Goal: Task Accomplishment & Management: Manage account settings

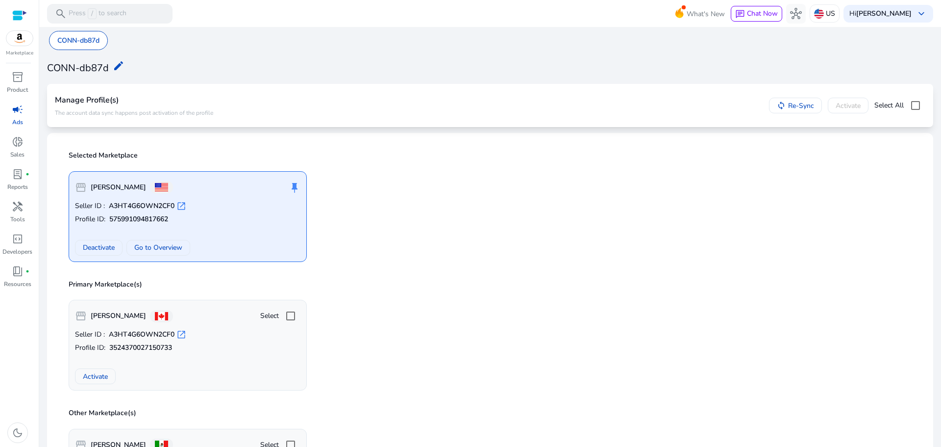
click at [19, 117] on link "campaign Ads" at bounding box center [17, 118] width 35 height 32
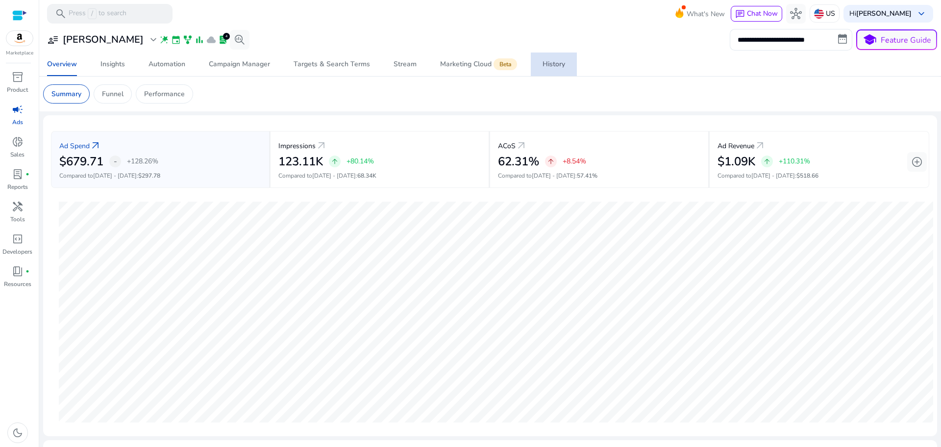
click at [556, 65] on div "History" at bounding box center [554, 64] width 23 height 7
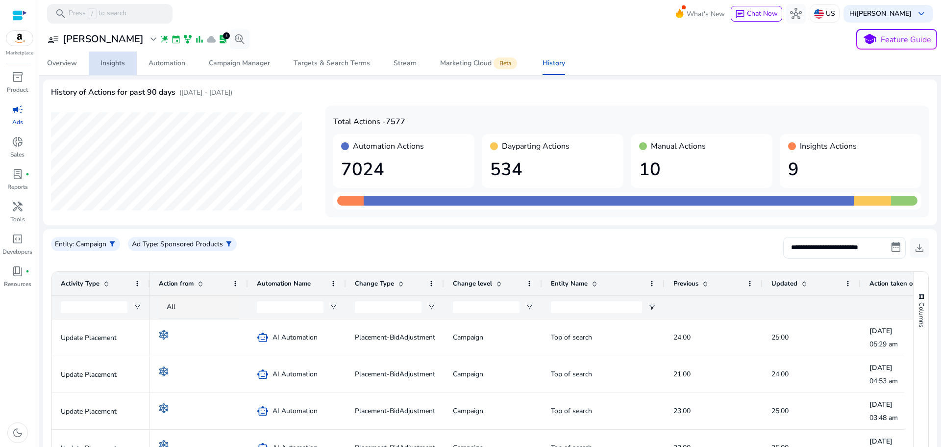
click at [105, 64] on div "Insights" at bounding box center [113, 63] width 25 height 7
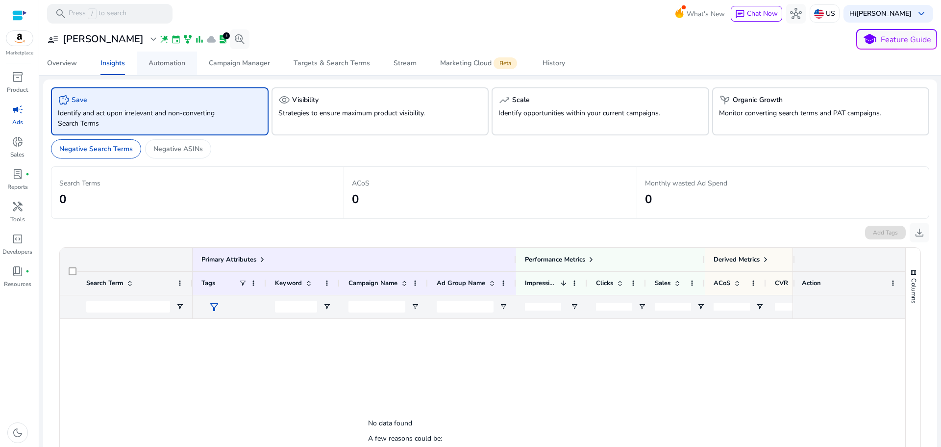
click at [158, 65] on div "Automation" at bounding box center [167, 63] width 37 height 7
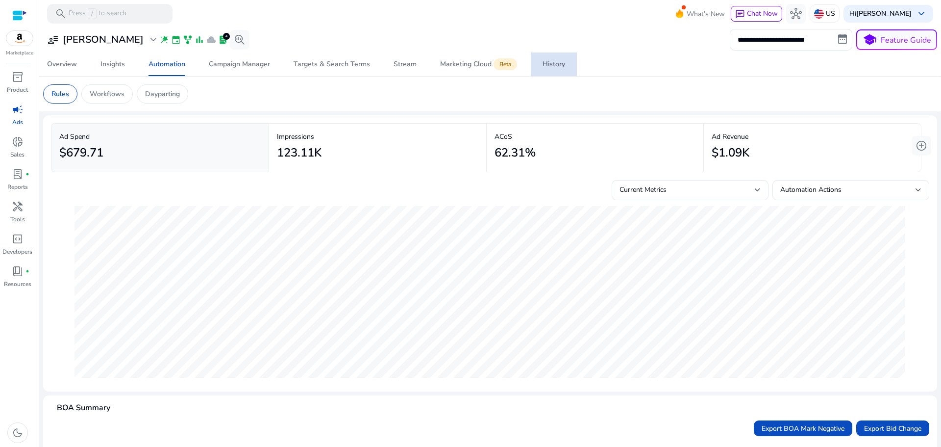
click at [559, 66] on div "History" at bounding box center [554, 64] width 23 height 7
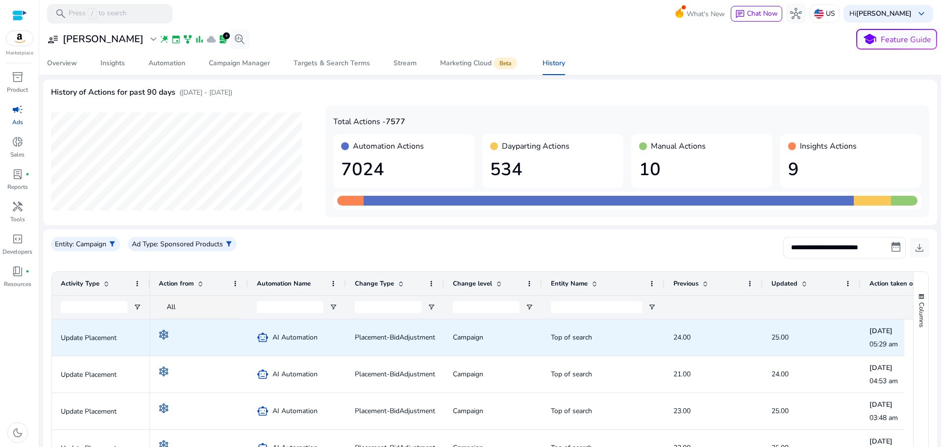
click at [407, 338] on span "Placement-BidAdjustment" at bounding box center [395, 336] width 80 height 9
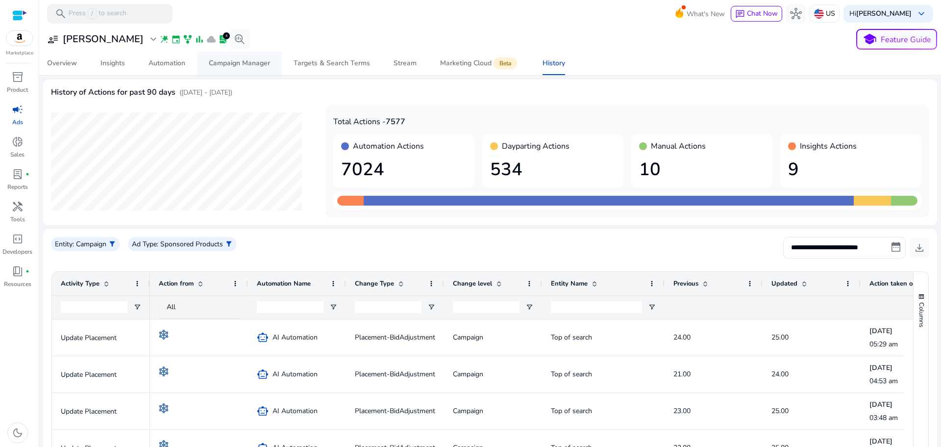
click at [246, 70] on span "Campaign Manager" at bounding box center [239, 63] width 61 height 24
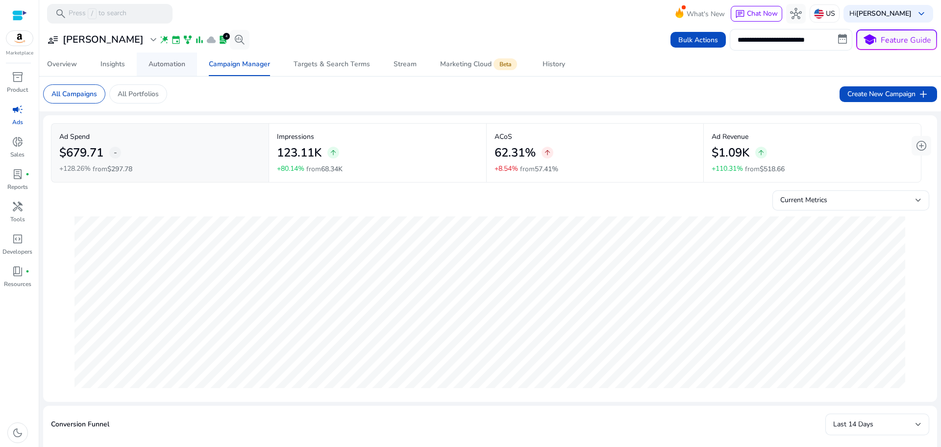
click at [169, 68] on div "Automation" at bounding box center [167, 64] width 37 height 7
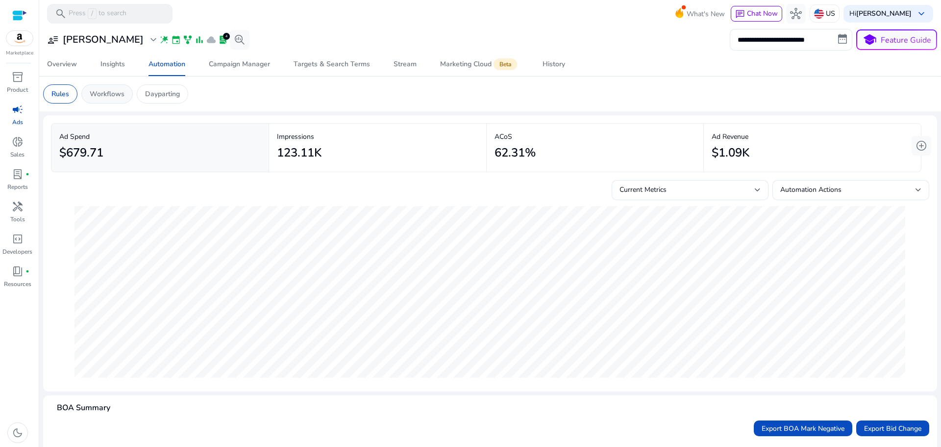
click at [116, 92] on p "Workflows" at bounding box center [107, 94] width 35 height 10
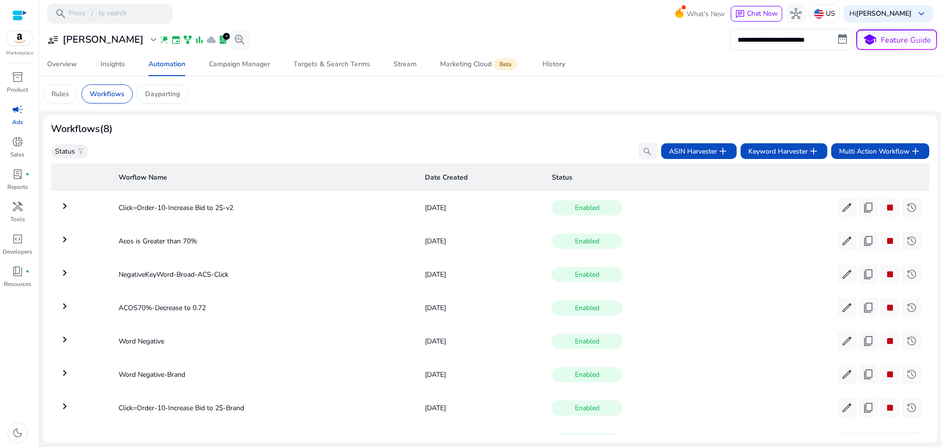
click at [62, 208] on mat-icon "keyboard_arrow_right" at bounding box center [65, 206] width 12 height 12
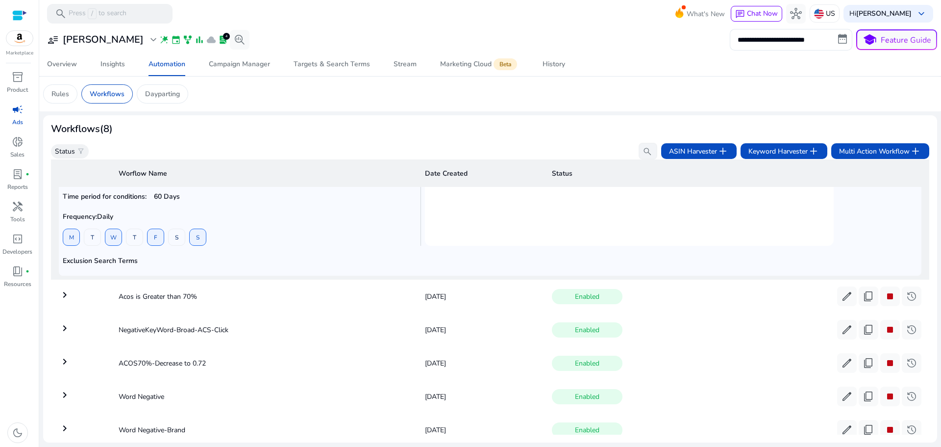
click at [62, 294] on mat-icon "keyboard_arrow_right" at bounding box center [65, 295] width 12 height 12
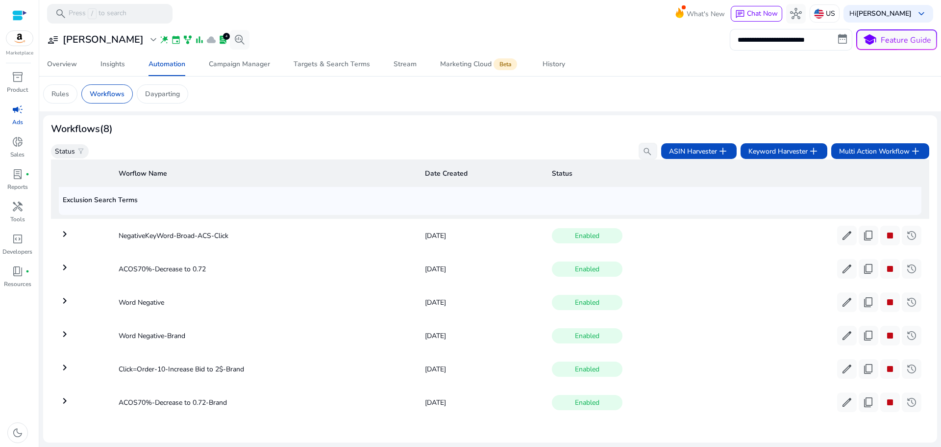
click at [69, 229] on mat-icon "keyboard_arrow_right" at bounding box center [65, 234] width 12 height 12
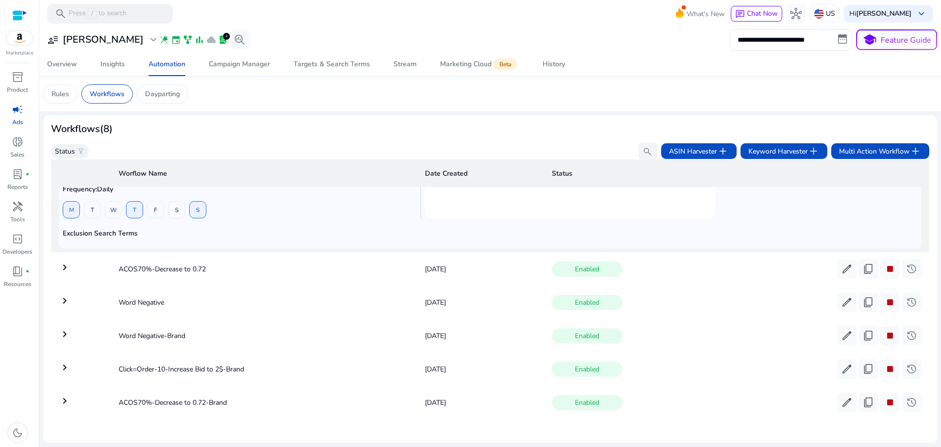
click at [66, 261] on mat-icon "keyboard_arrow_right" at bounding box center [65, 267] width 12 height 12
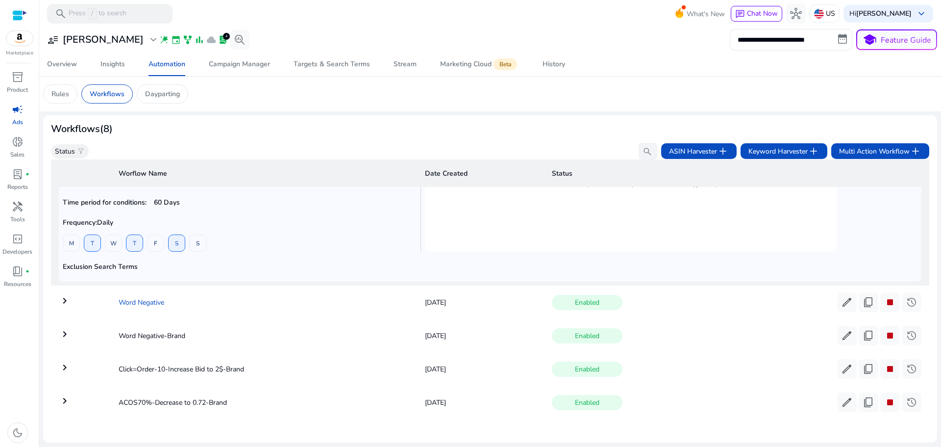
scroll to position [242, 0]
click at [66, 299] on mat-icon "keyboard_arrow_right" at bounding box center [65, 301] width 12 height 12
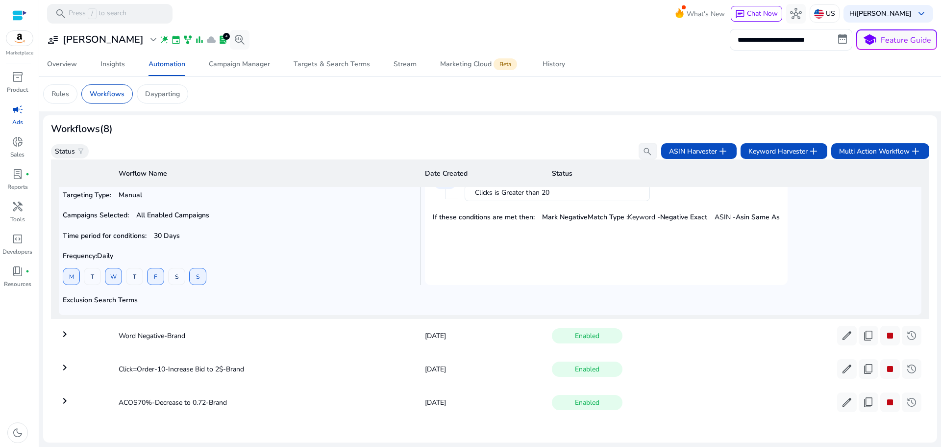
click at [66, 331] on mat-icon "keyboard_arrow_right" at bounding box center [65, 334] width 12 height 12
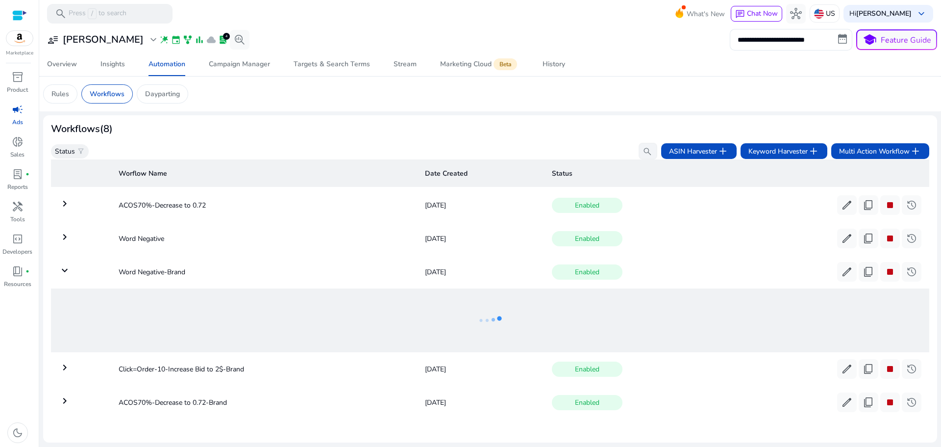
scroll to position [106, 0]
click at [71, 366] on td "keyboard_arrow_right" at bounding box center [81, 368] width 60 height 25
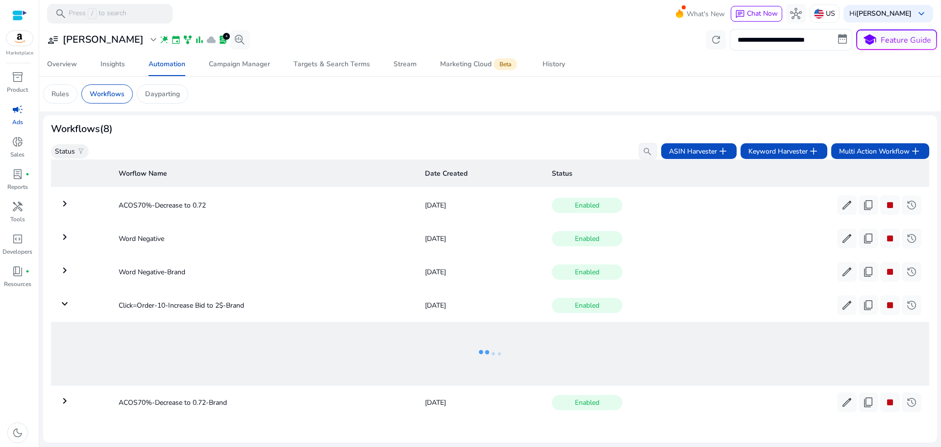
click at [63, 401] on mat-icon "keyboard_arrow_right" at bounding box center [65, 401] width 12 height 12
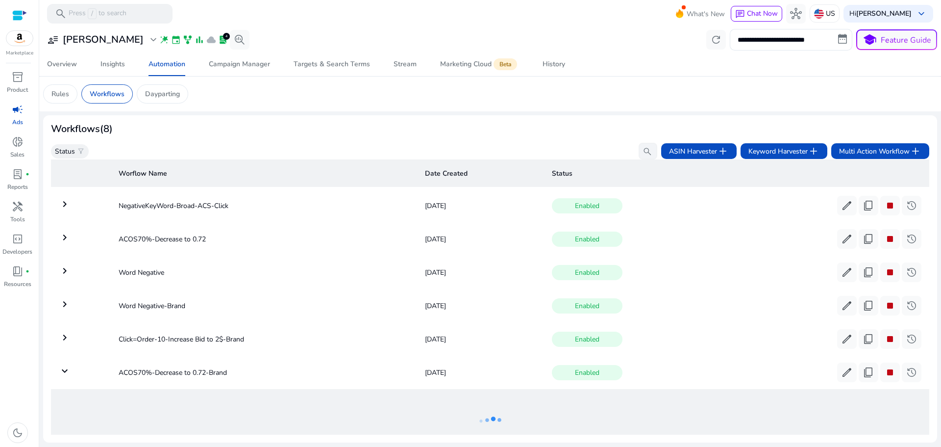
scroll to position [0, 0]
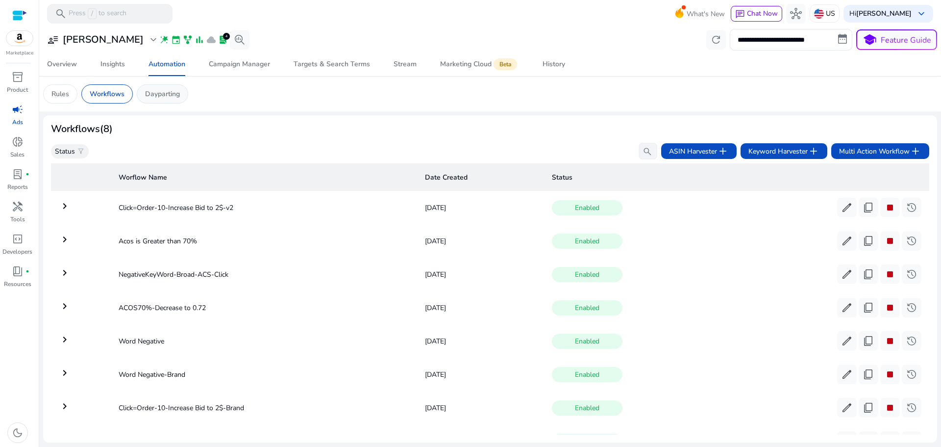
click at [149, 94] on p "Dayparting" at bounding box center [162, 94] width 35 height 10
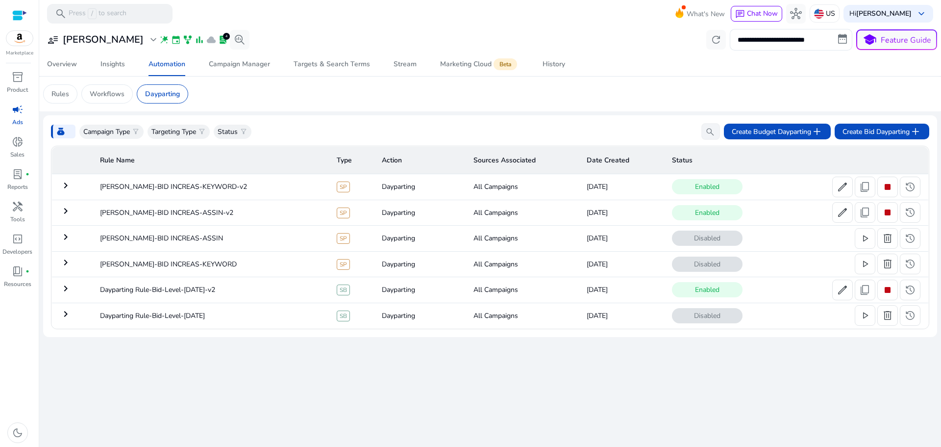
click at [66, 186] on mat-icon "keyboard_arrow_right" at bounding box center [66, 185] width 12 height 12
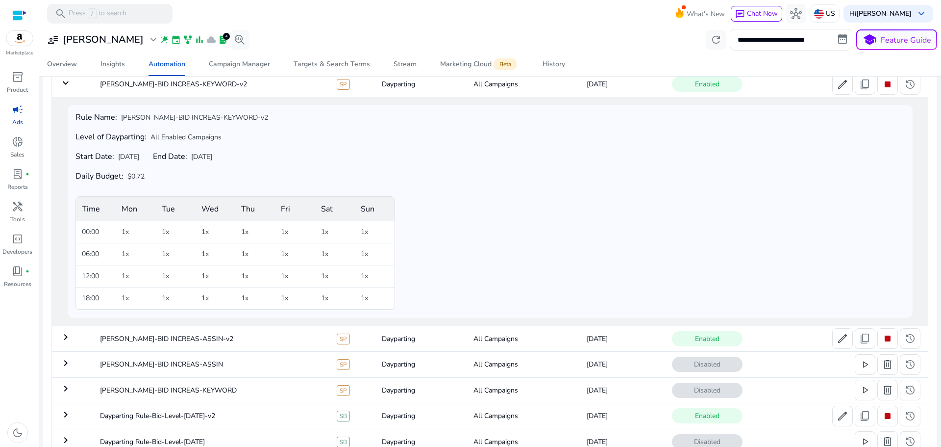
scroll to position [119, 0]
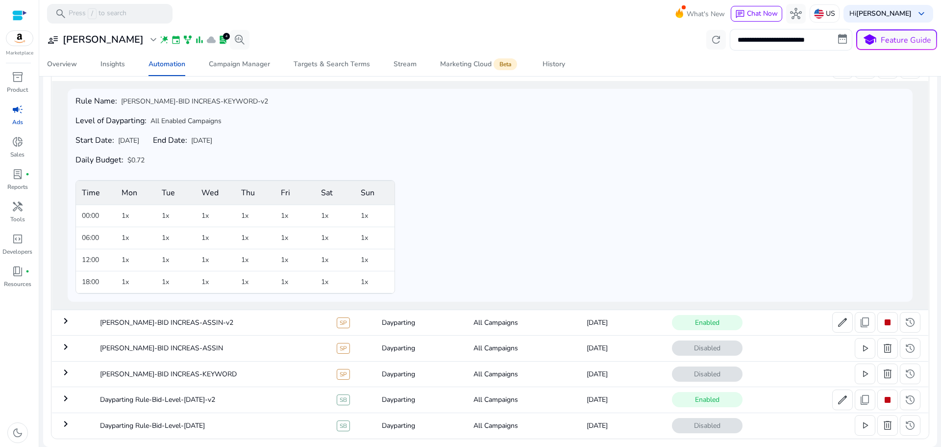
click at [65, 320] on mat-icon "keyboard_arrow_right" at bounding box center [66, 321] width 12 height 12
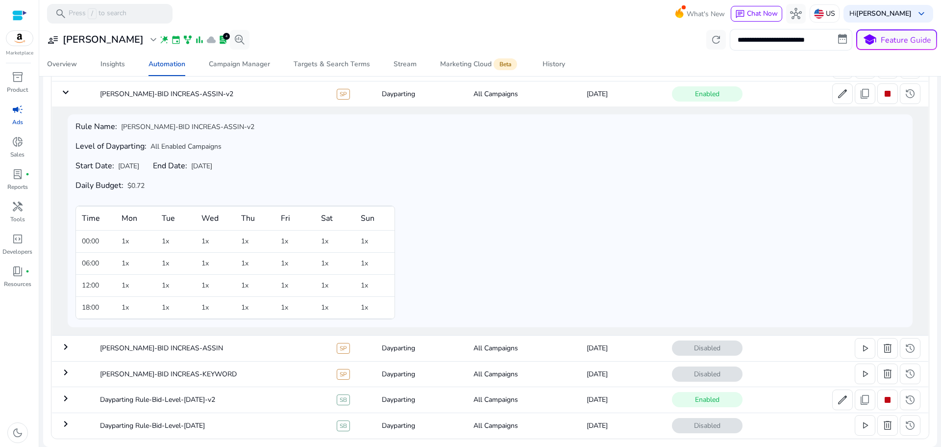
click at [63, 345] on mat-icon "keyboard_arrow_right" at bounding box center [66, 347] width 12 height 12
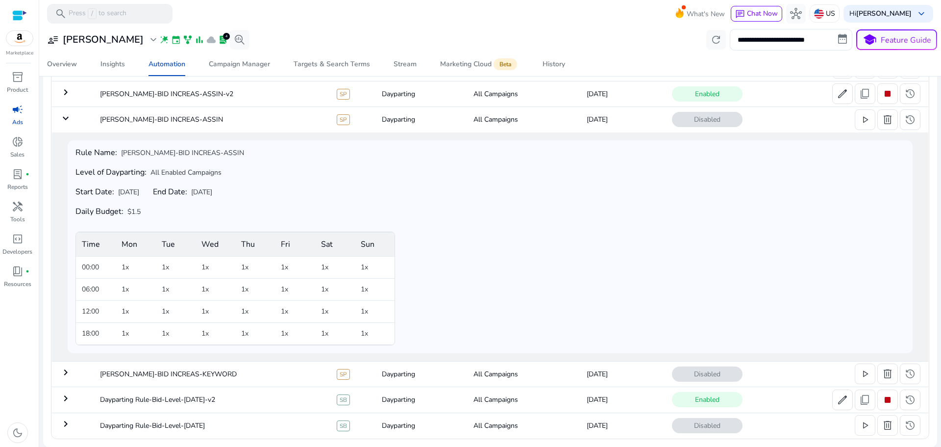
click at [65, 373] on mat-icon "keyboard_arrow_right" at bounding box center [66, 372] width 12 height 12
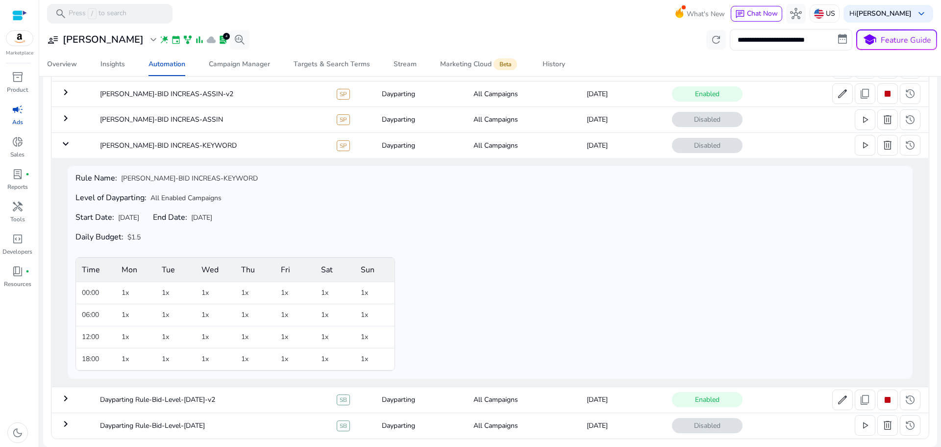
click at [61, 396] on mat-icon "keyboard_arrow_right" at bounding box center [66, 398] width 12 height 12
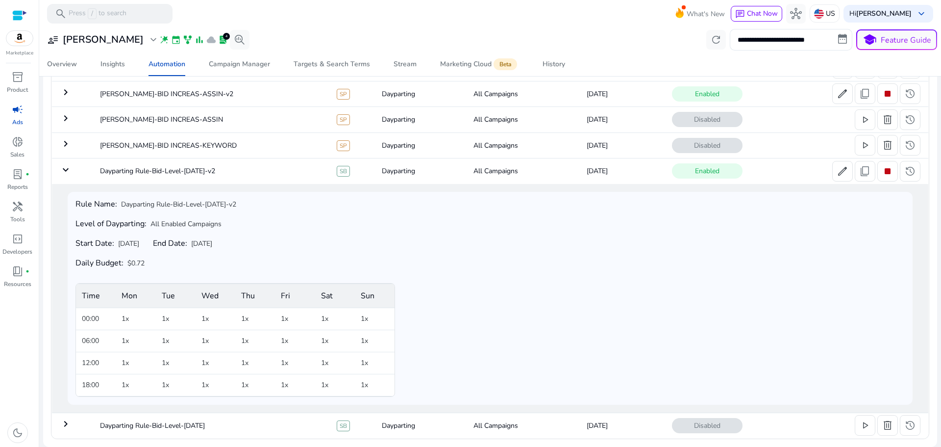
click at [66, 421] on mat-icon "keyboard_arrow_right" at bounding box center [66, 424] width 12 height 12
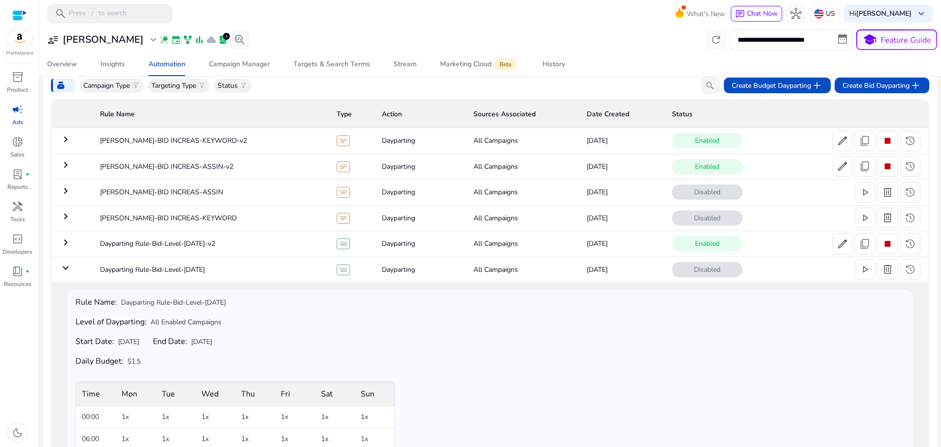
scroll to position [0, 0]
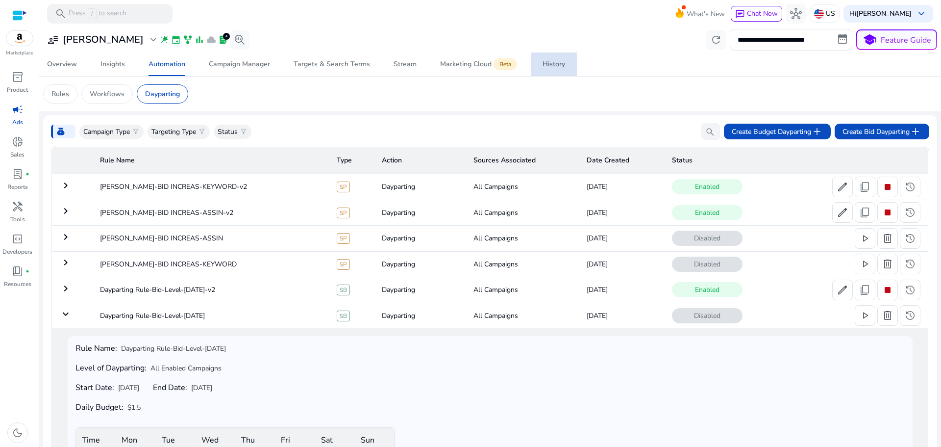
click at [536, 67] on link "History" at bounding box center [554, 64] width 46 height 24
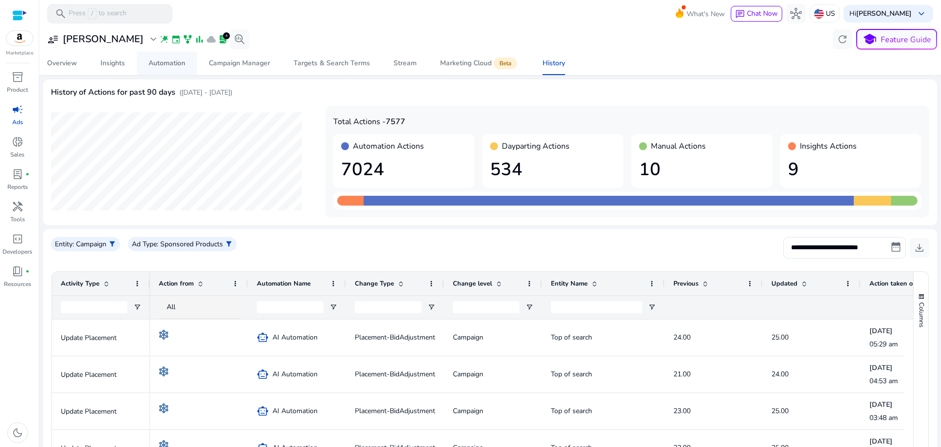
click at [151, 62] on div "Automation" at bounding box center [167, 63] width 37 height 7
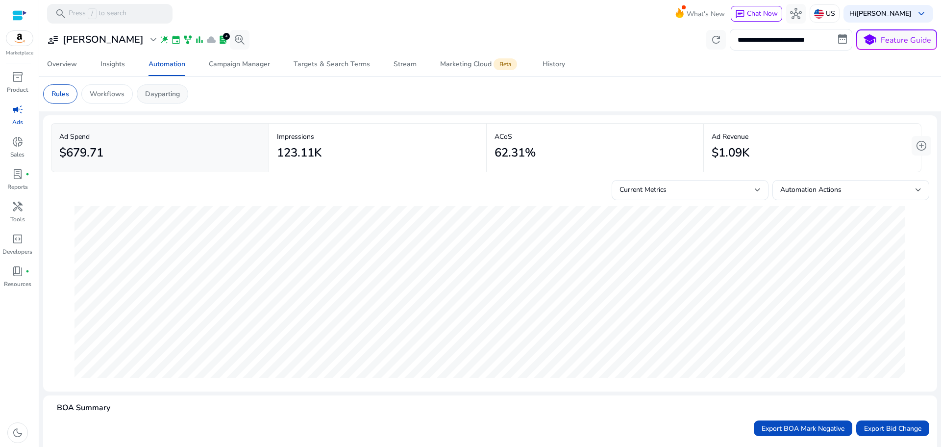
click at [154, 89] on p "Dayparting" at bounding box center [162, 94] width 35 height 10
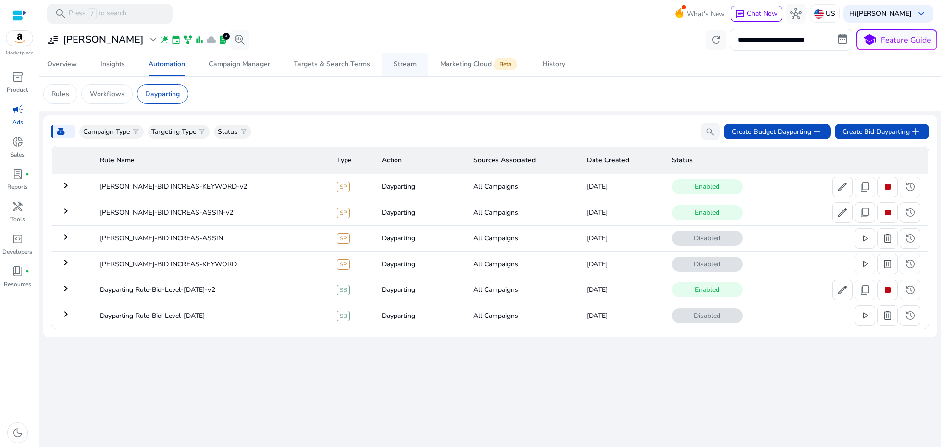
click at [397, 62] on div "Stream" at bounding box center [405, 64] width 23 height 7
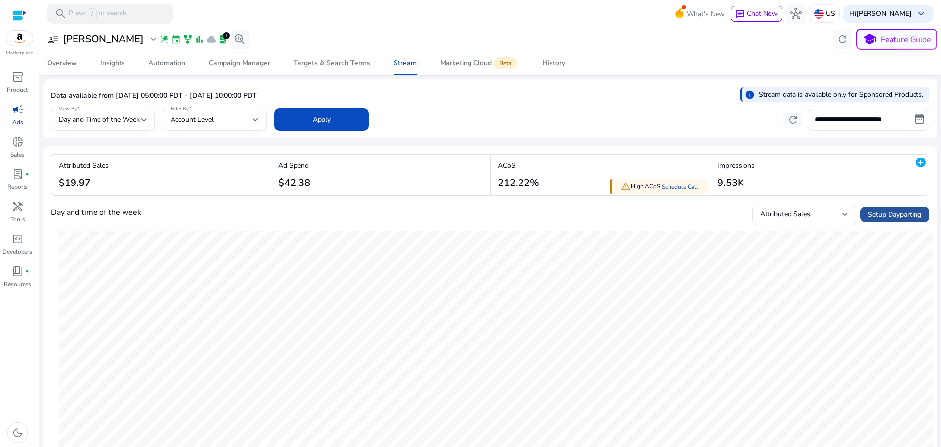
click at [884, 215] on span "Setup Dayparting" at bounding box center [894, 214] width 53 height 10
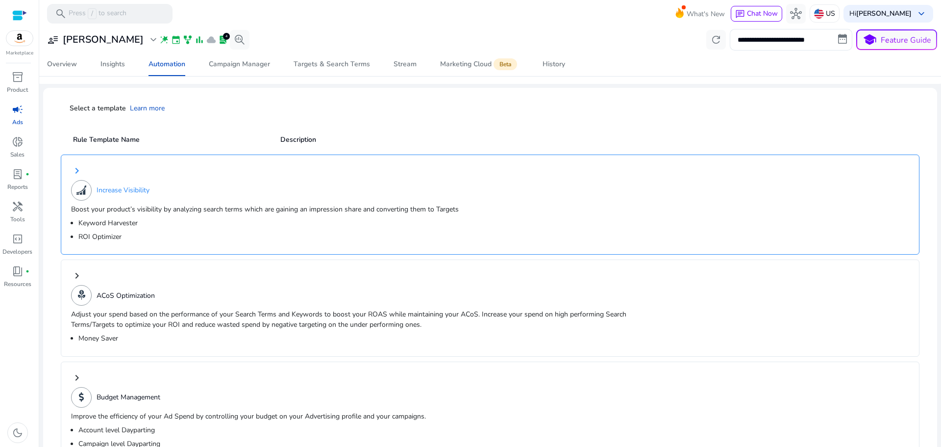
scroll to position [60, 0]
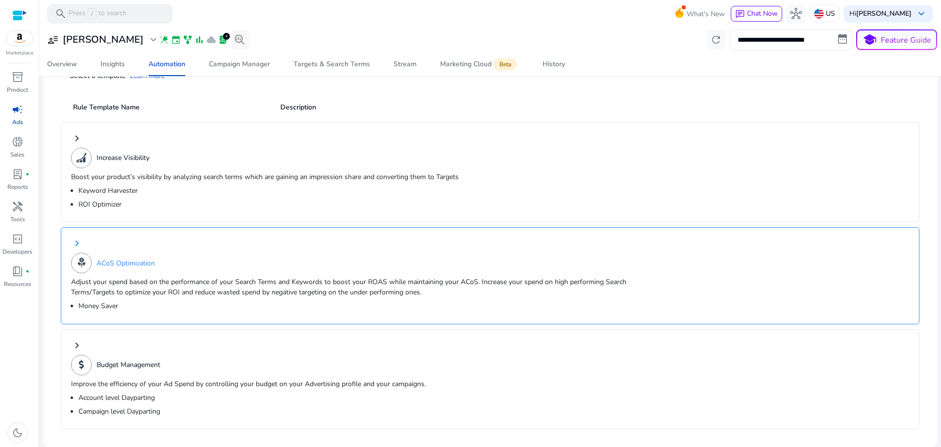
click at [166, 282] on p "Adjust your spend based on the performance of your Search Terms and Keywords to…" at bounding box center [364, 287] width 587 height 21
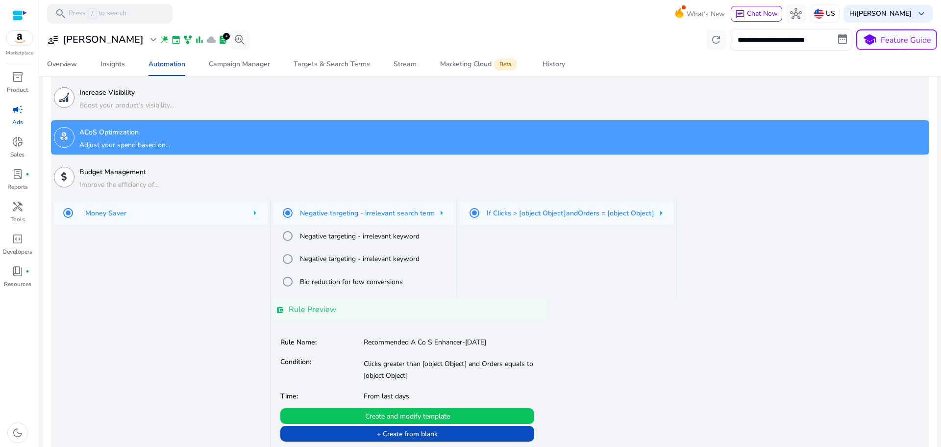
scroll to position [82, 0]
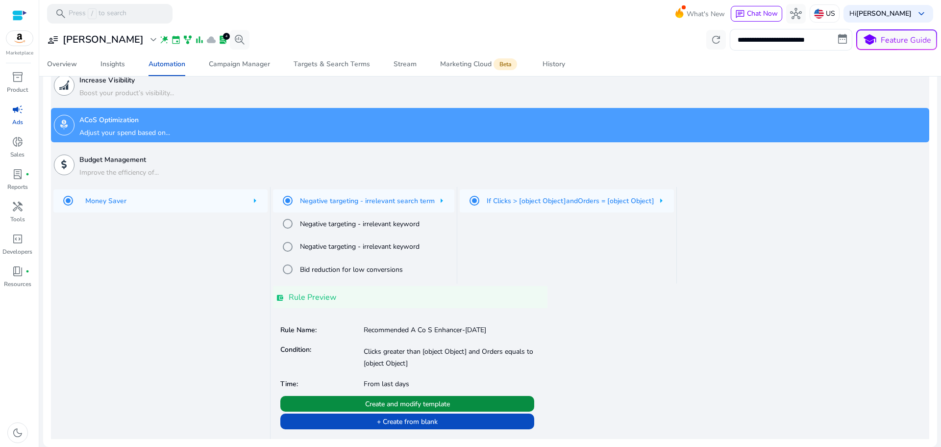
click at [407, 404] on span "Create and modify template" at bounding box center [407, 404] width 85 height 10
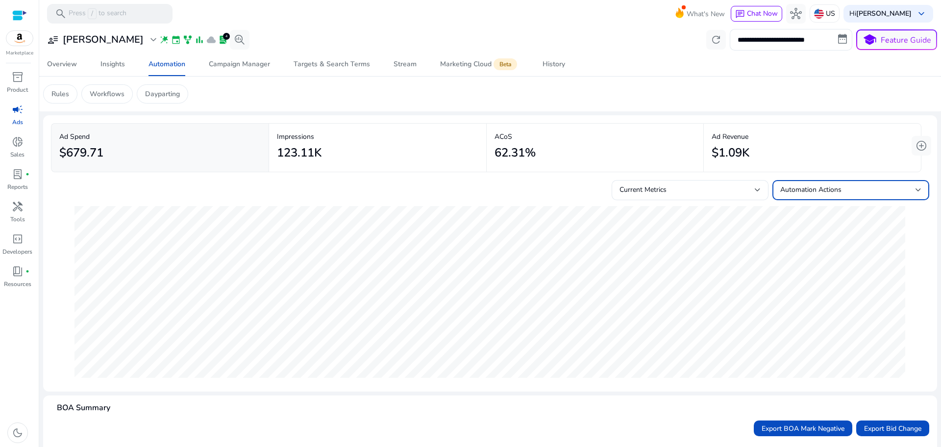
click at [816, 189] on span "Automation Actions" at bounding box center [811, 189] width 61 height 9
click at [816, 189] on div at bounding box center [470, 223] width 941 height 447
click at [816, 189] on span "Automation Actions" at bounding box center [811, 189] width 61 height 9
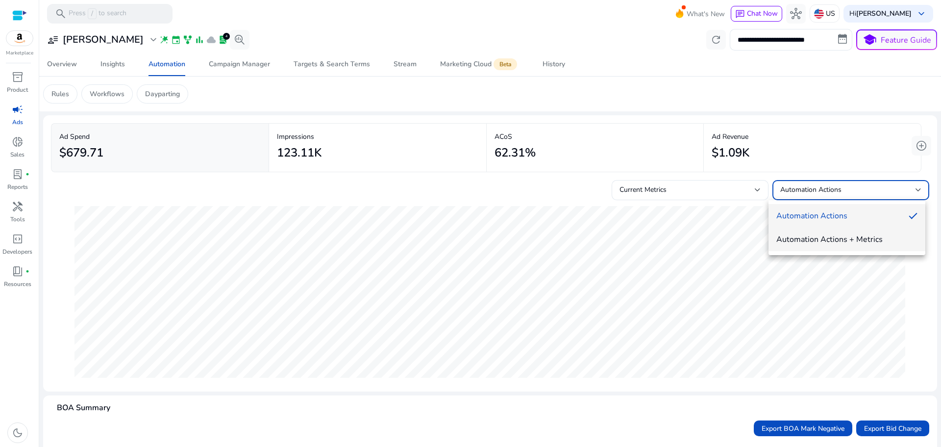
click at [831, 242] on span "Automation Actions + Metrics" at bounding box center [847, 239] width 141 height 11
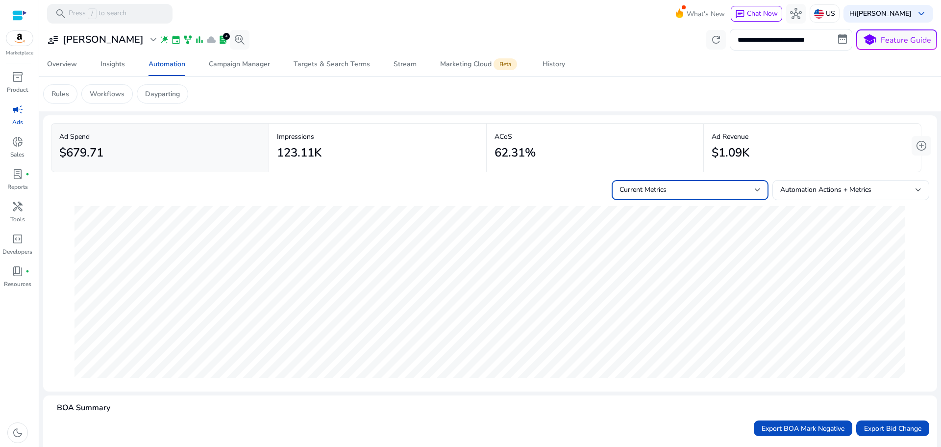
click at [664, 195] on div "Current Metrics" at bounding box center [687, 189] width 135 height 11
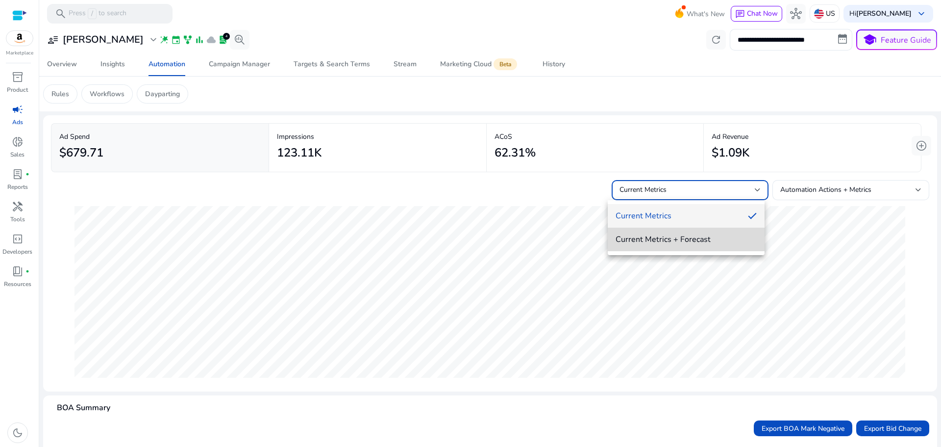
click at [670, 237] on span "Current Metrics + Forecast" at bounding box center [686, 239] width 141 height 11
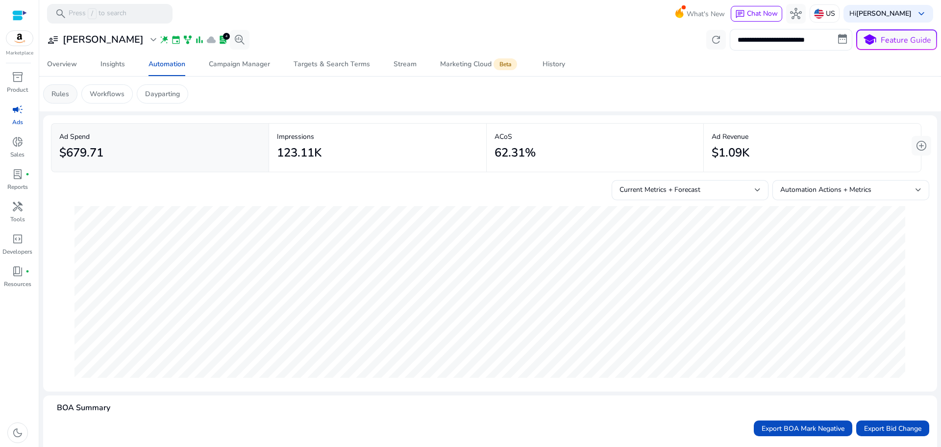
click at [53, 97] on p "Rules" at bounding box center [60, 94] width 18 height 10
click at [105, 95] on p "Workflows" at bounding box center [107, 94] width 35 height 10
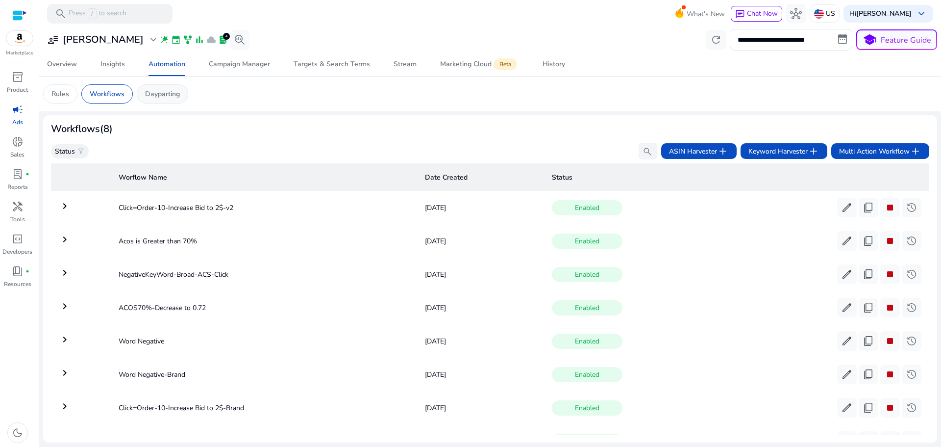
click at [157, 99] on p "Dayparting" at bounding box center [162, 94] width 35 height 10
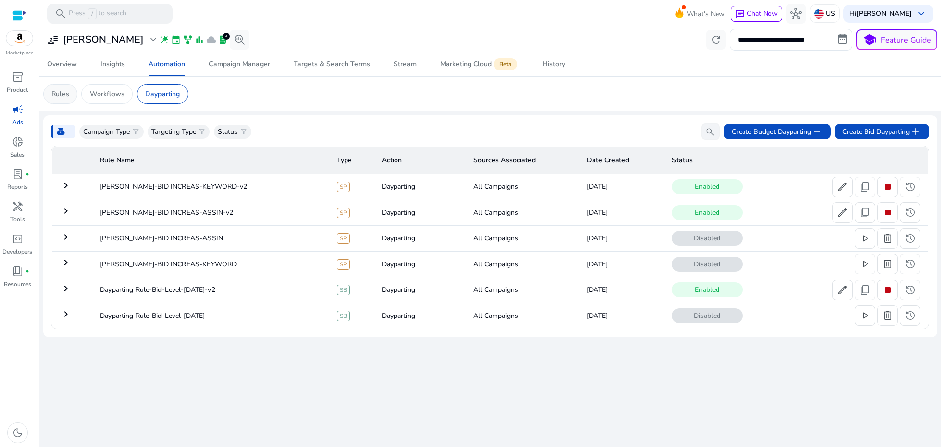
click at [73, 98] on div "Rules" at bounding box center [60, 93] width 34 height 19
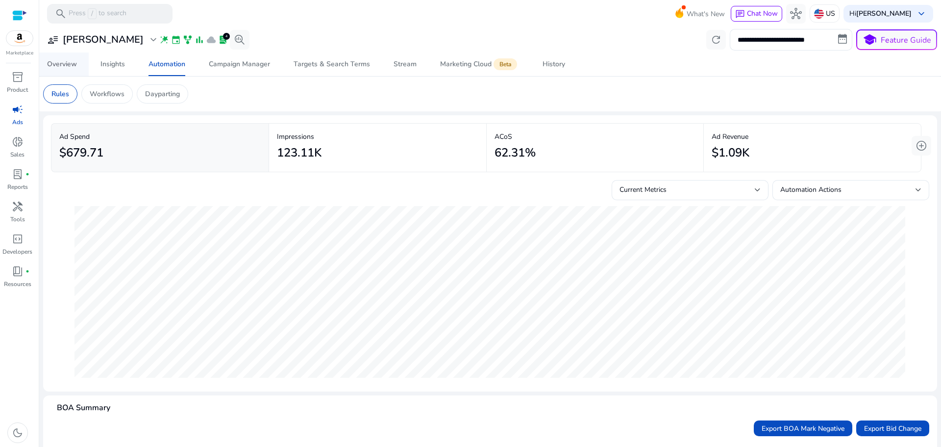
click at [69, 64] on div "Overview" at bounding box center [62, 64] width 30 height 7
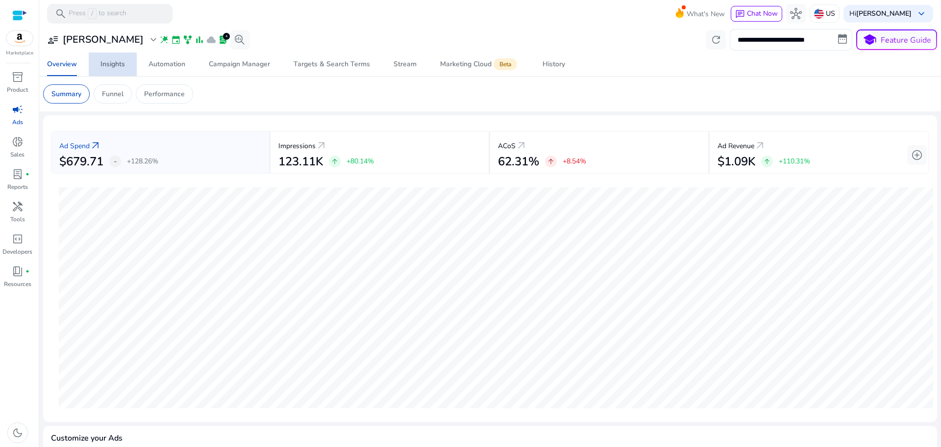
click at [113, 61] on div "Insights" at bounding box center [113, 64] width 25 height 7
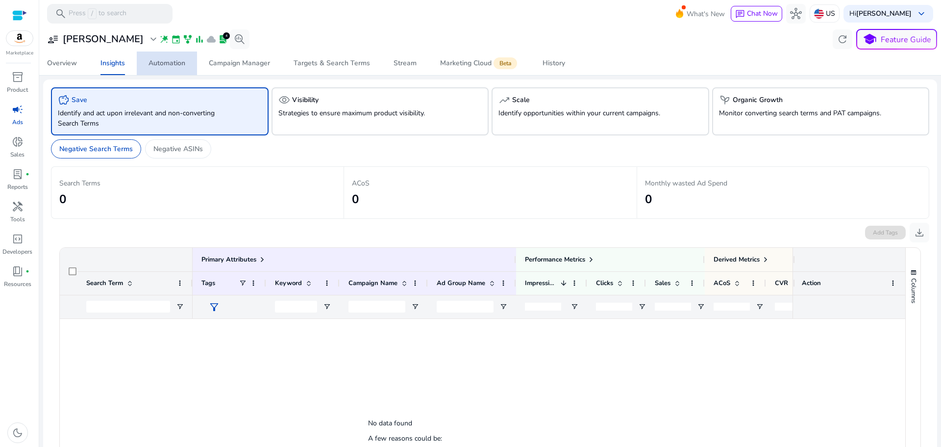
click at [161, 64] on div "Automation" at bounding box center [167, 63] width 37 height 7
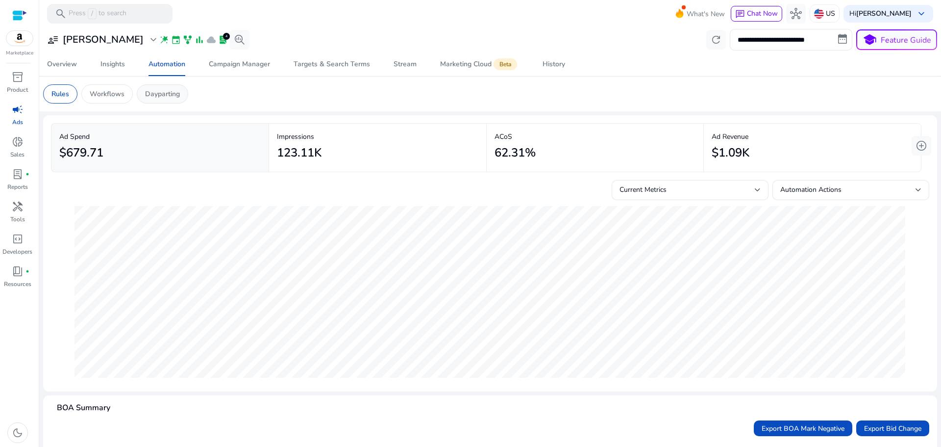
click at [159, 95] on p "Dayparting" at bounding box center [162, 94] width 35 height 10
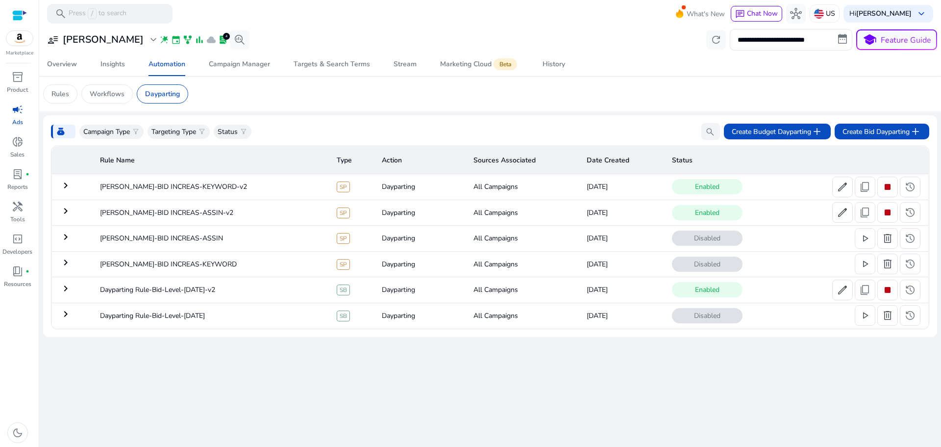
click at [69, 314] on mat-icon "keyboard_arrow_right" at bounding box center [66, 314] width 12 height 12
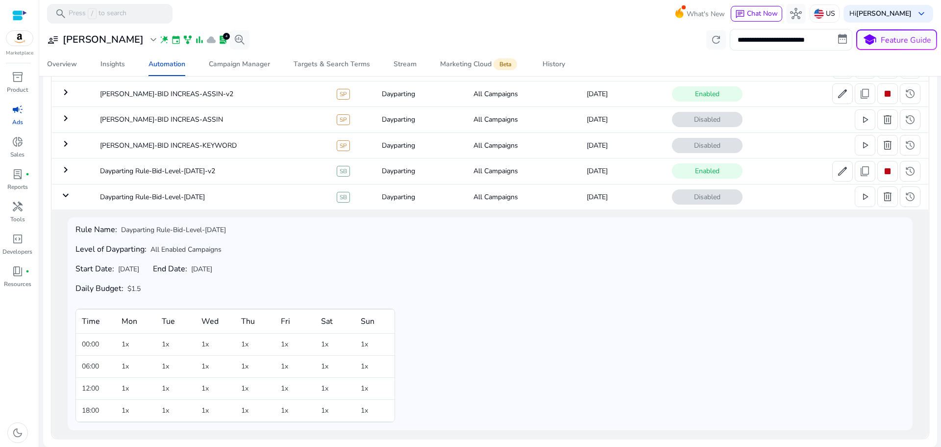
scroll to position [70, 0]
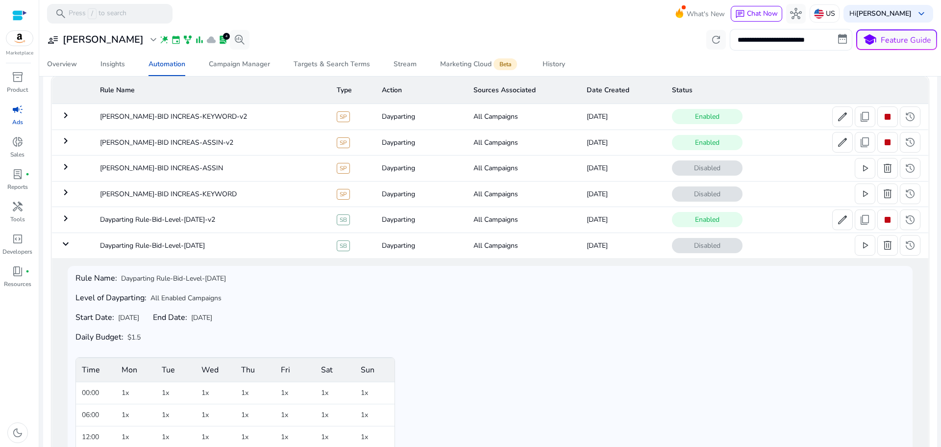
click at [65, 241] on mat-icon "keyboard_arrow_down" at bounding box center [66, 244] width 12 height 12
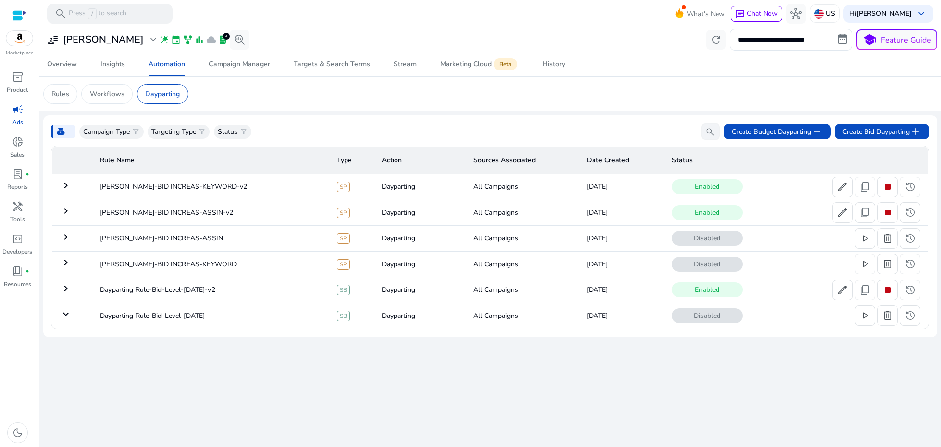
scroll to position [0, 0]
click at [67, 287] on mat-icon "keyboard_arrow_right" at bounding box center [66, 288] width 12 height 12
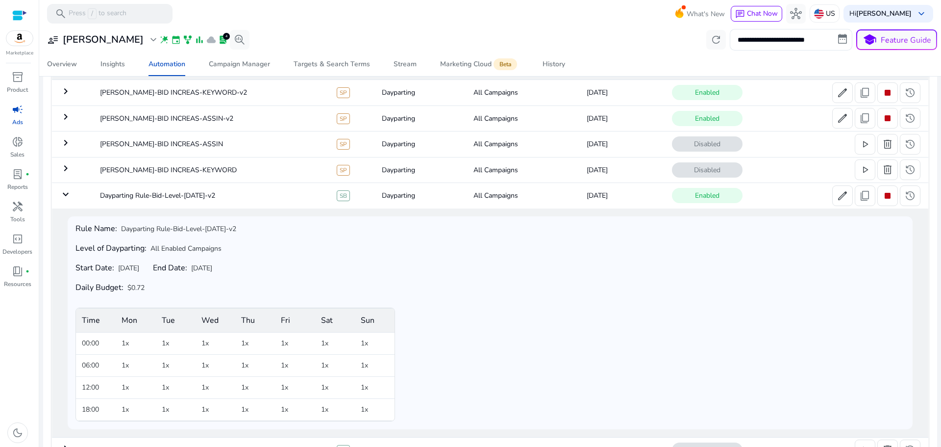
scroll to position [21, 0]
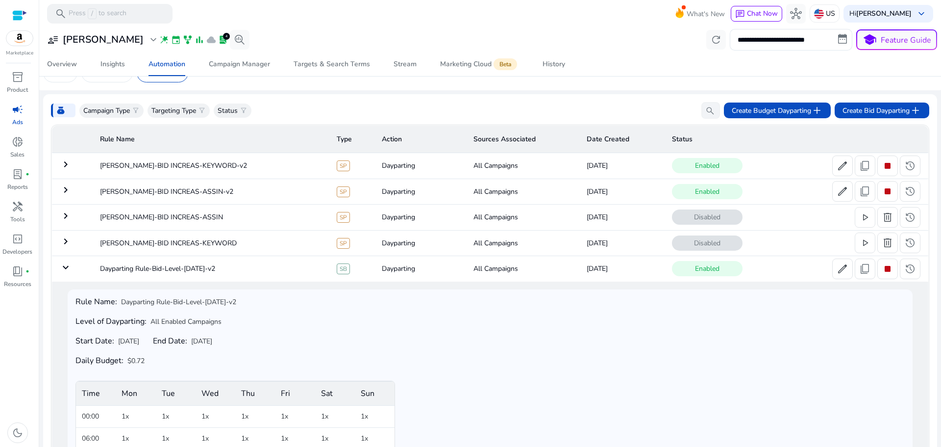
click at [65, 264] on mat-icon "keyboard_arrow_down" at bounding box center [66, 267] width 12 height 12
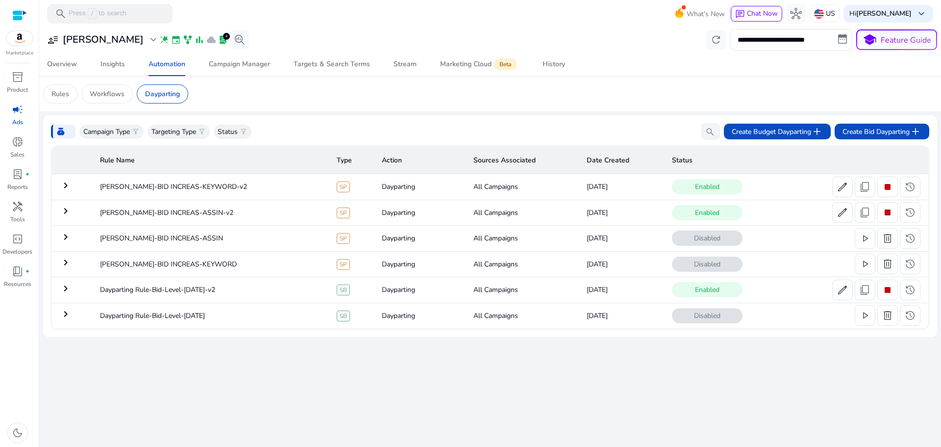
scroll to position [0, 0]
click at [893, 244] on span "delete" at bounding box center [888, 238] width 12 height 12
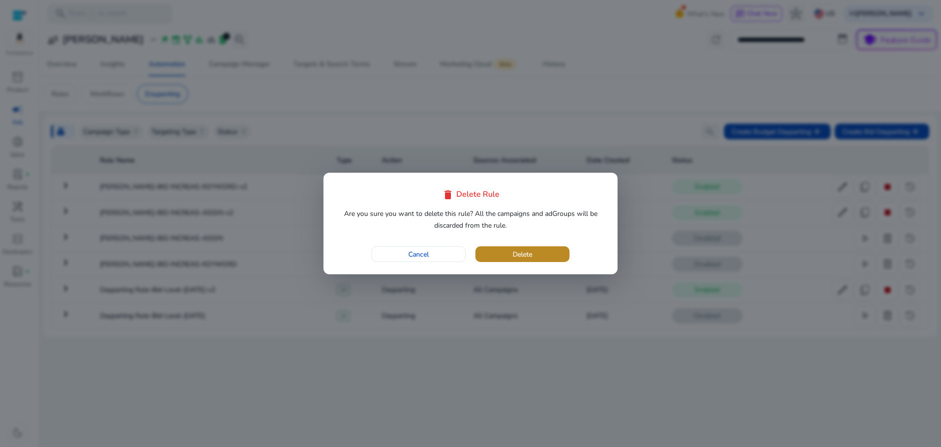
click at [514, 251] on span "Delete" at bounding box center [523, 254] width 20 height 10
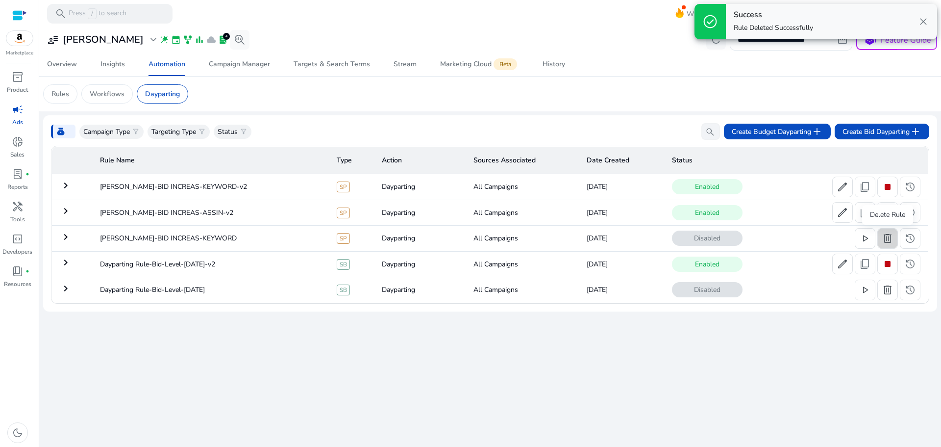
click at [889, 244] on span "delete" at bounding box center [888, 238] width 12 height 12
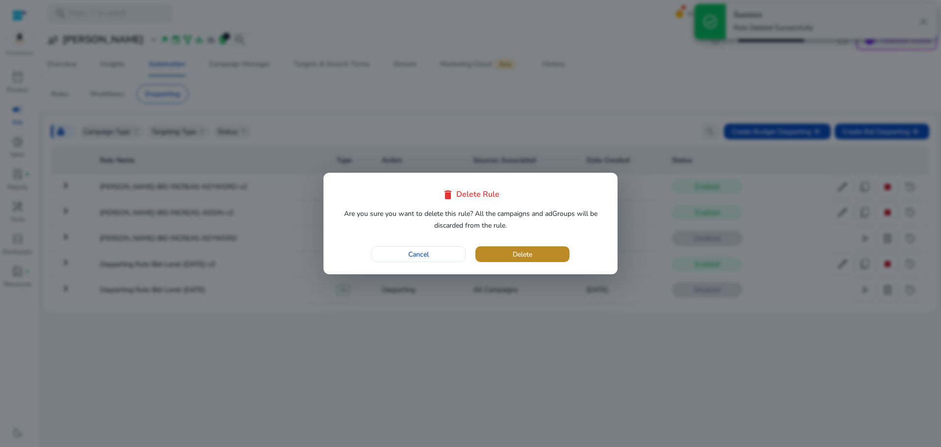
click at [542, 255] on span "button" at bounding box center [523, 254] width 94 height 24
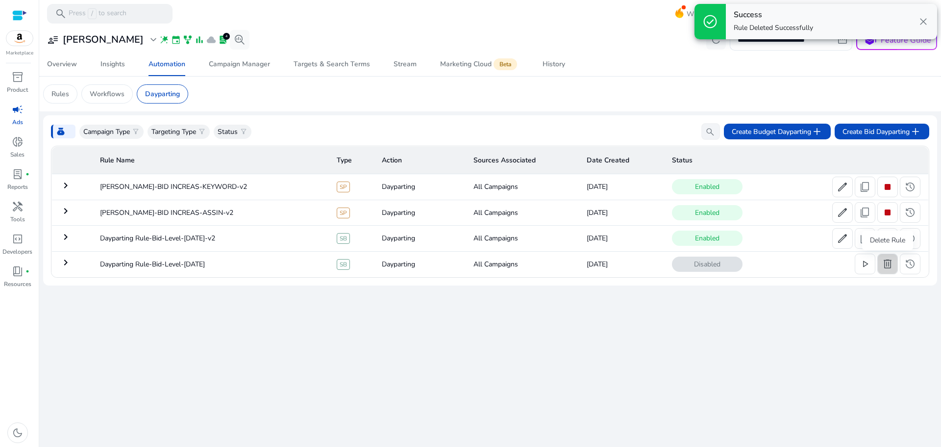
click at [892, 270] on span "delete" at bounding box center [888, 264] width 12 height 12
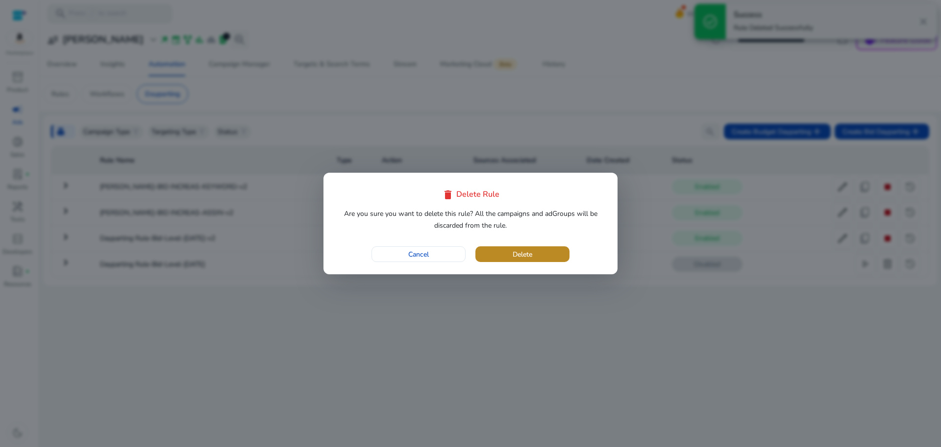
click at [527, 255] on span "Delete" at bounding box center [523, 254] width 20 height 10
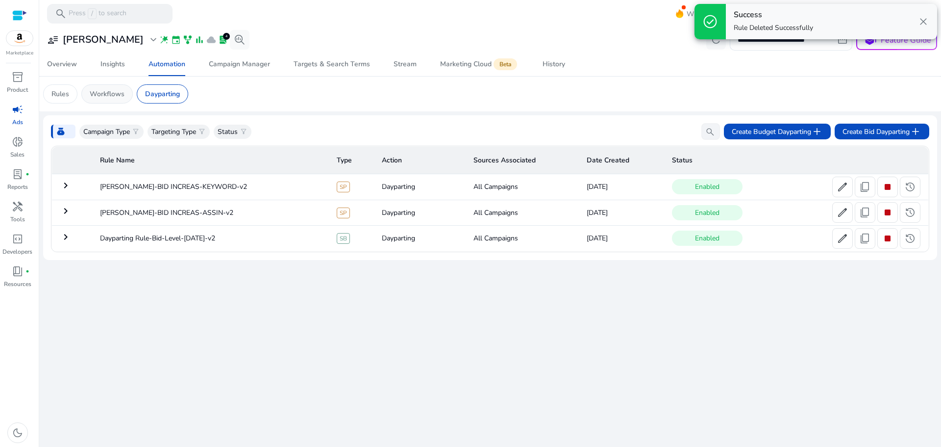
click at [112, 88] on div "Workflows" at bounding box center [106, 93] width 51 height 19
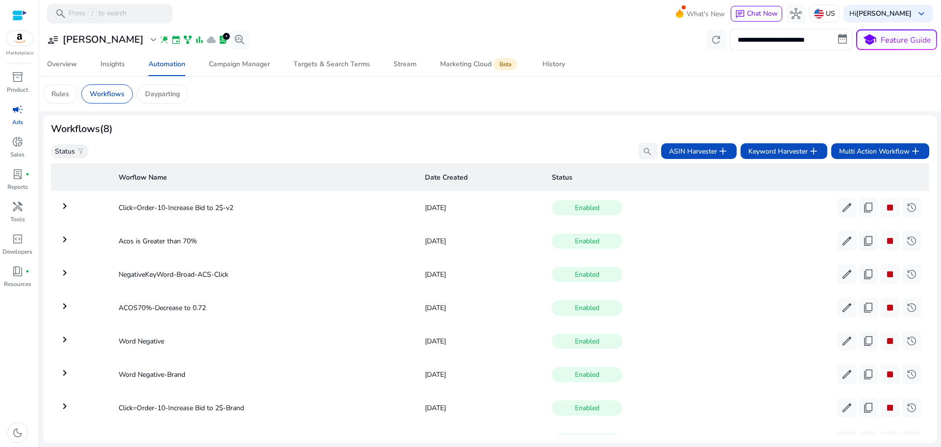
scroll to position [43, 0]
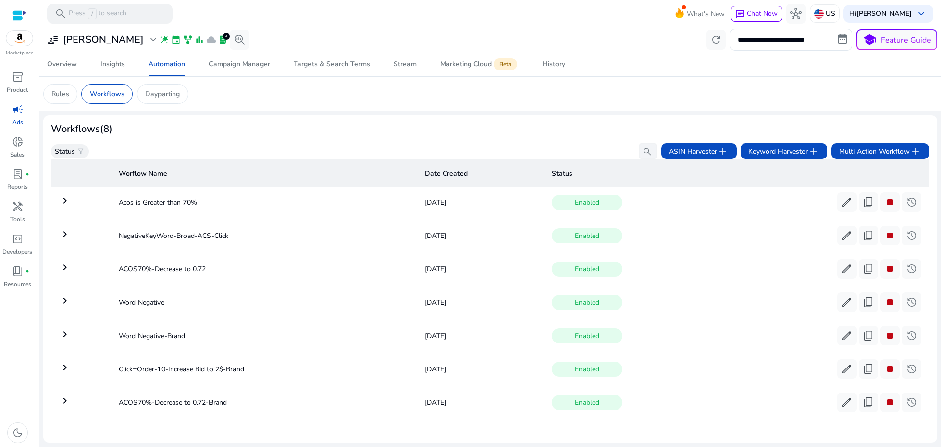
click at [65, 363] on mat-icon "keyboard_arrow_right" at bounding box center [65, 367] width 12 height 12
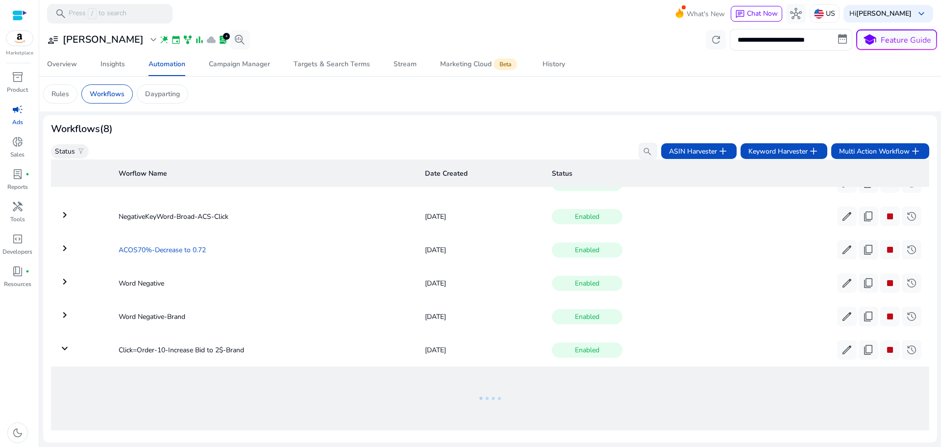
scroll to position [0, 0]
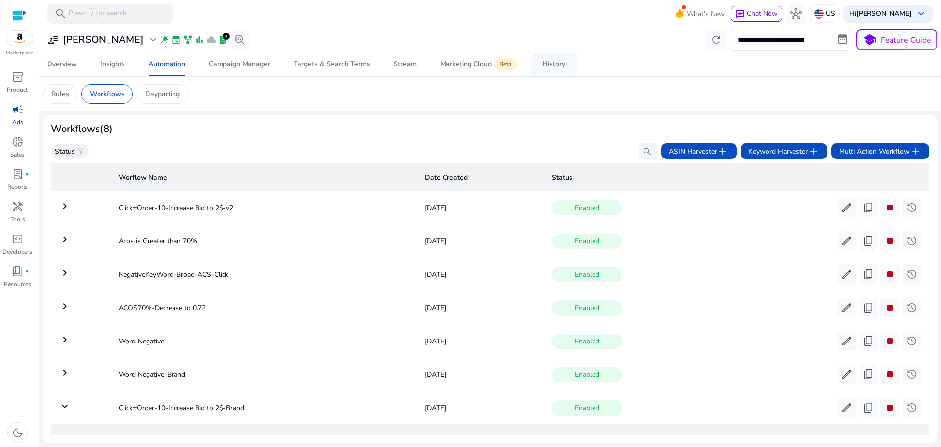
click at [549, 66] on div "History" at bounding box center [554, 64] width 23 height 7
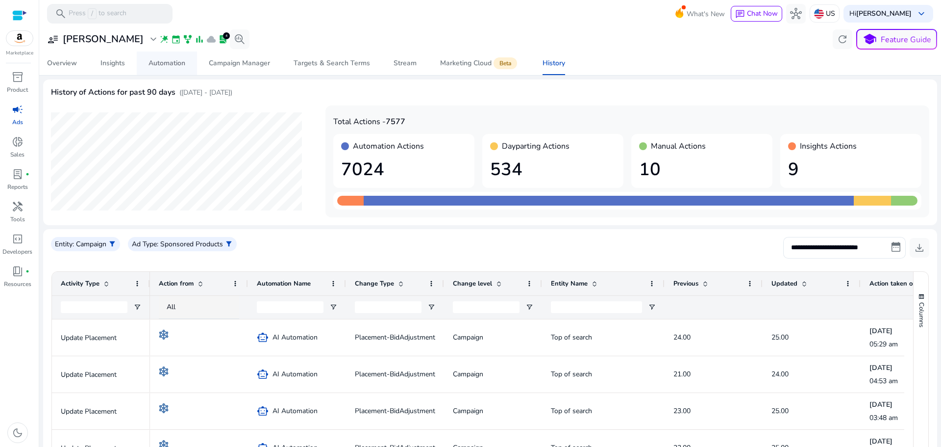
click at [163, 63] on div "Automation" at bounding box center [167, 63] width 37 height 7
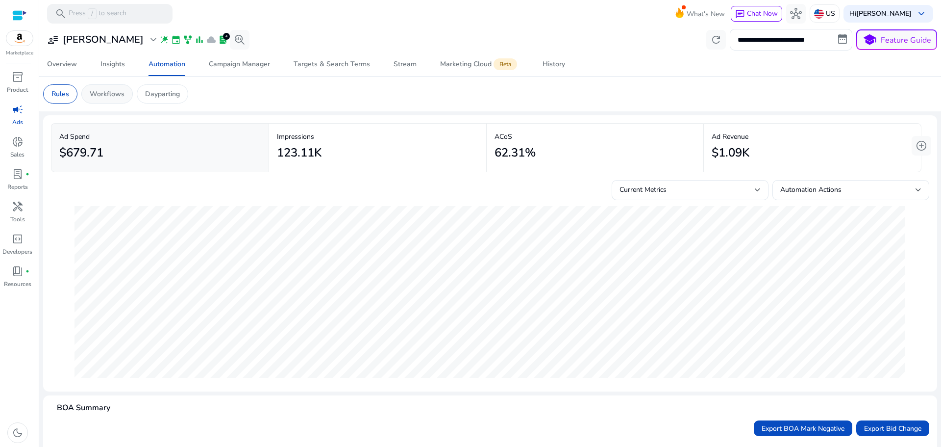
click at [113, 91] on p "Workflows" at bounding box center [107, 94] width 35 height 10
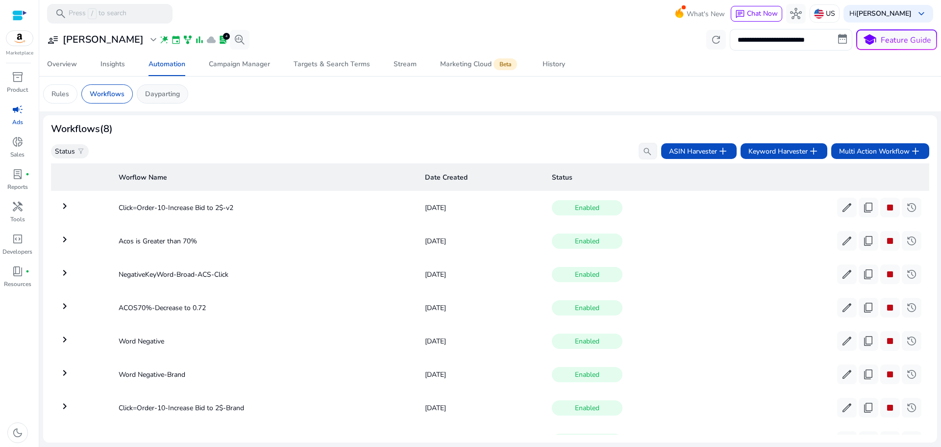
click at [150, 94] on p "Dayparting" at bounding box center [162, 94] width 35 height 10
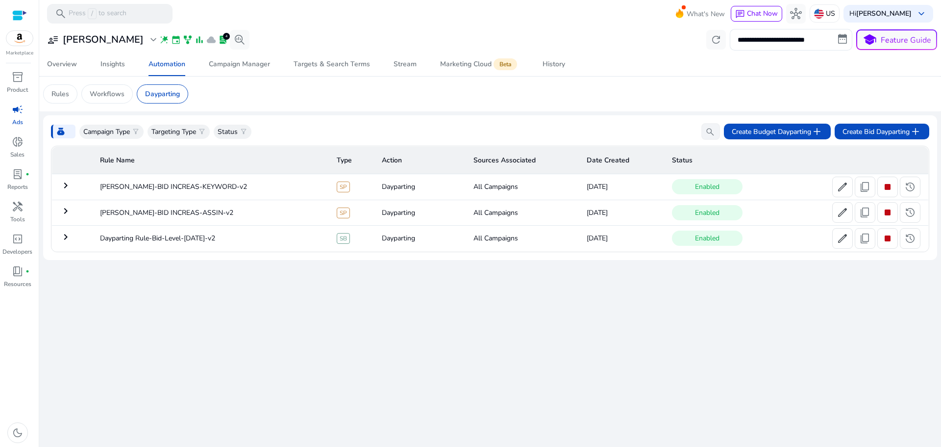
click at [65, 186] on mat-icon "keyboard_arrow_right" at bounding box center [66, 185] width 12 height 12
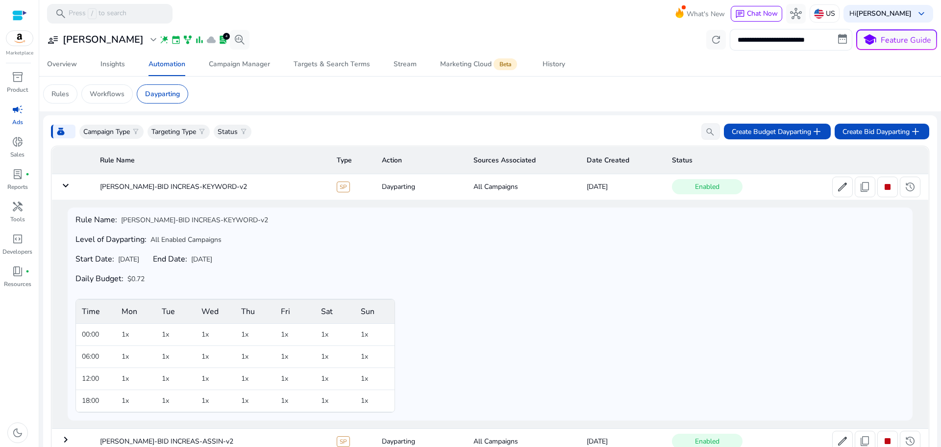
click at [68, 186] on mat-icon "keyboard_arrow_down" at bounding box center [66, 185] width 12 height 12
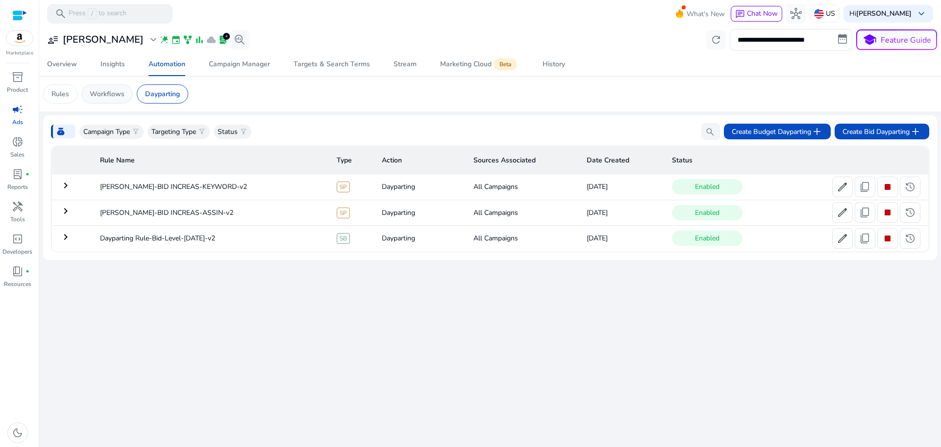
click at [120, 96] on p "Workflows" at bounding box center [107, 94] width 35 height 10
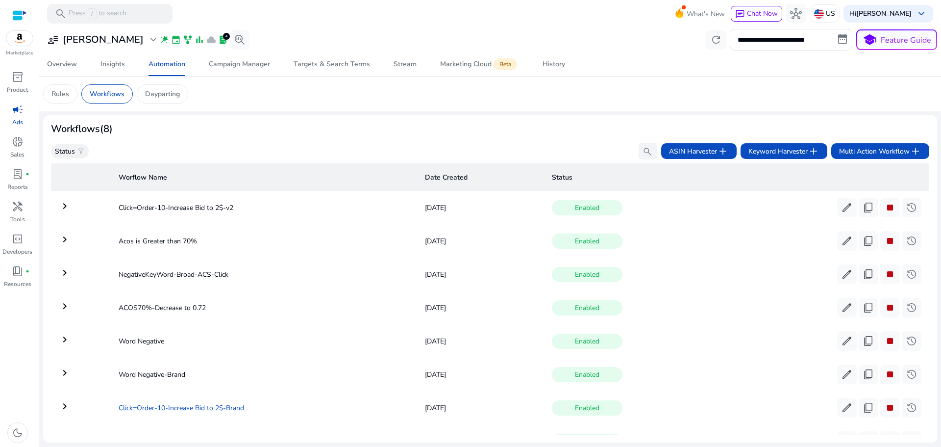
scroll to position [43, 0]
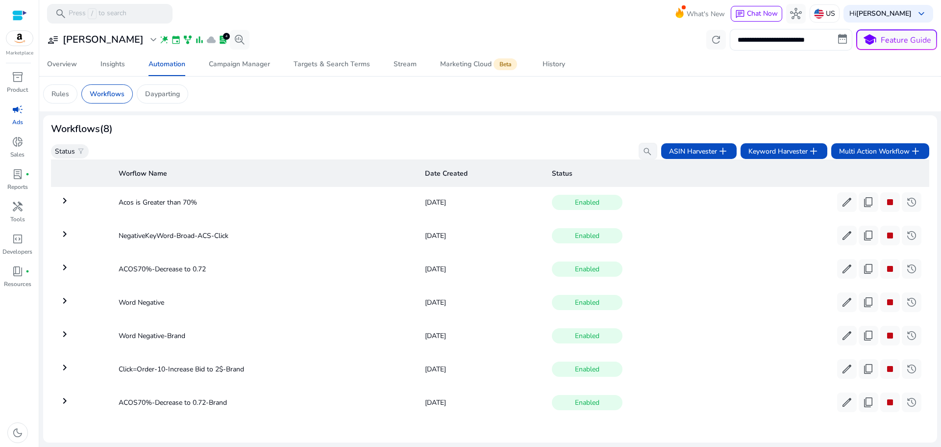
click at [63, 365] on mat-icon "keyboard_arrow_right" at bounding box center [65, 367] width 12 height 12
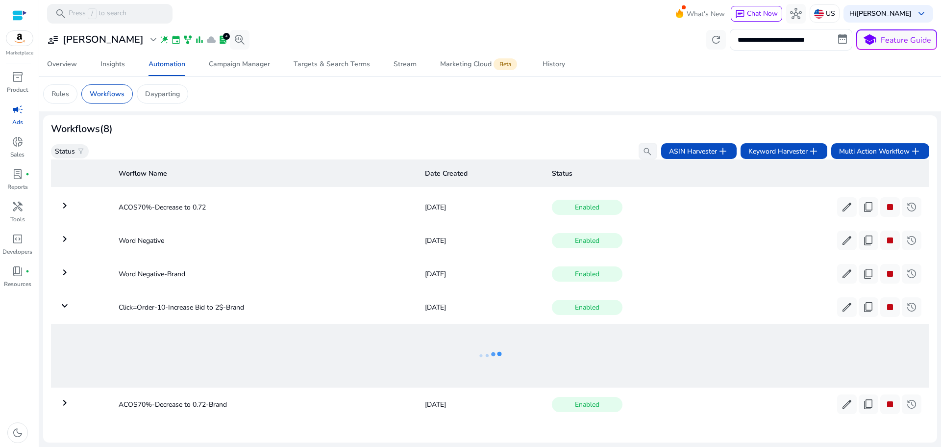
scroll to position [106, 0]
click at [62, 298] on mat-icon "keyboard_arrow_down" at bounding box center [65, 304] width 12 height 12
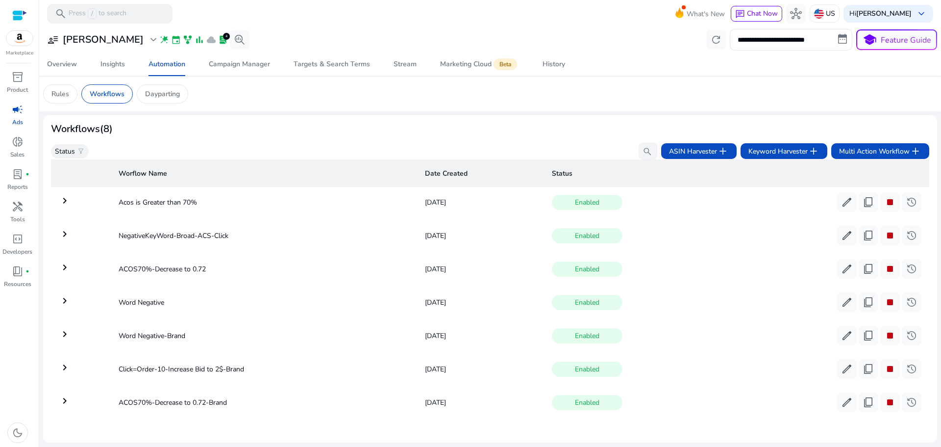
scroll to position [43, 0]
click at [887, 365] on span "stop" at bounding box center [891, 369] width 12 height 12
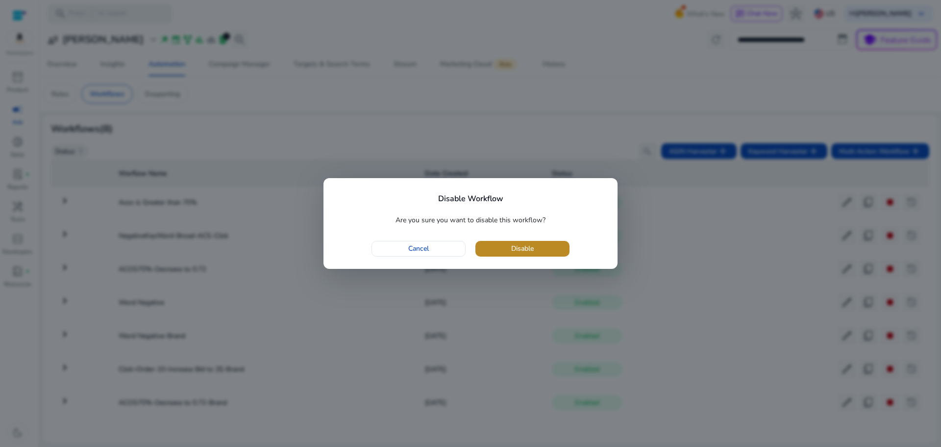
click at [515, 248] on span "Disable" at bounding box center [522, 248] width 23 height 10
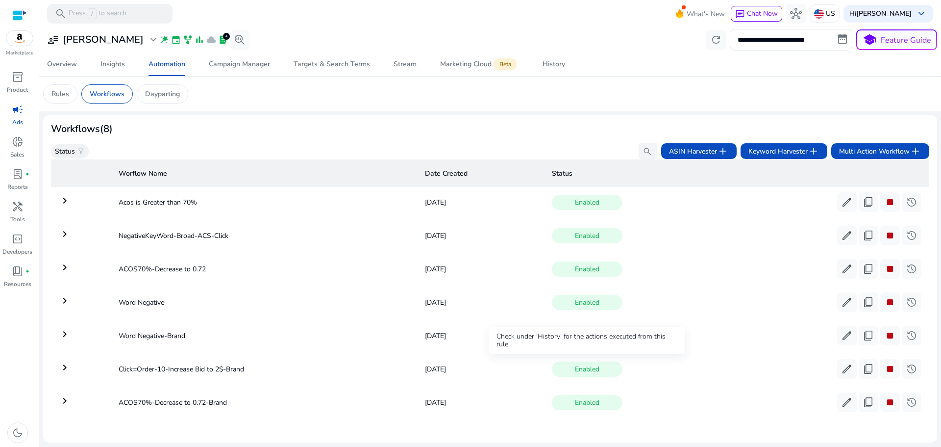
click at [586, 365] on span "Enabled" at bounding box center [587, 368] width 71 height 15
drag, startPoint x: 841, startPoint y: 369, endPoint x: 895, endPoint y: 377, distance: 54.5
click at [841, 368] on span "edit" at bounding box center [847, 369] width 12 height 12
click at [908, 370] on span "history" at bounding box center [912, 369] width 12 height 12
click at [863, 367] on span "content_copy" at bounding box center [869, 369] width 12 height 12
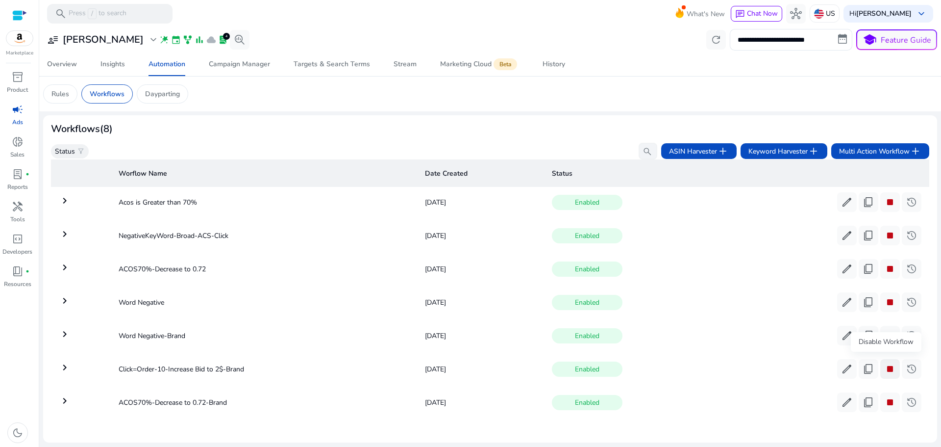
click at [885, 367] on span "stop" at bounding box center [891, 369] width 12 height 12
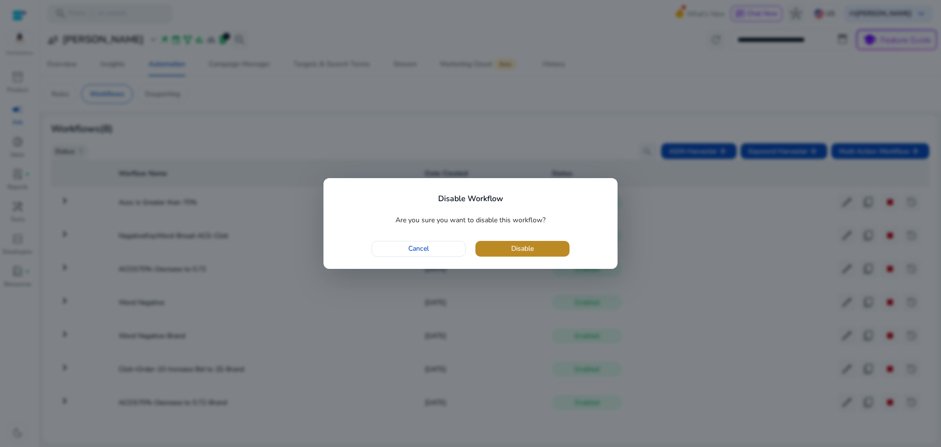
click at [534, 256] on span "button" at bounding box center [523, 249] width 94 height 24
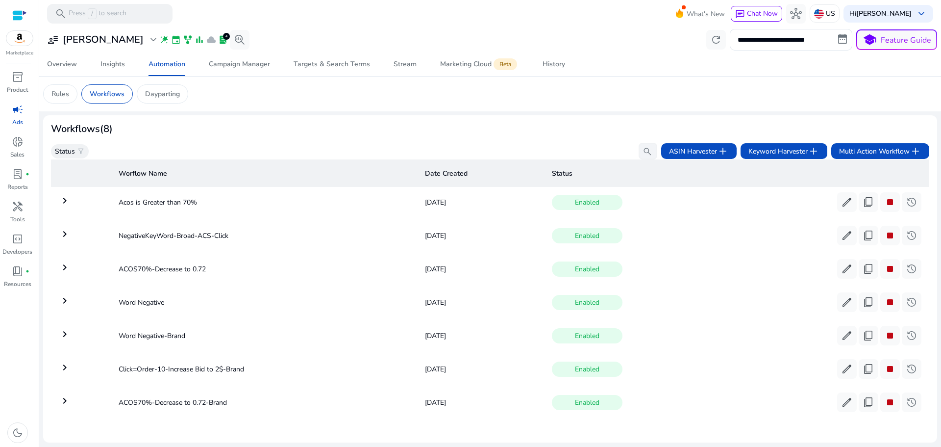
click at [67, 399] on mat-icon "keyboard_arrow_right" at bounding box center [65, 401] width 12 height 12
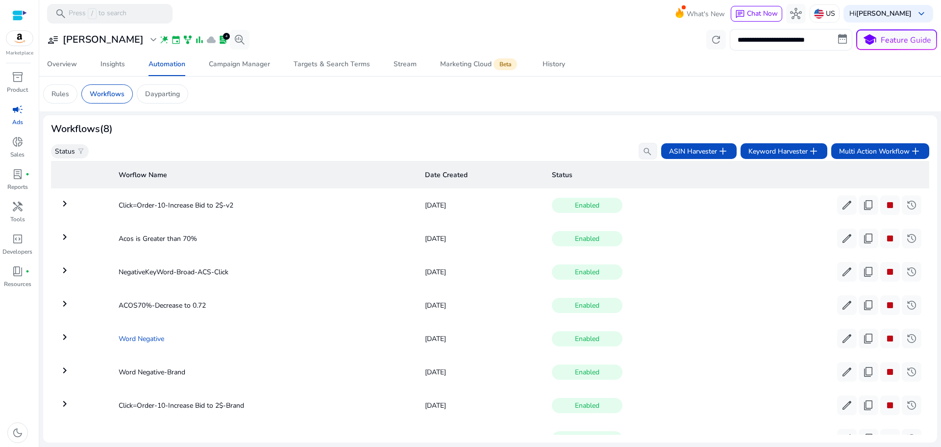
scroll to position [0, 0]
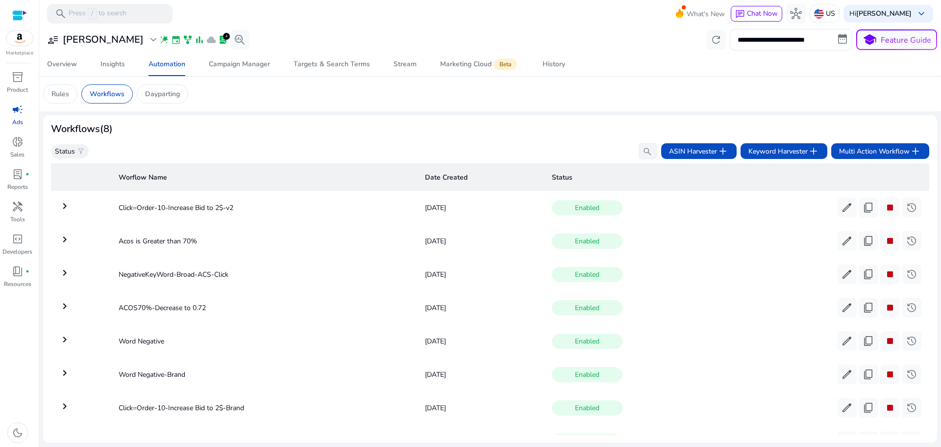
click at [63, 206] on mat-icon "keyboard_arrow_right" at bounding box center [65, 206] width 12 height 12
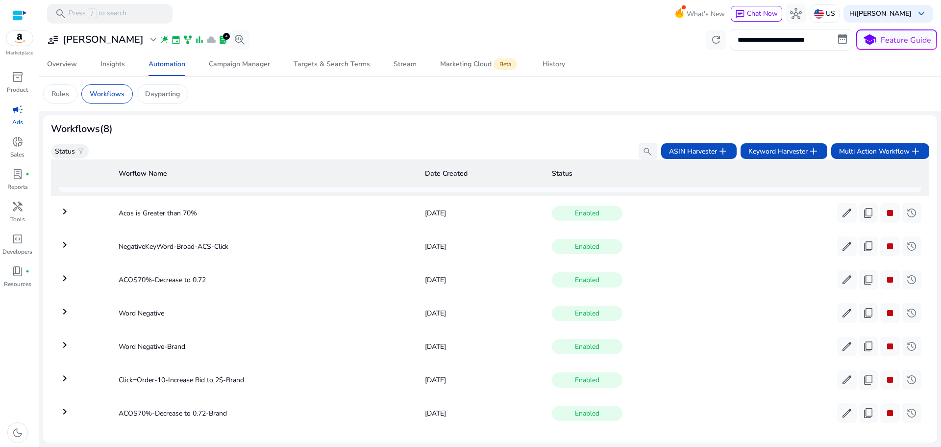
scroll to position [242, 0]
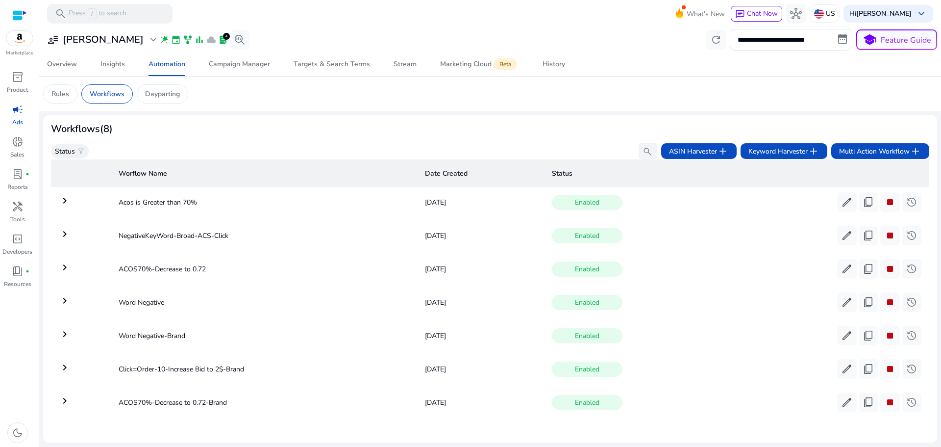
click at [70, 366] on mat-icon "keyboard_arrow_right" at bounding box center [65, 367] width 12 height 12
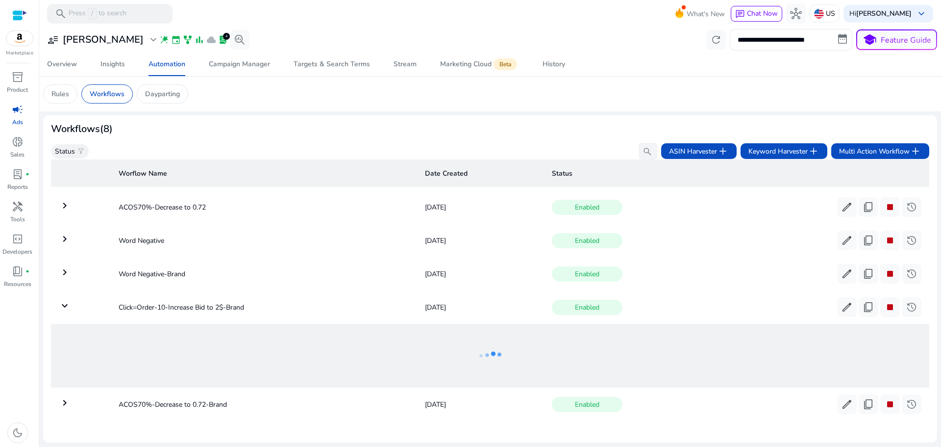
scroll to position [106, 0]
click at [886, 300] on span "stop" at bounding box center [891, 305] width 12 height 12
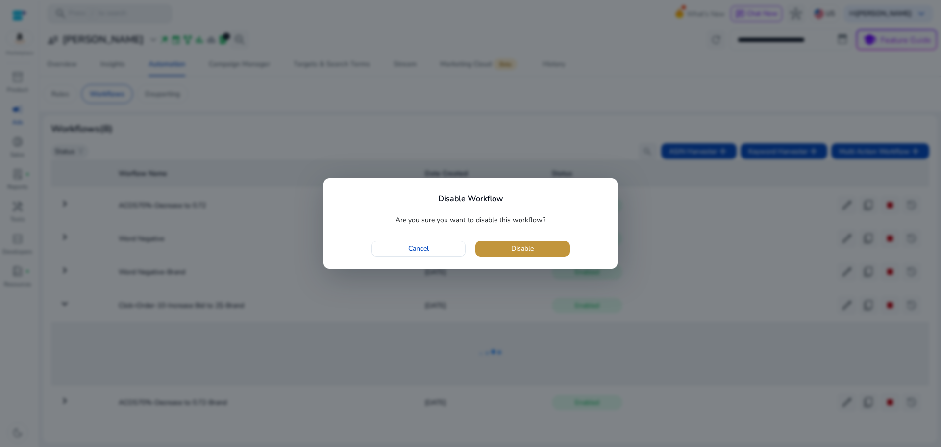
click at [526, 248] on span "Disable" at bounding box center [522, 248] width 23 height 10
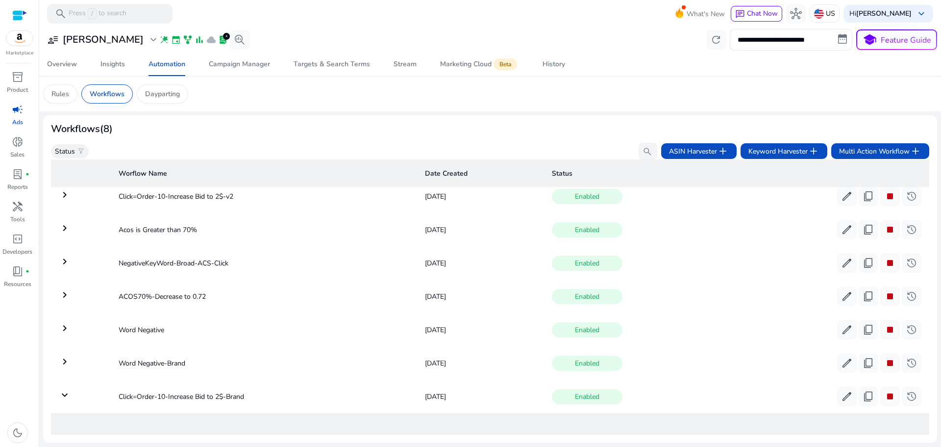
scroll to position [0, 0]
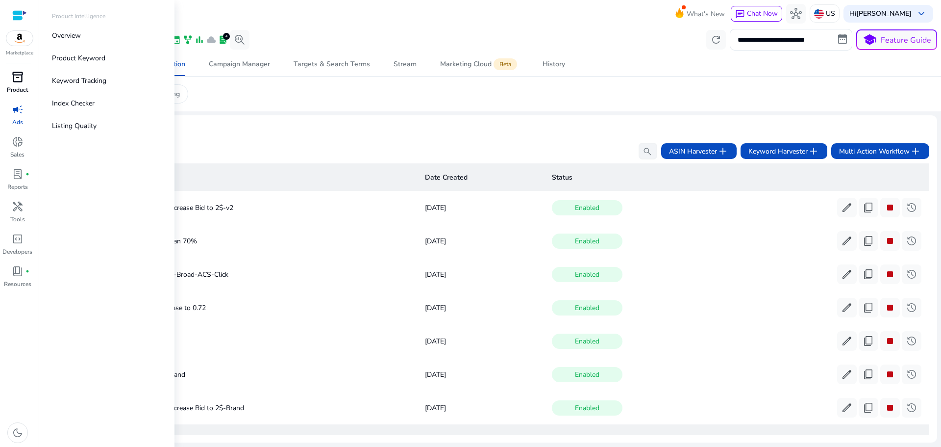
click at [23, 76] on span "inventory_2" at bounding box center [18, 77] width 12 height 12
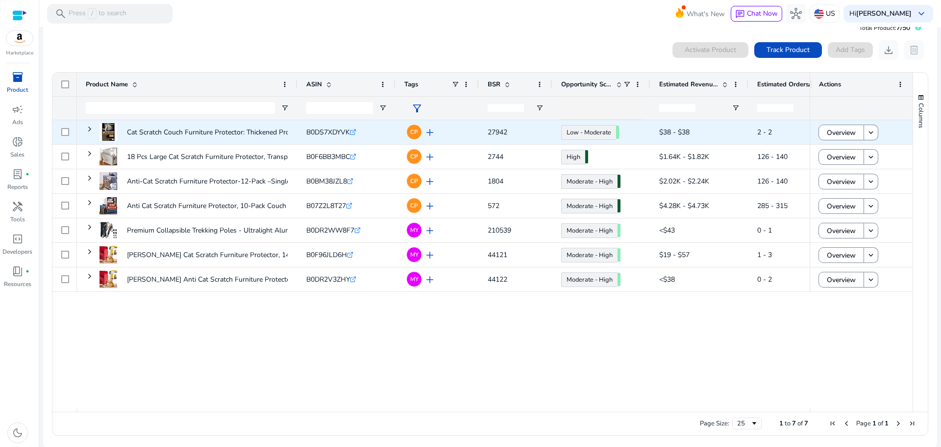
scroll to position [22, 0]
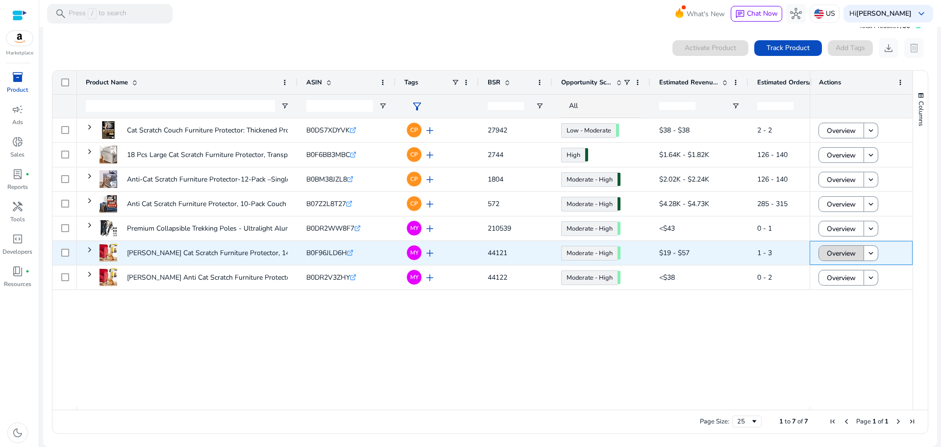
click at [831, 253] on span "Overview" at bounding box center [841, 253] width 29 height 20
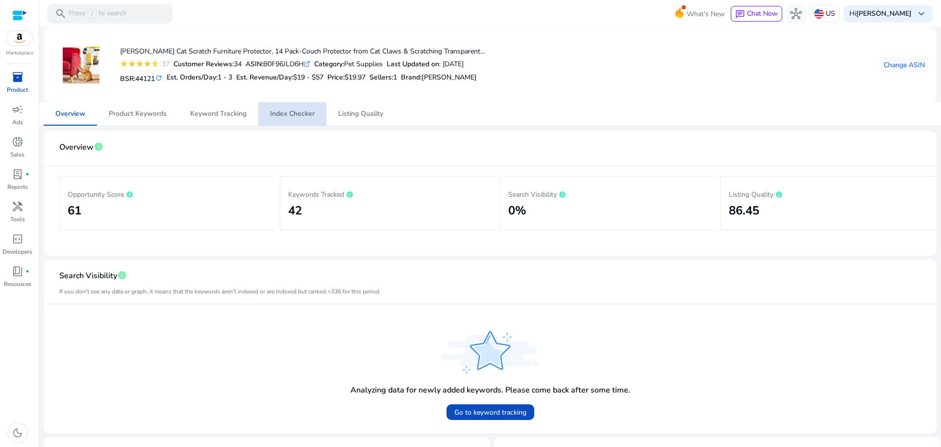
click at [298, 111] on span "Index Checker" at bounding box center [292, 113] width 45 height 7
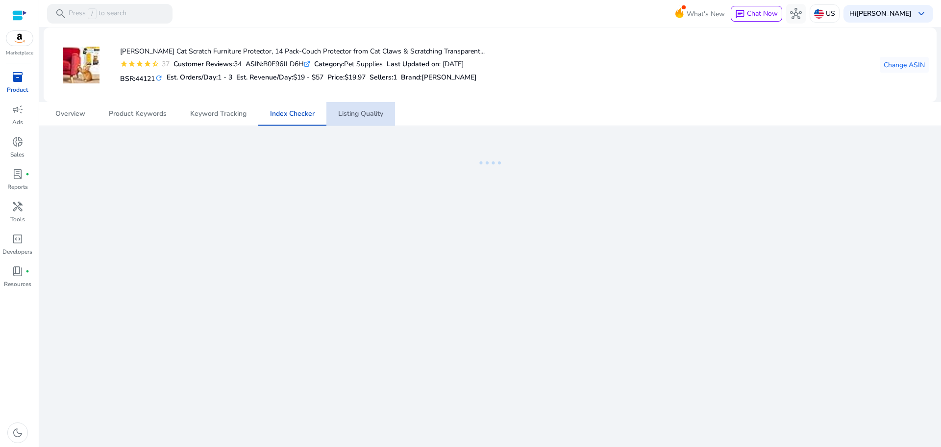
click at [356, 115] on span "Listing Quality" at bounding box center [360, 113] width 45 height 7
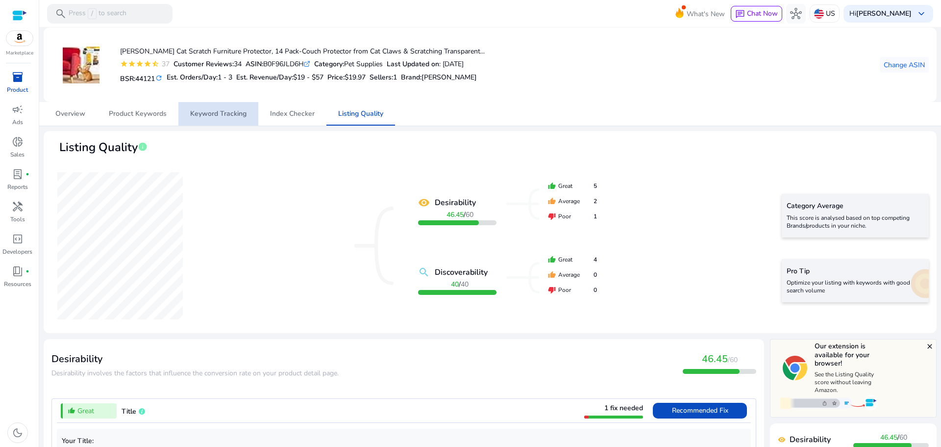
click at [226, 111] on span "Keyword Tracking" at bounding box center [218, 113] width 56 height 7
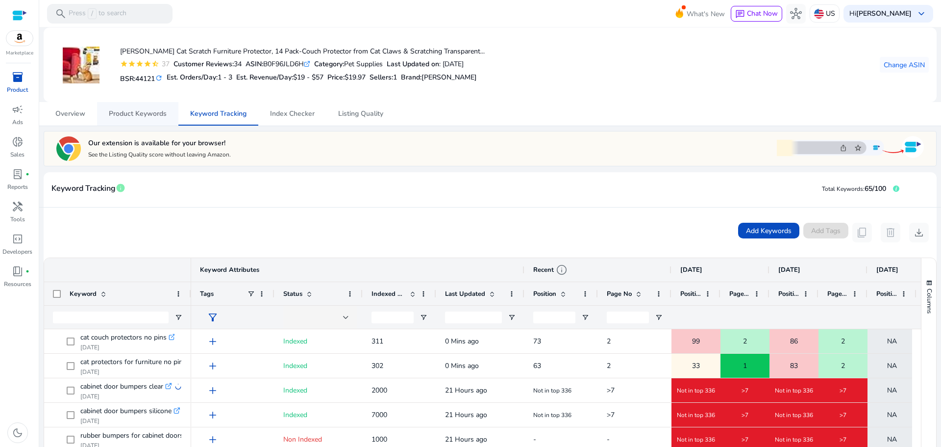
click at [145, 118] on span "Product Keywords" at bounding box center [138, 114] width 58 height 24
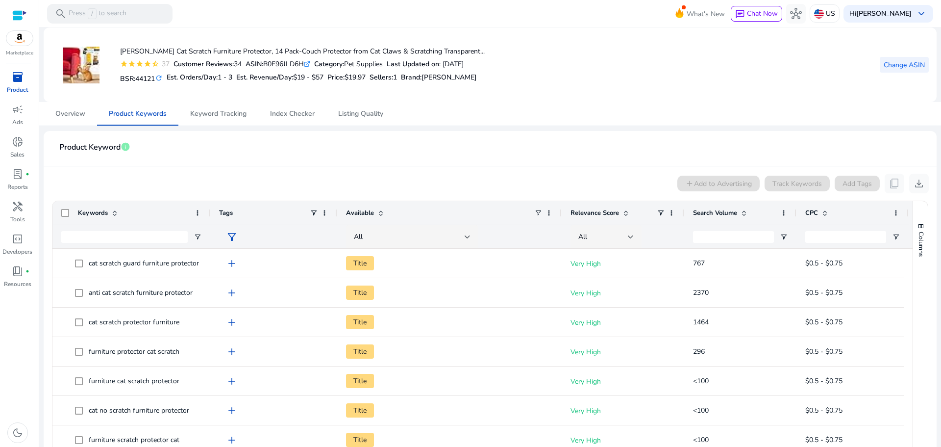
click at [884, 62] on span "Change ASIN" at bounding box center [904, 65] width 41 height 10
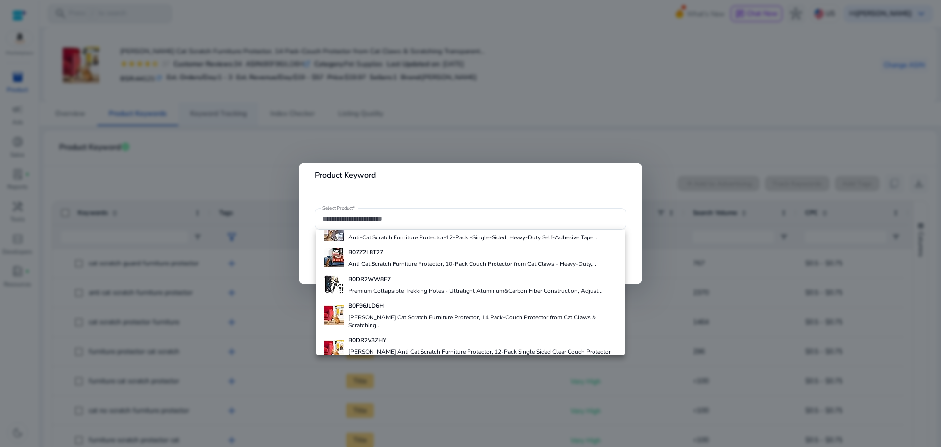
drag, startPoint x: 266, startPoint y: 113, endPoint x: 249, endPoint y: 116, distance: 17.0
click at [265, 113] on div at bounding box center [470, 223] width 941 height 447
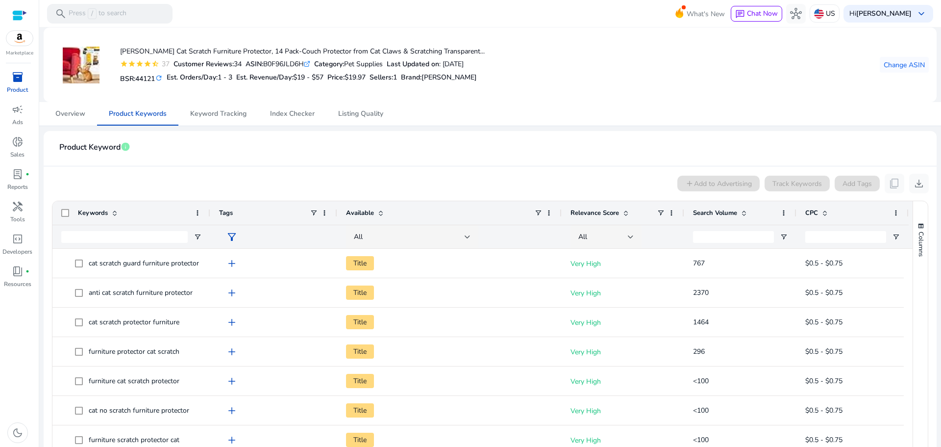
click at [14, 77] on span "inventory_2" at bounding box center [18, 77] width 12 height 12
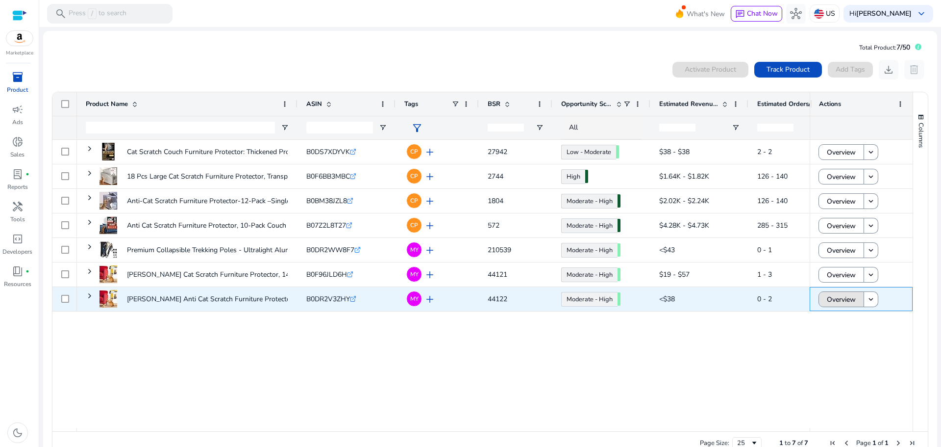
click at [844, 300] on span "Overview" at bounding box center [841, 299] width 29 height 20
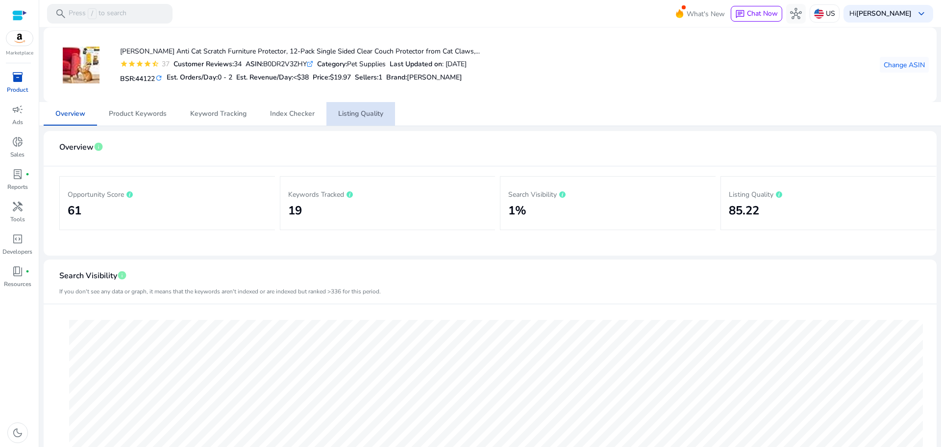
click at [349, 111] on span "Listing Quality" at bounding box center [360, 113] width 45 height 7
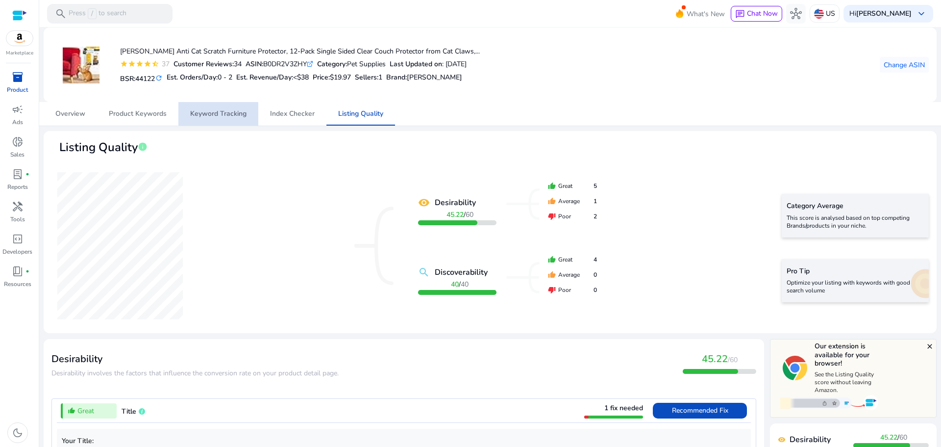
click at [198, 116] on span "Keyword Tracking" at bounding box center [218, 113] width 56 height 7
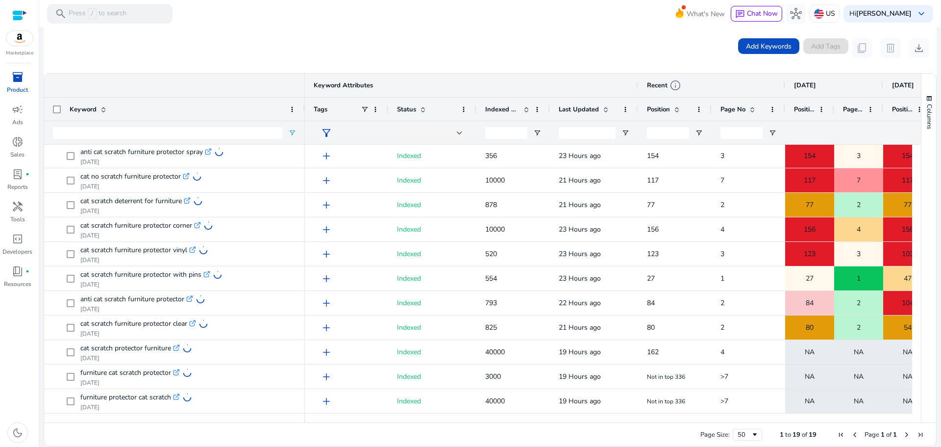
drag, startPoint x: 189, startPoint y: 104, endPoint x: 283, endPoint y: 133, distance: 99.0
click at [291, 130] on div "Keyword" at bounding box center [174, 109] width 261 height 71
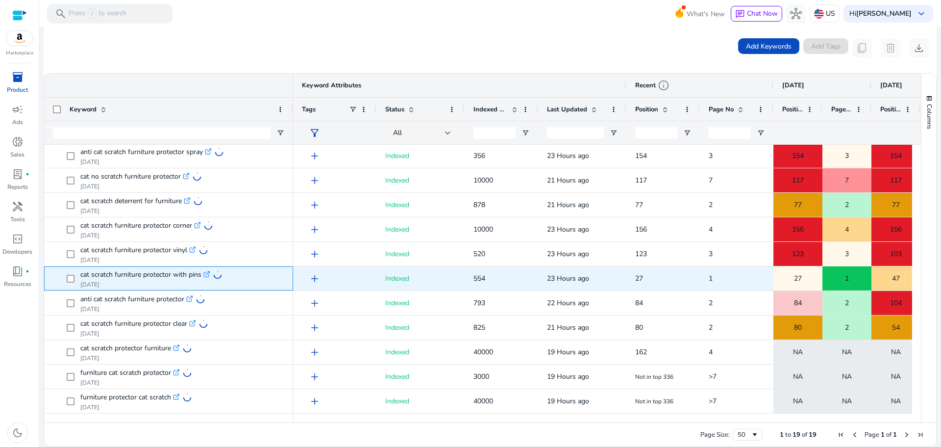
click at [203, 274] on icon ".st0{fill:#2c8af8}" at bounding box center [206, 274] width 7 height 7
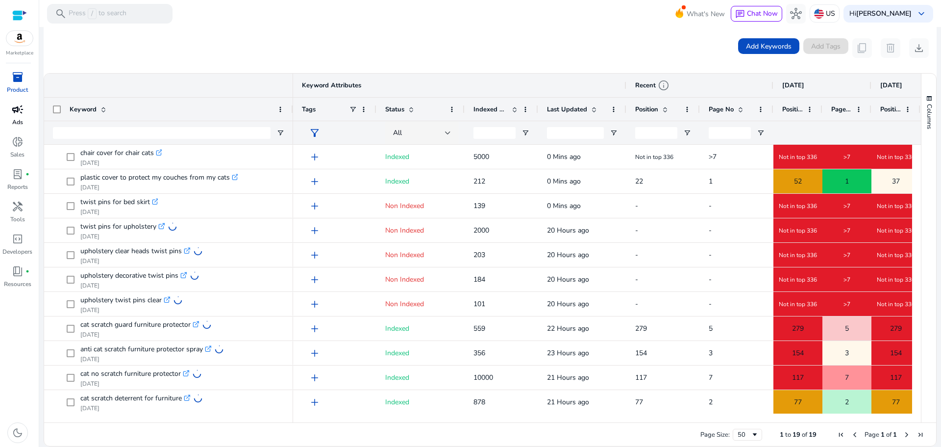
click at [19, 113] on span "campaign" at bounding box center [18, 109] width 12 height 12
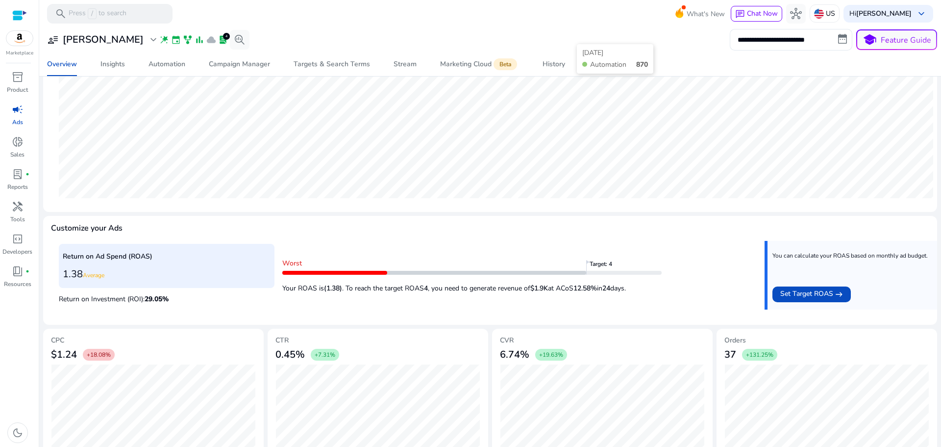
scroll to position [239, 0]
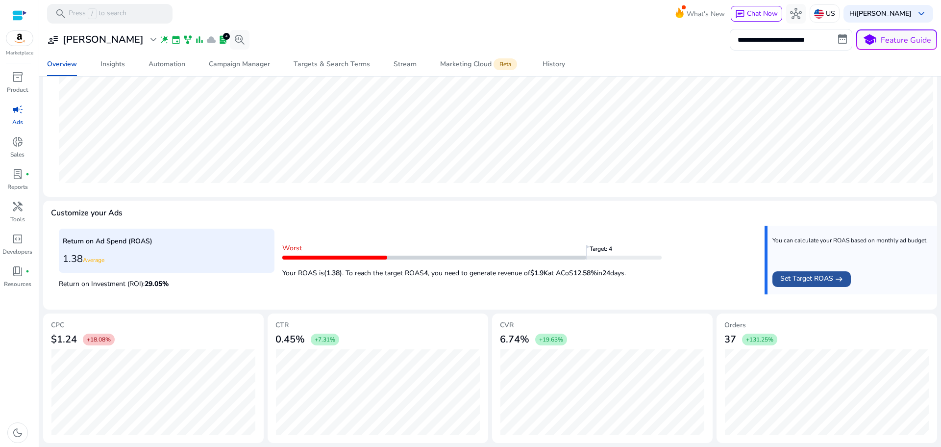
click at [817, 281] on span "Set Target ROAS" at bounding box center [807, 279] width 53 height 12
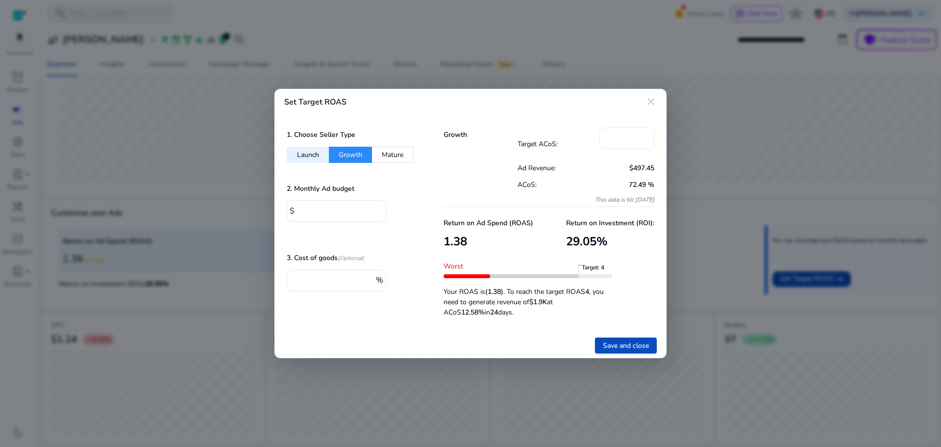
click at [297, 158] on button "Launch" at bounding box center [308, 155] width 42 height 16
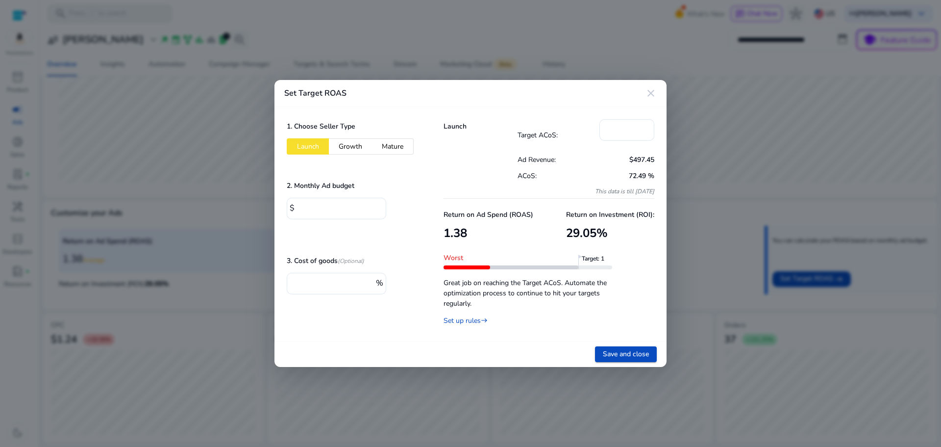
click at [406, 154] on div "1. Choose Seller Type Launch Growth Mature 2. Monthly Ad budget $ *** 3. Cost o…" at bounding box center [353, 224] width 157 height 234
click at [396, 148] on button "Mature" at bounding box center [393, 146] width 42 height 16
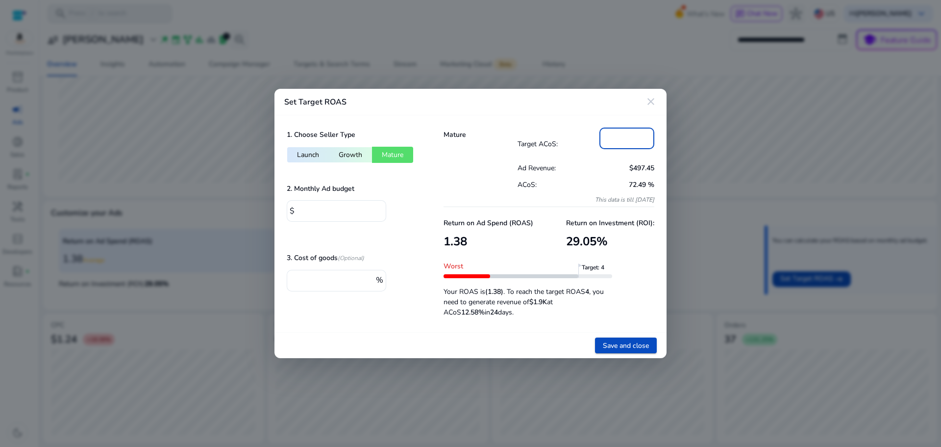
drag, startPoint x: 626, startPoint y: 134, endPoint x: 540, endPoint y: 159, distance: 88.9
click at [547, 157] on div "Target ACoS: **" at bounding box center [586, 143] width 137 height 32
type input "*"
drag, startPoint x: 327, startPoint y: 281, endPoint x: 280, endPoint y: 288, distance: 47.0
click at [280, 288] on div "1. Choose Seller Type Launch Growth Mature 2. Monthly Ad budget $ *** 3. Cost o…" at bounding box center [353, 223] width 157 height 217
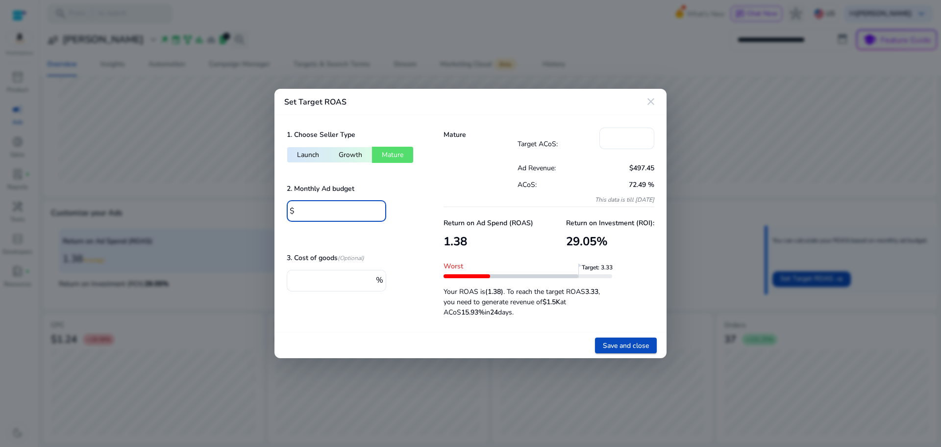
drag, startPoint x: 319, startPoint y: 210, endPoint x: 266, endPoint y: 222, distance: 53.7
click at [270, 217] on div "Set Target ROAS close 1. Choose Seller Type Launch Growth Mature 2. Monthly Ad …" at bounding box center [470, 223] width 941 height 447
click at [407, 237] on div "1. Choose Seller Type Launch Growth Mature 2. Monthly Ad budget $ *** 3. Cost o…" at bounding box center [353, 223] width 157 height 217
click at [619, 347] on span "Save and close" at bounding box center [626, 345] width 46 height 10
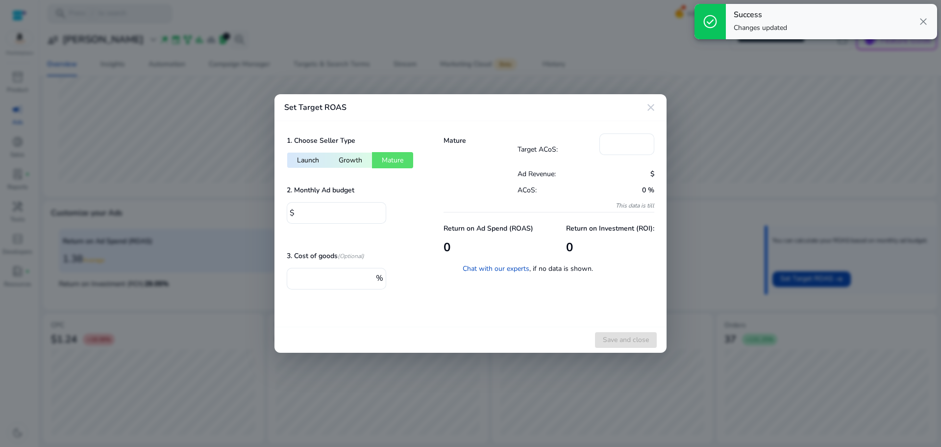
type input "**"
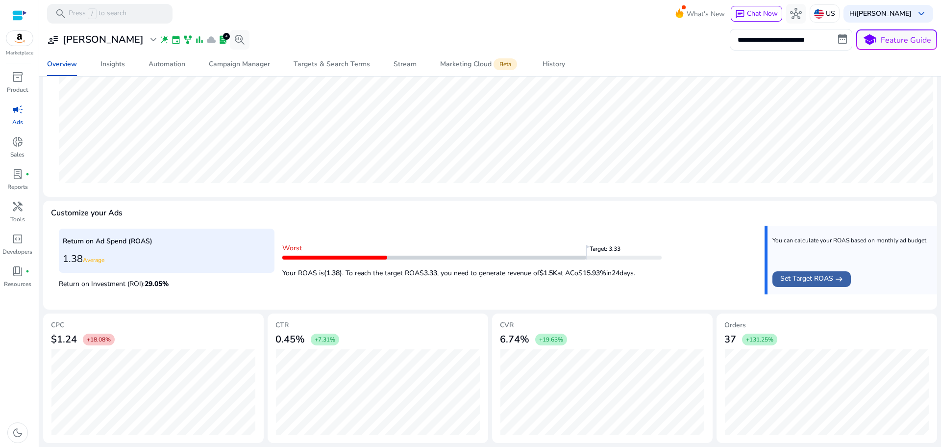
click at [827, 279] on span "Set Target ROAS" at bounding box center [807, 279] width 53 height 12
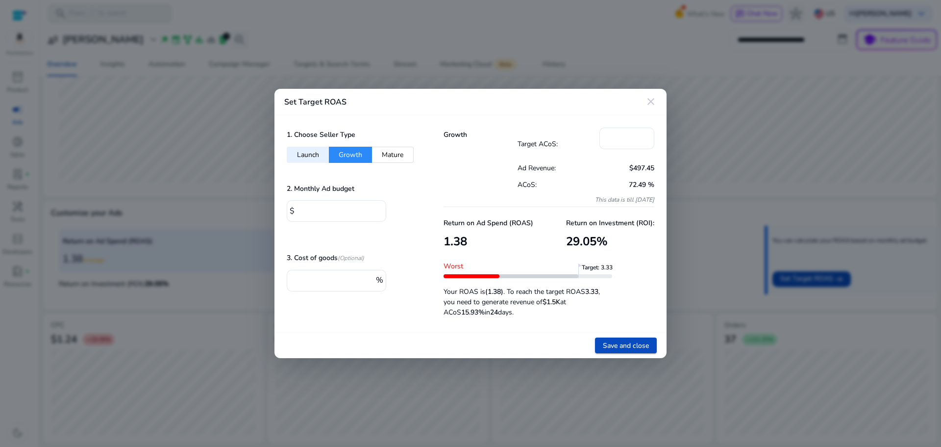
click at [653, 102] on mat-icon "close" at bounding box center [651, 102] width 12 height 12
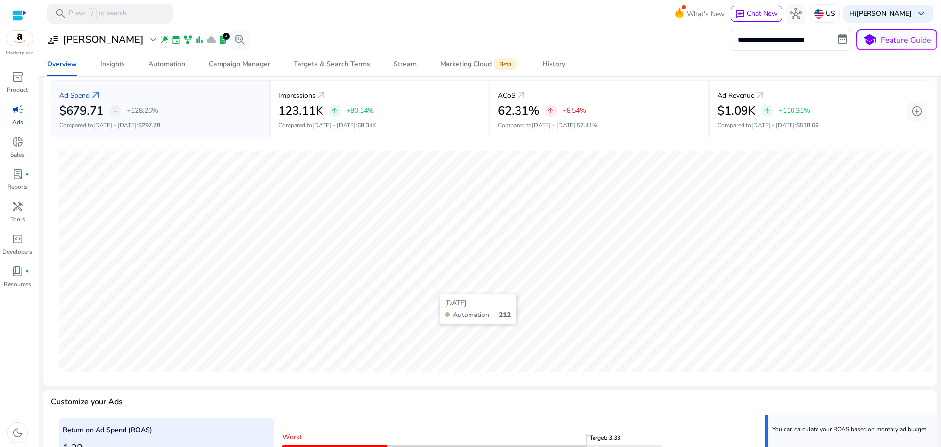
scroll to position [0, 0]
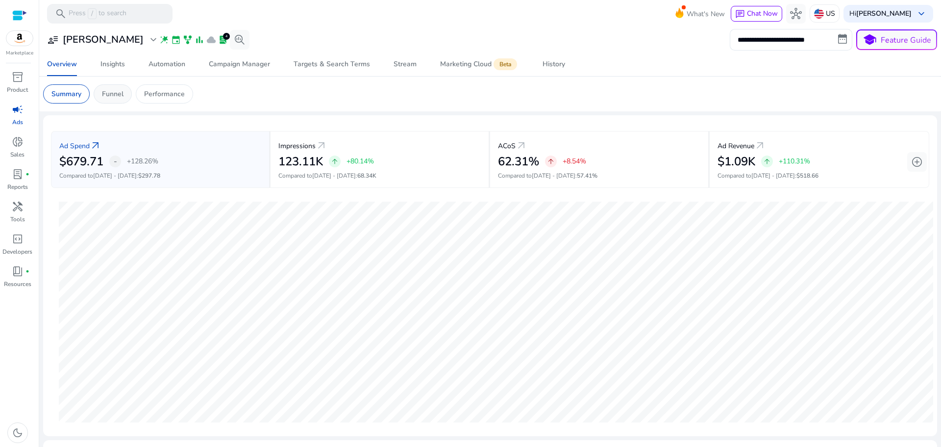
click at [115, 94] on p "Funnel" at bounding box center [113, 94] width 22 height 10
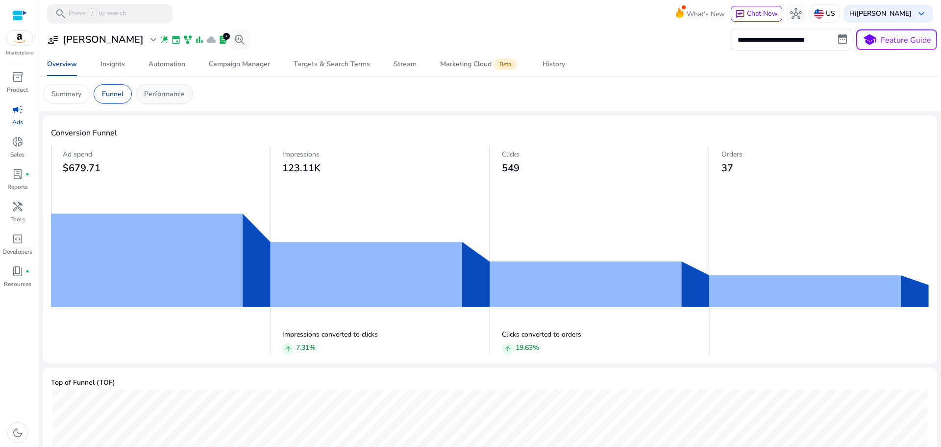
click at [157, 94] on p "Performance" at bounding box center [164, 94] width 41 height 10
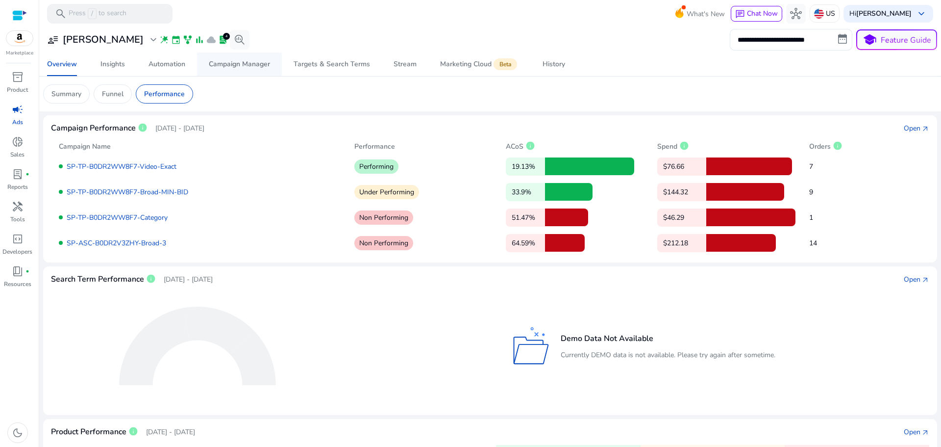
click at [247, 69] on span "Campaign Manager" at bounding box center [239, 64] width 61 height 24
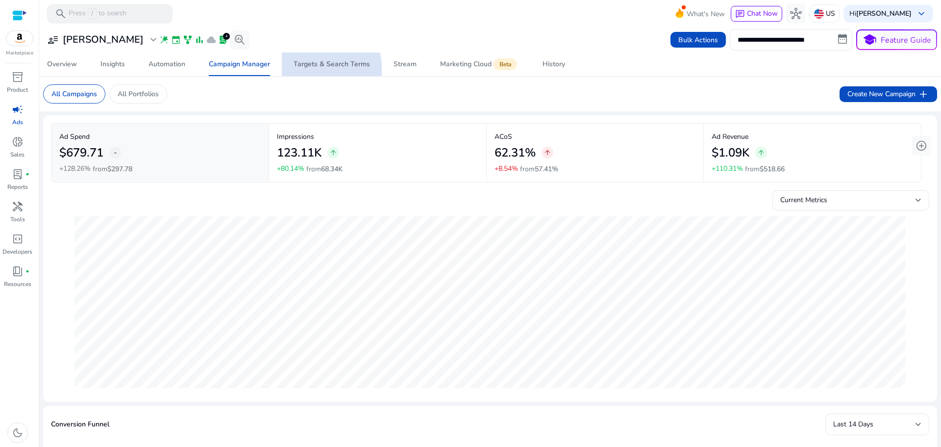
click at [318, 72] on span "Targets & Search Terms" at bounding box center [332, 64] width 76 height 24
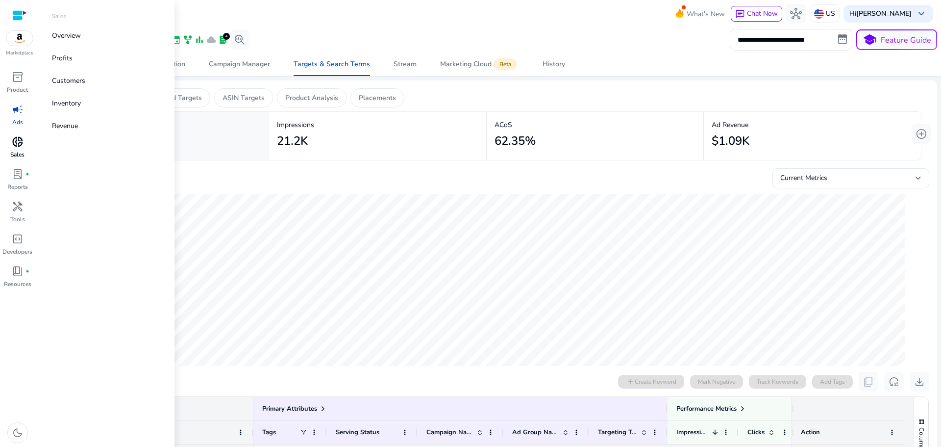
click at [20, 145] on span "donut_small" at bounding box center [18, 142] width 12 height 12
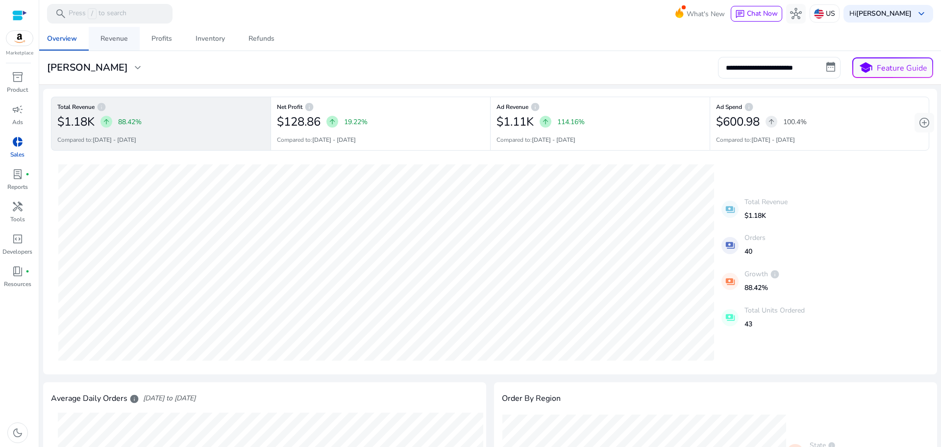
click at [108, 42] on div "Revenue" at bounding box center [114, 38] width 27 height 7
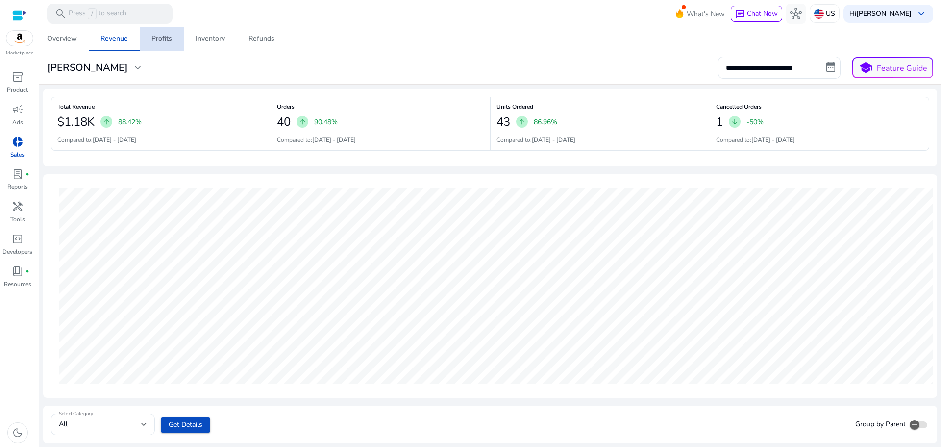
click at [161, 39] on div "Profits" at bounding box center [162, 38] width 21 height 7
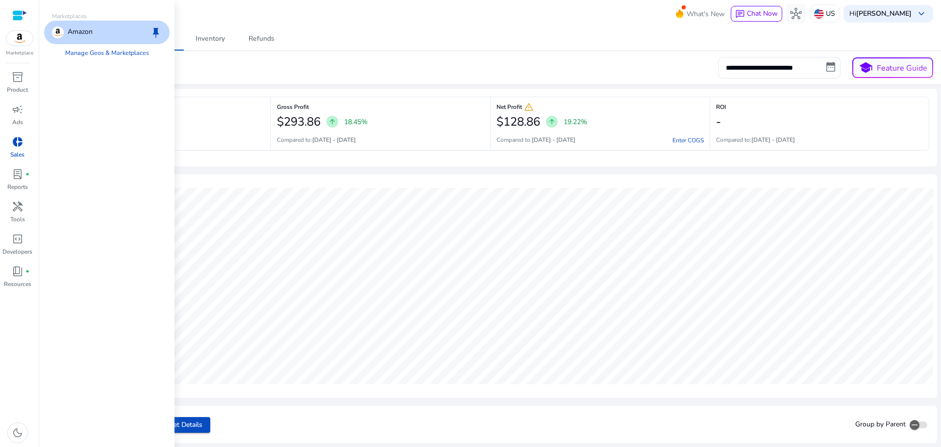
click at [16, 38] on img at bounding box center [19, 38] width 26 height 15
click at [21, 70] on div "inventory_2" at bounding box center [17, 77] width 27 height 16
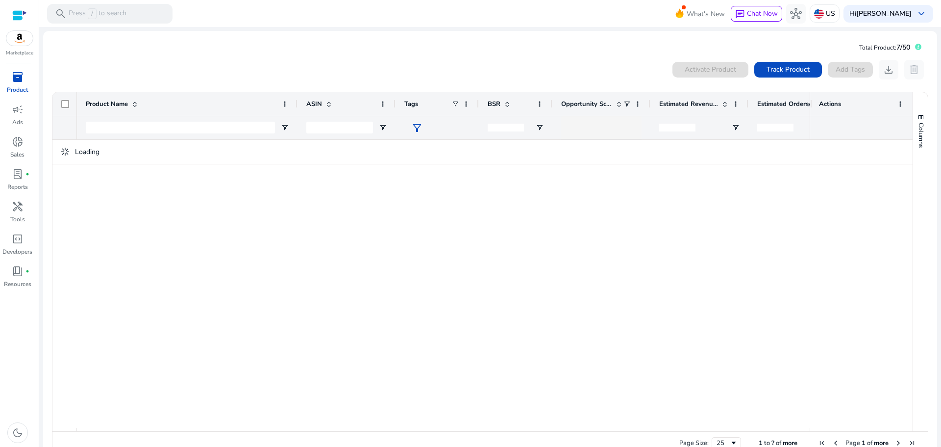
click at [17, 11] on div at bounding box center [19, 15] width 15 height 11
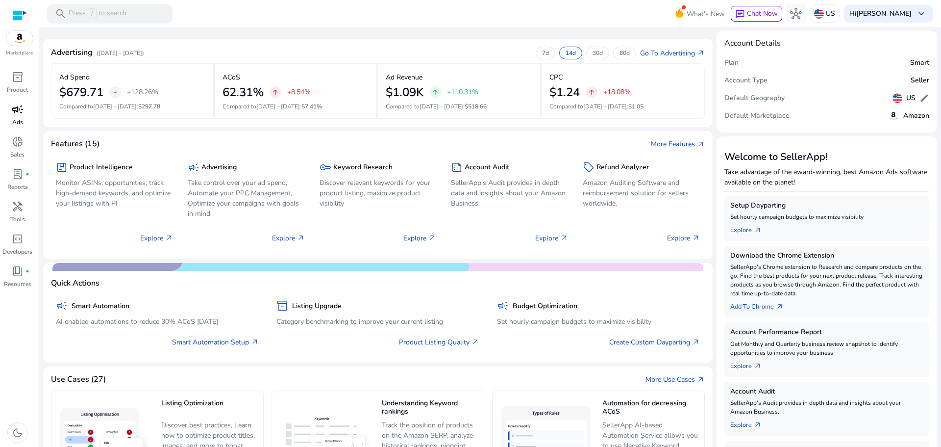
click at [7, 116] on div "campaign" at bounding box center [17, 110] width 27 height 16
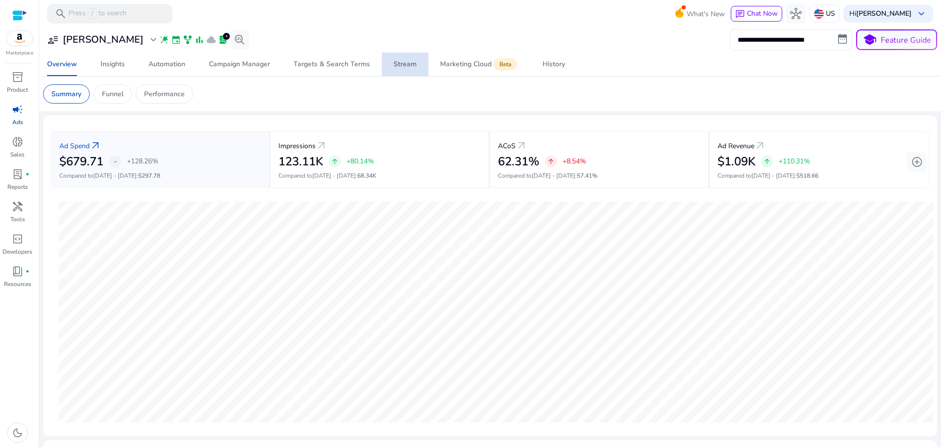
click at [406, 58] on span "Stream" at bounding box center [405, 64] width 23 height 24
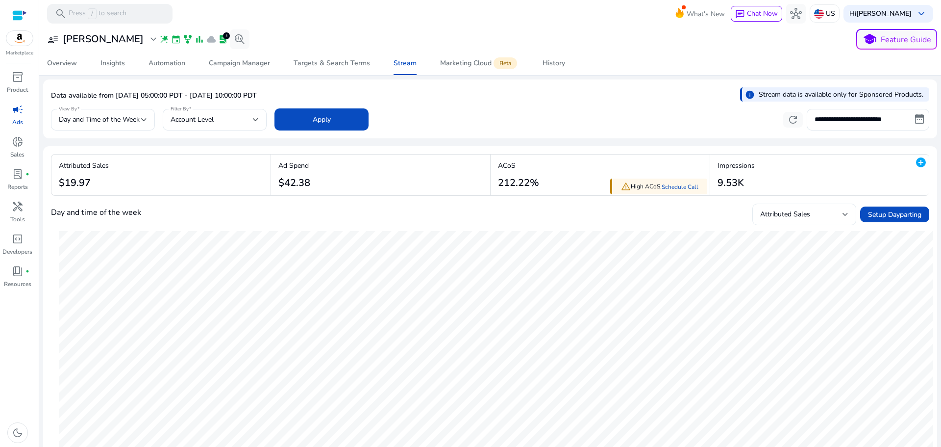
click at [812, 209] on div "Attributed Sales" at bounding box center [802, 214] width 82 height 11
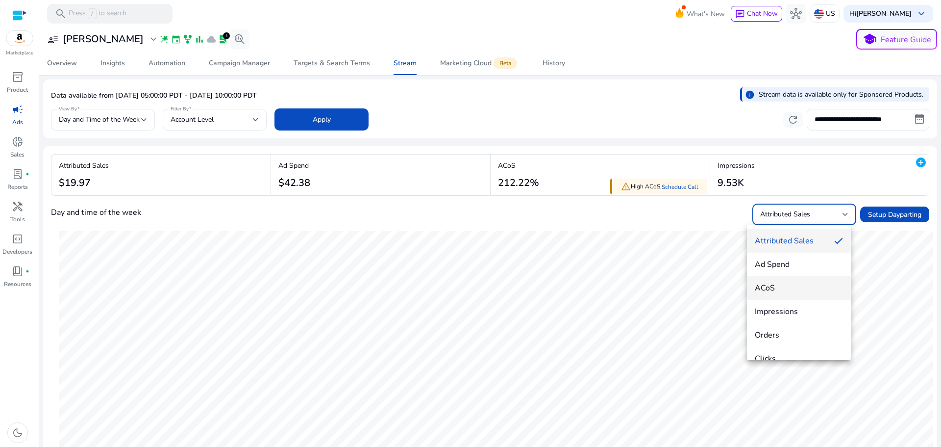
click at [797, 288] on span "ACoS" at bounding box center [799, 287] width 88 height 11
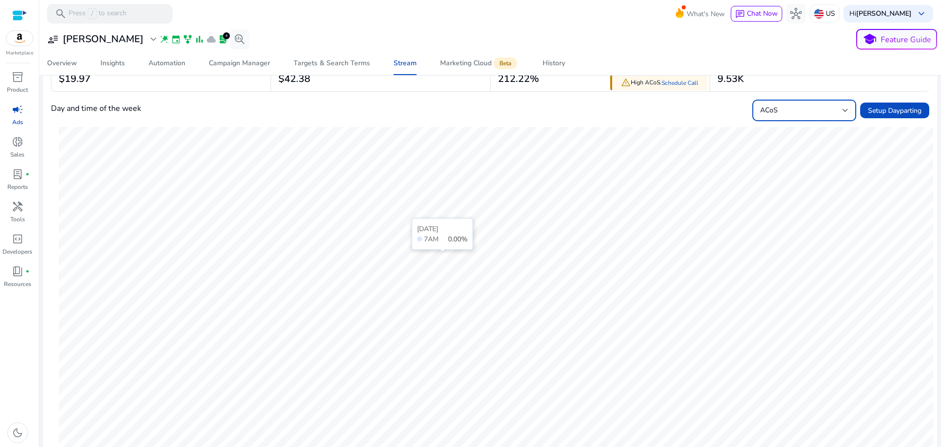
scroll to position [97, 0]
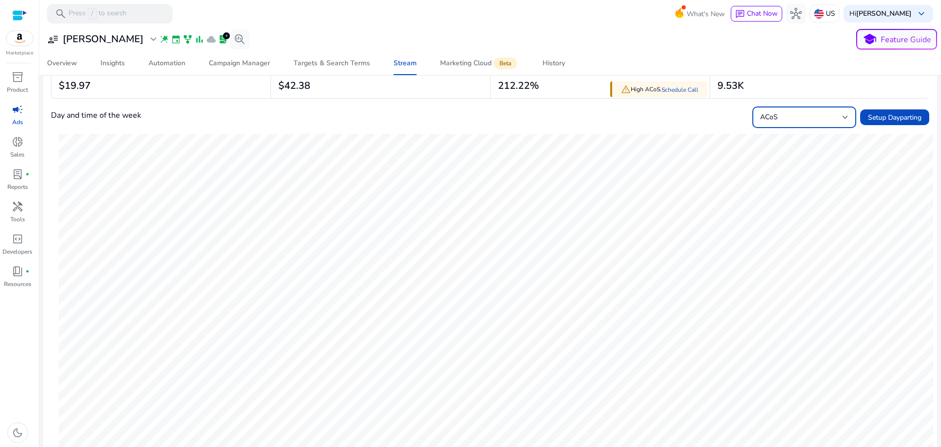
click at [821, 114] on div "ACoS" at bounding box center [802, 117] width 82 height 11
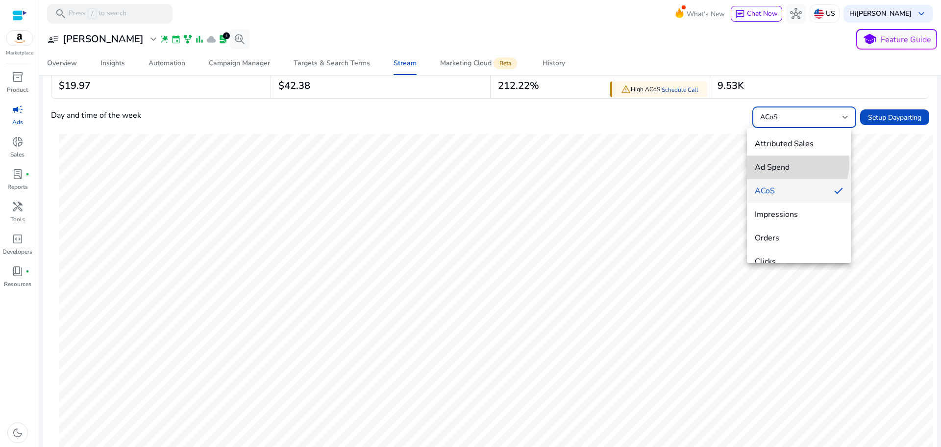
click at [794, 164] on span "Ad Spend" at bounding box center [799, 167] width 88 height 11
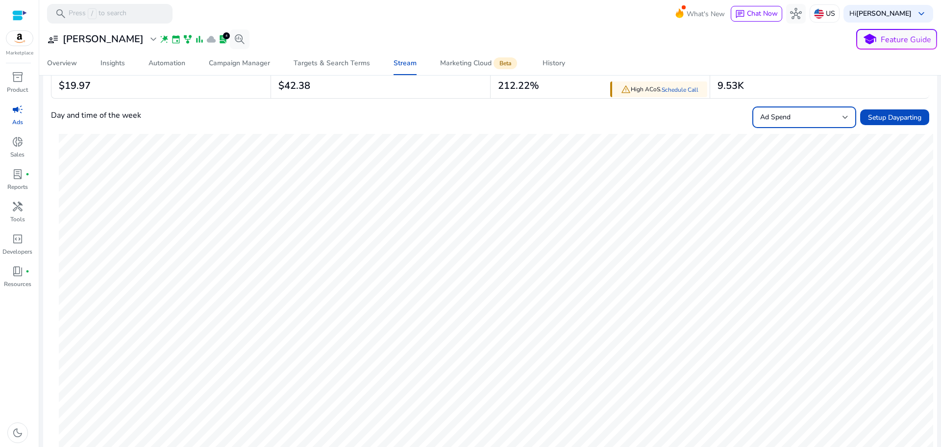
click at [791, 119] on div "Ad Spend" at bounding box center [802, 117] width 82 height 11
click at [795, 229] on span "Orders" at bounding box center [799, 223] width 88 height 11
click at [813, 118] on div "Orders" at bounding box center [802, 117] width 82 height 11
click at [779, 249] on span "Clicks" at bounding box center [799, 247] width 88 height 11
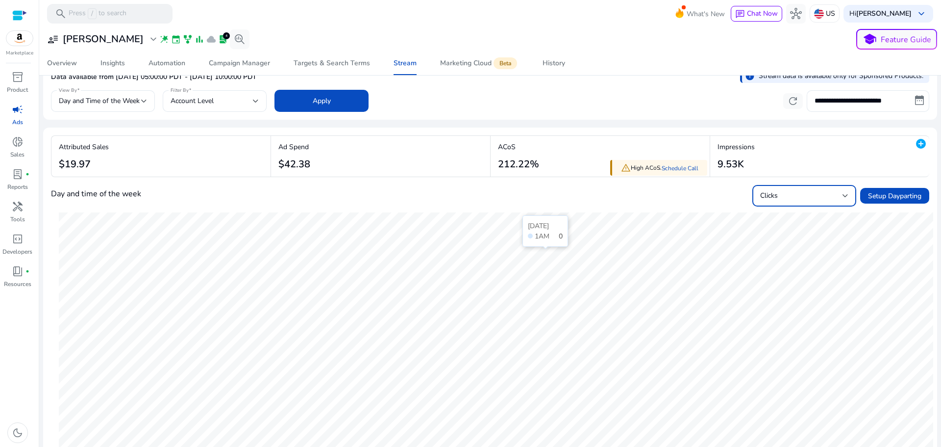
scroll to position [0, 0]
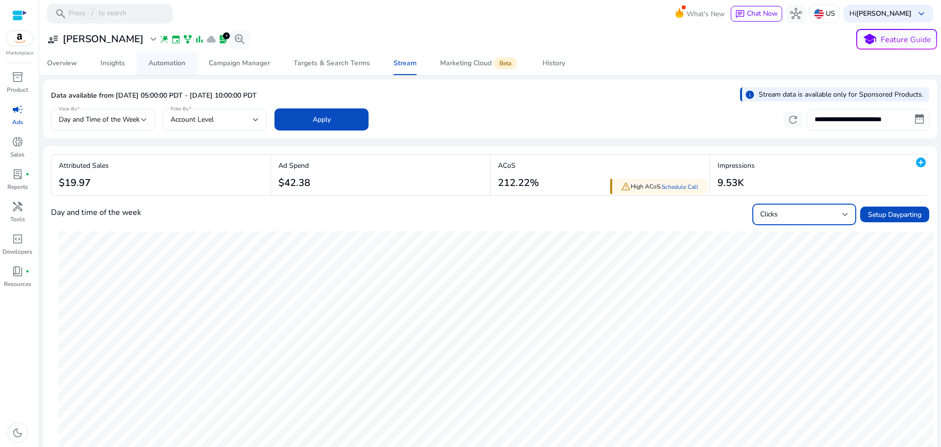
click at [163, 61] on div "Automation" at bounding box center [167, 63] width 37 height 7
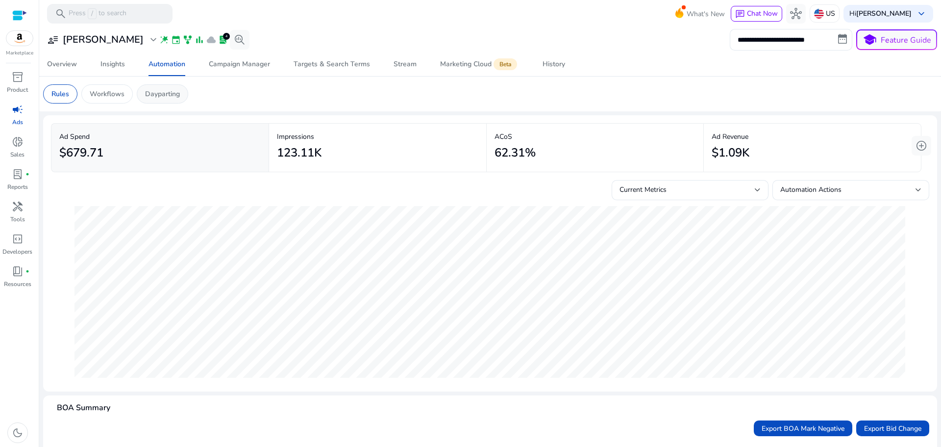
click at [171, 99] on p "Dayparting" at bounding box center [162, 94] width 35 height 10
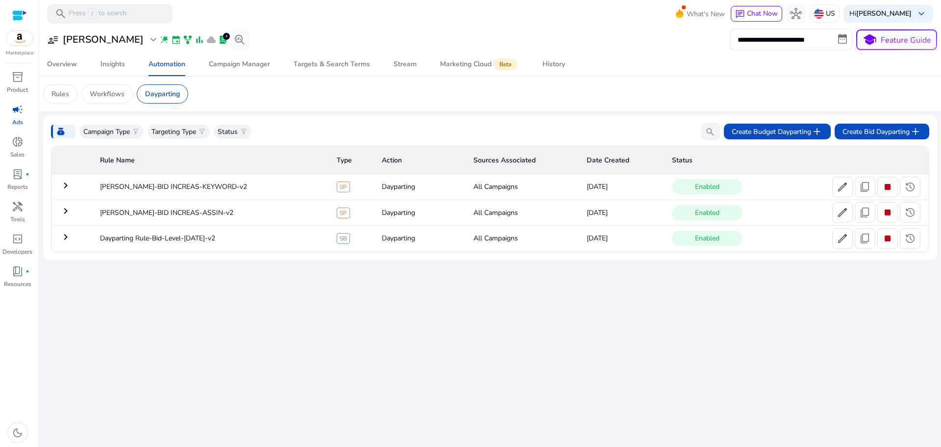
click at [68, 187] on mat-icon "keyboard_arrow_right" at bounding box center [66, 185] width 12 height 12
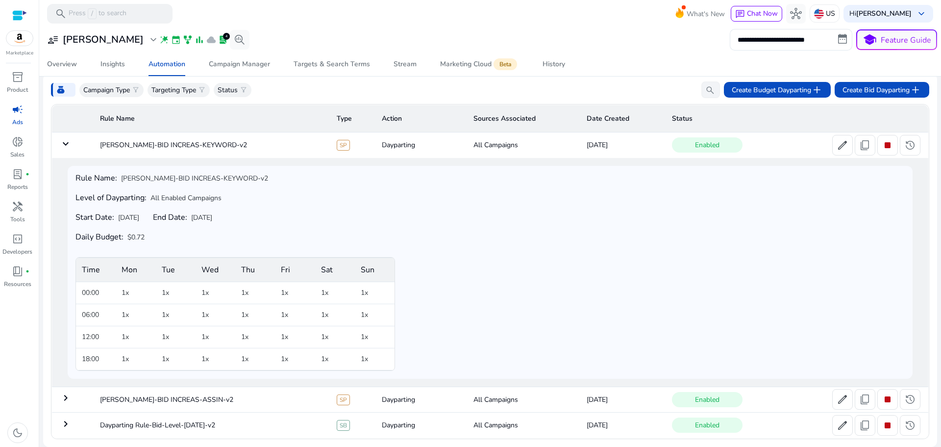
scroll to position [42, 0]
click at [62, 397] on mat-icon "keyboard_arrow_right" at bounding box center [66, 398] width 12 height 12
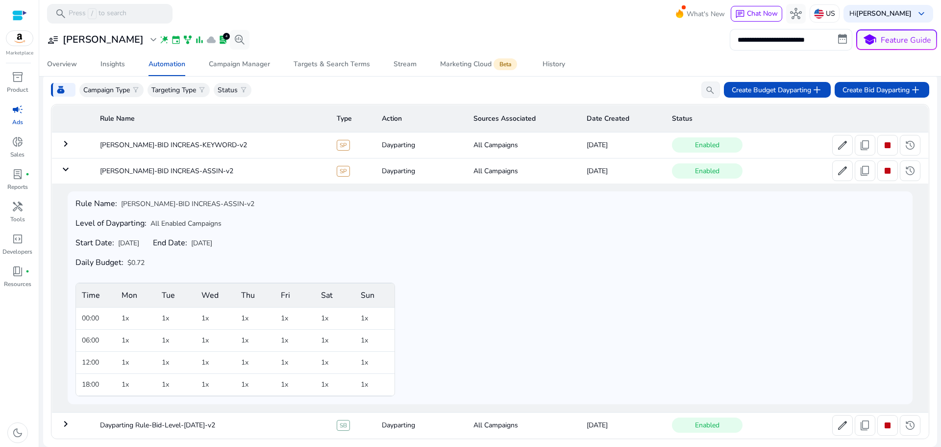
click at [67, 427] on mat-icon "keyboard_arrow_right" at bounding box center [66, 424] width 12 height 12
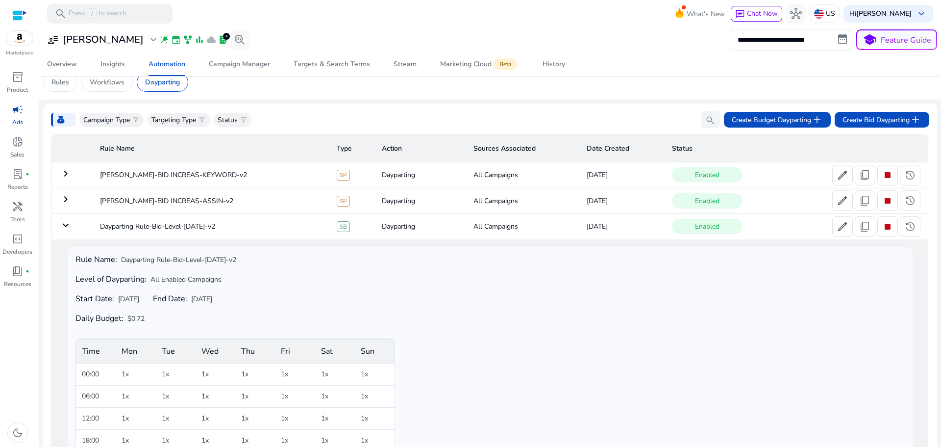
scroll to position [0, 0]
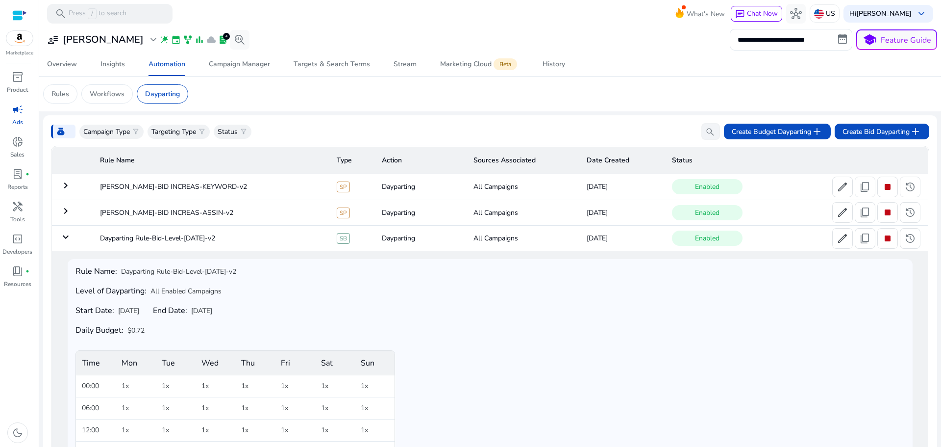
click at [61, 235] on mat-icon "keyboard_arrow_down" at bounding box center [66, 237] width 12 height 12
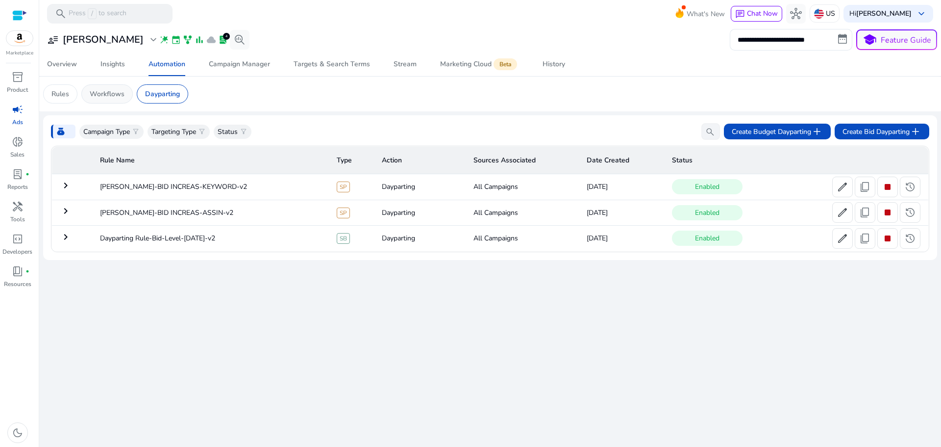
click at [117, 96] on p "Workflows" at bounding box center [107, 94] width 35 height 10
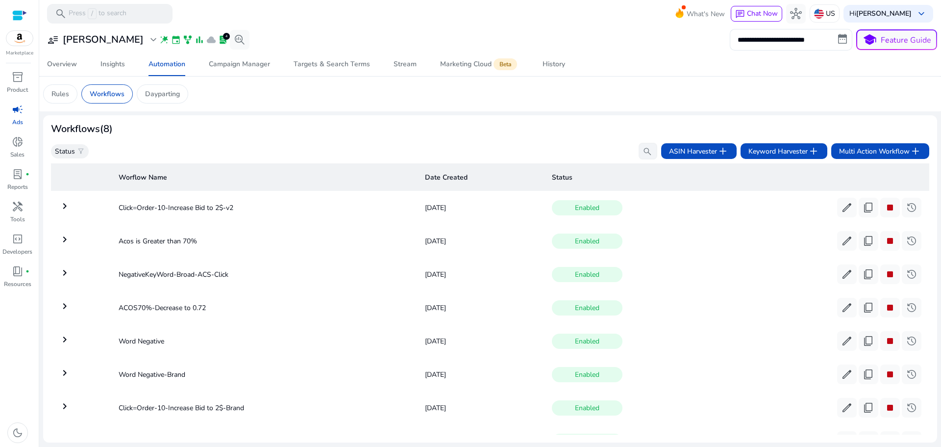
scroll to position [43, 0]
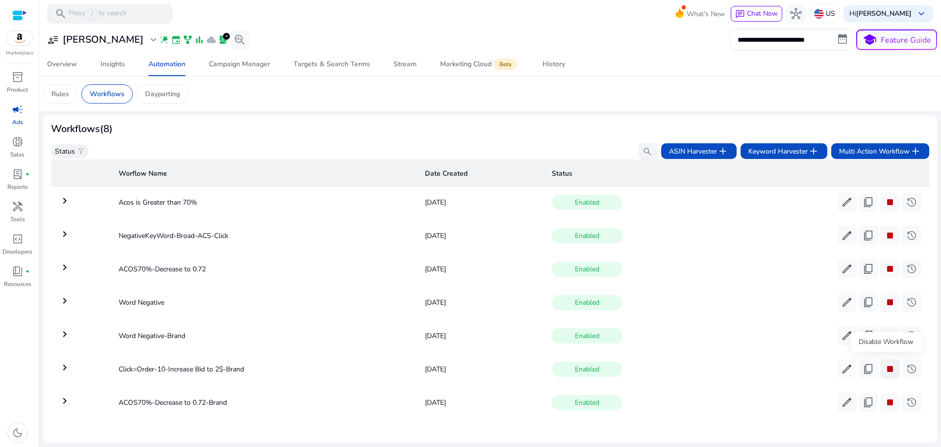
click at [886, 367] on span "stop" at bounding box center [891, 369] width 12 height 12
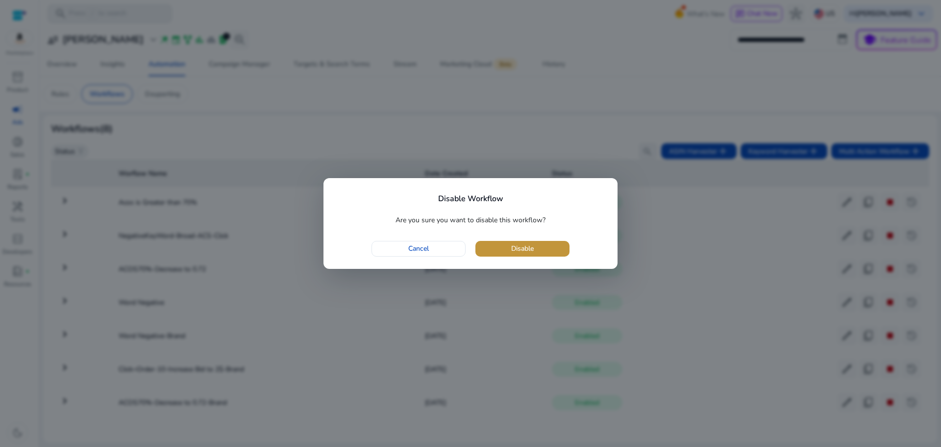
click at [534, 249] on span "Disable" at bounding box center [522, 248] width 23 height 10
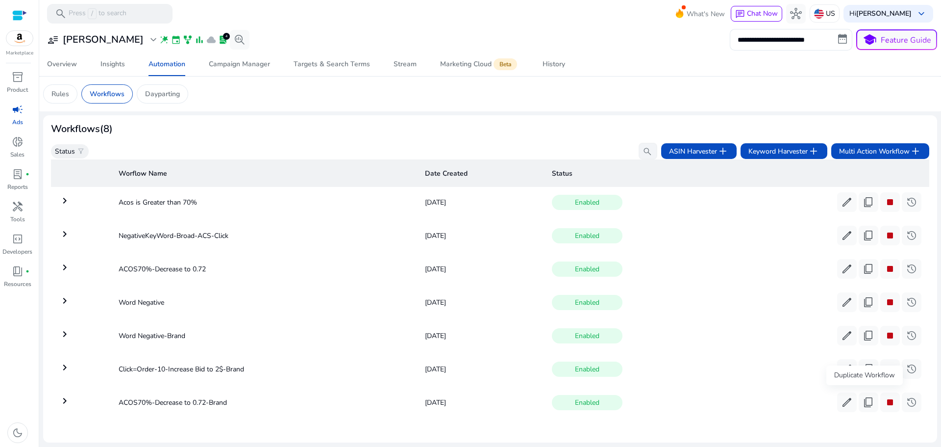
click at [850, 370] on div "Duplicate Workflow" at bounding box center [865, 375] width 76 height 20
click at [846, 363] on span "edit" at bounding box center [847, 369] width 12 height 12
click at [863, 363] on span "content_copy" at bounding box center [869, 369] width 12 height 12
click at [893, 367] on button "stop" at bounding box center [891, 369] width 20 height 20
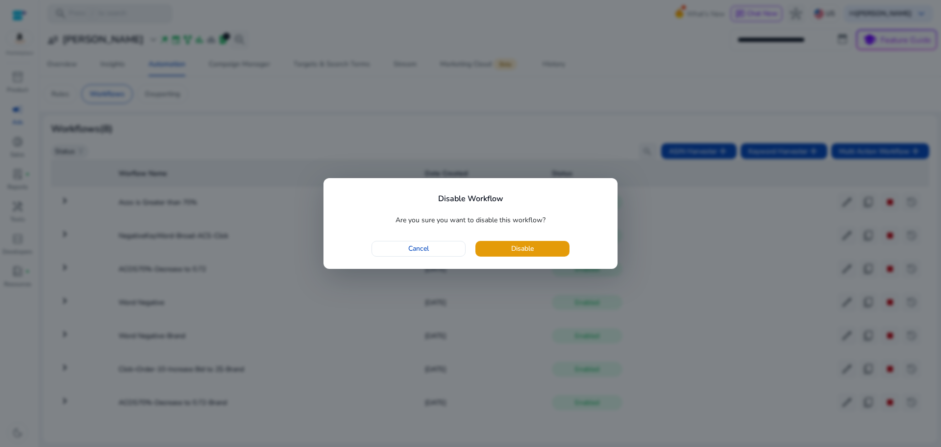
click at [910, 365] on div at bounding box center [470, 223] width 941 height 447
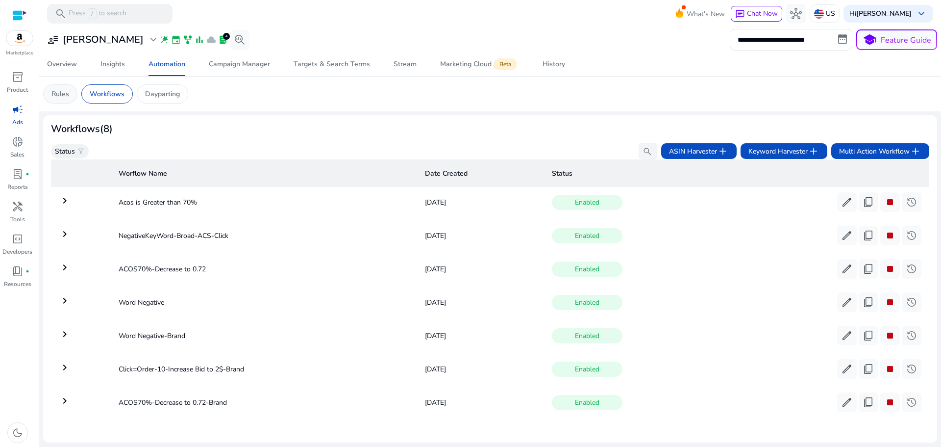
click at [56, 92] on p "Rules" at bounding box center [60, 94] width 18 height 10
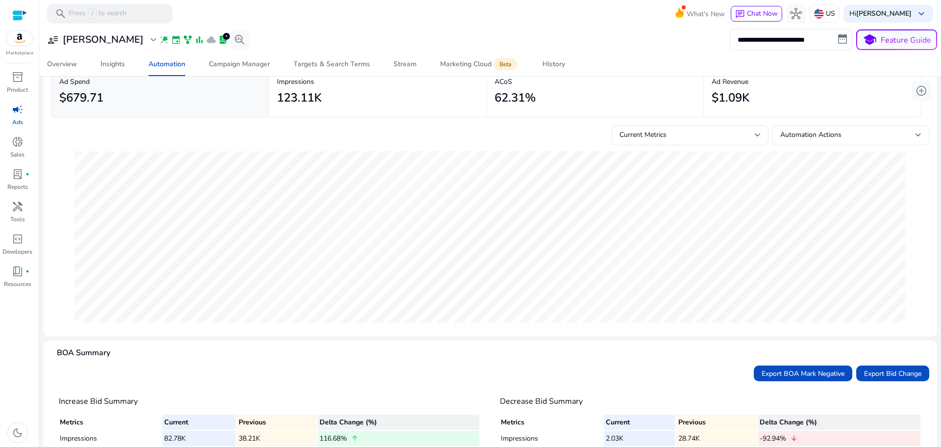
scroll to position [151, 0]
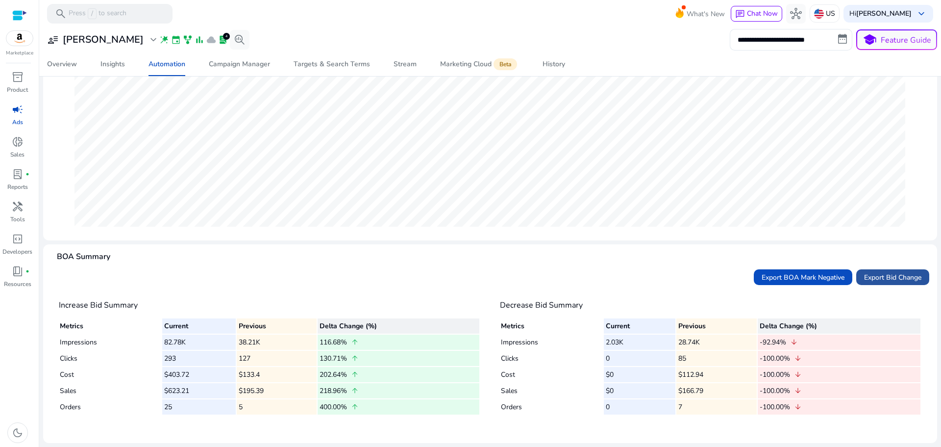
click at [886, 279] on span "Export Bid Change" at bounding box center [892, 277] width 57 height 10
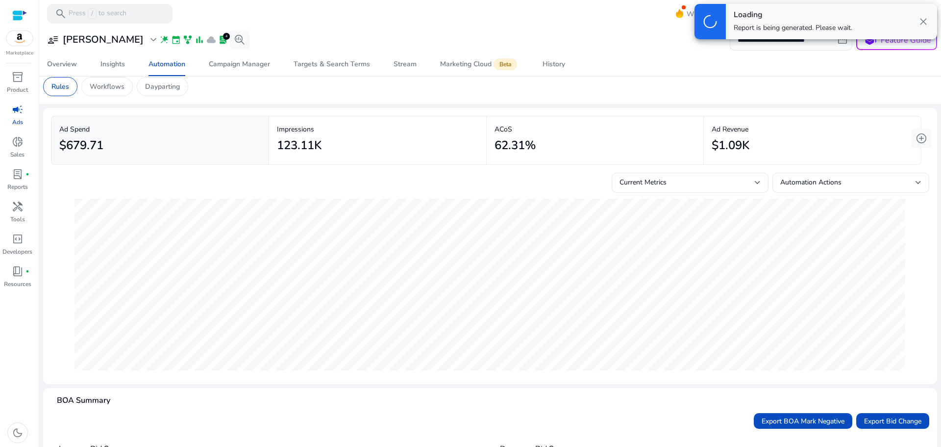
scroll to position [0, 0]
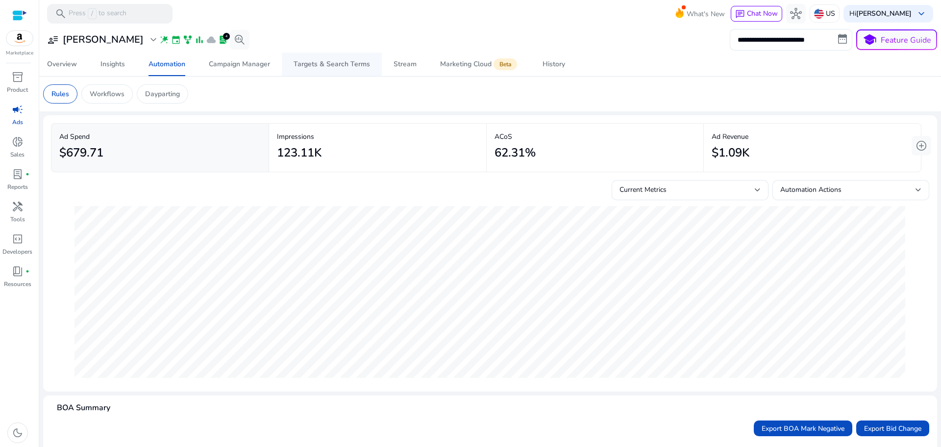
click at [340, 65] on div "Targets & Search Terms" at bounding box center [332, 64] width 76 height 7
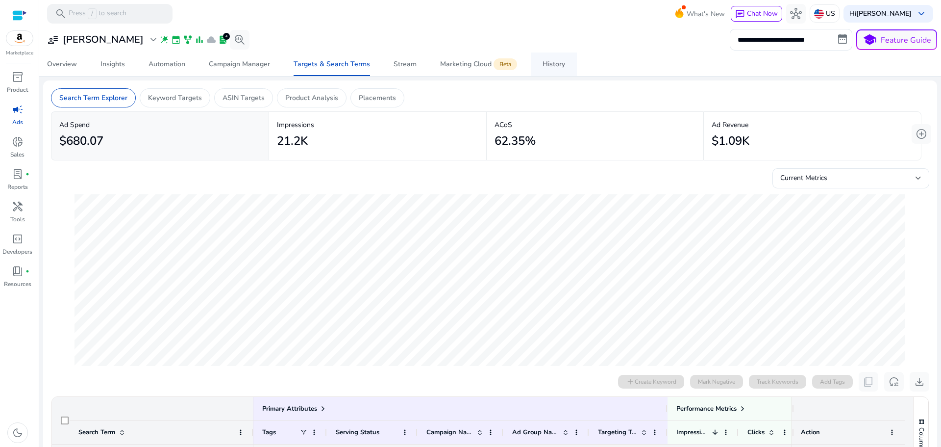
click at [558, 65] on div "History" at bounding box center [554, 64] width 23 height 7
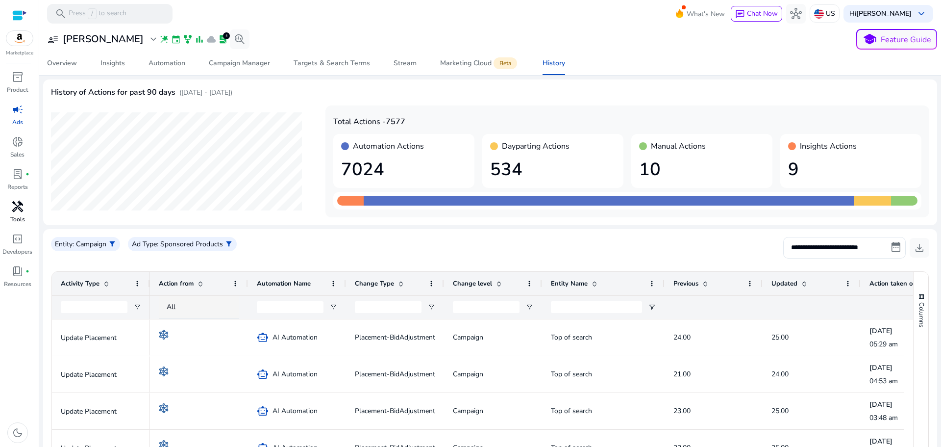
click at [19, 214] on link "handyman Tools" at bounding box center [17, 215] width 35 height 32
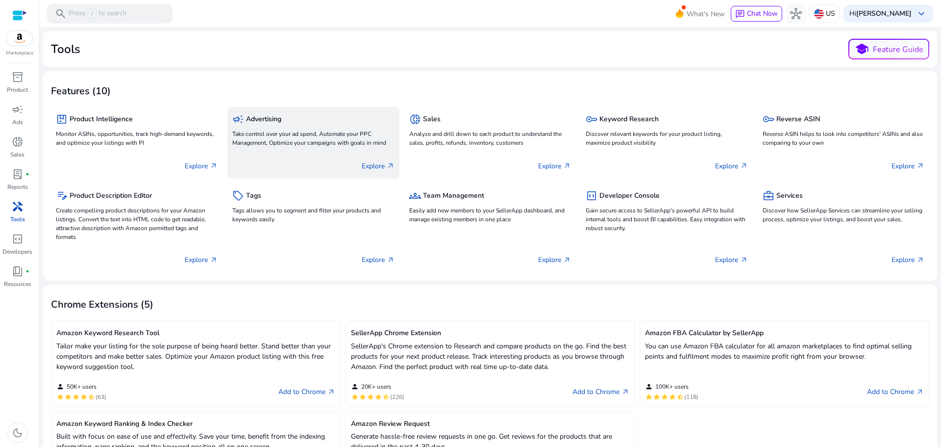
click at [266, 155] on div "Explore arrow_outward" at bounding box center [313, 162] width 162 height 25
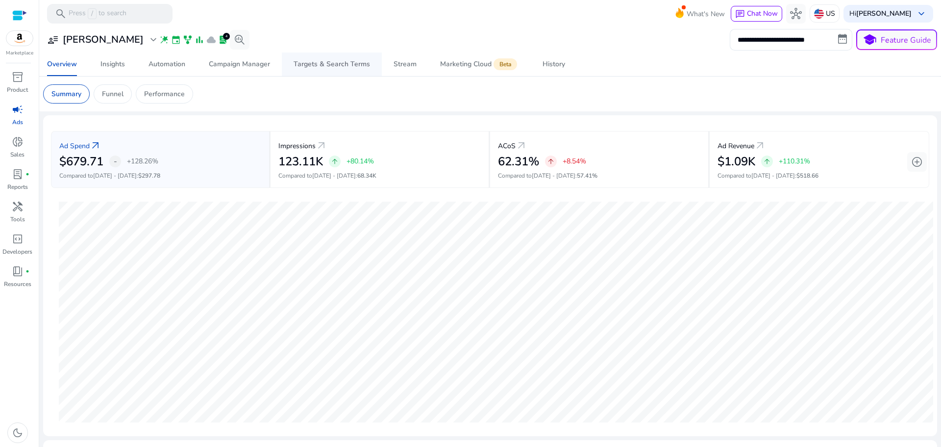
click at [321, 64] on div "Targets & Search Terms" at bounding box center [332, 64] width 76 height 7
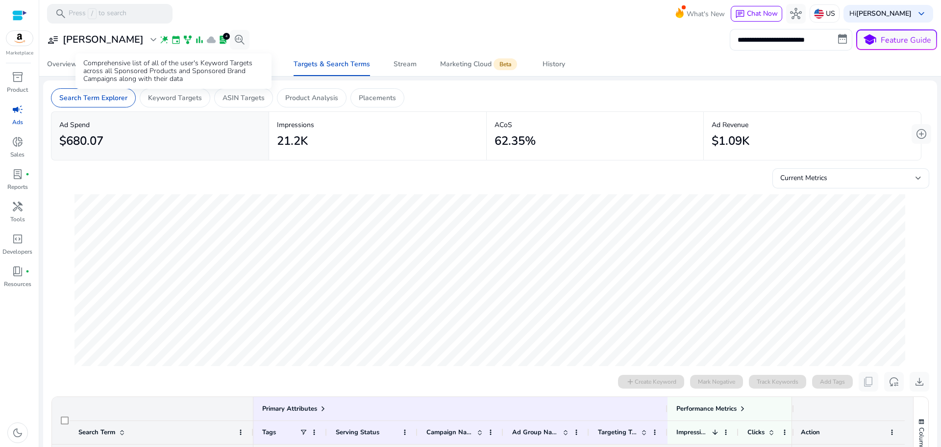
click at [169, 66] on div "Comprehensive list of all of the user's Keyword Targets across all Sponsored Pr…" at bounding box center [174, 70] width 196 height 35
click at [184, 102] on p "Keyword Targets" at bounding box center [175, 98] width 54 height 10
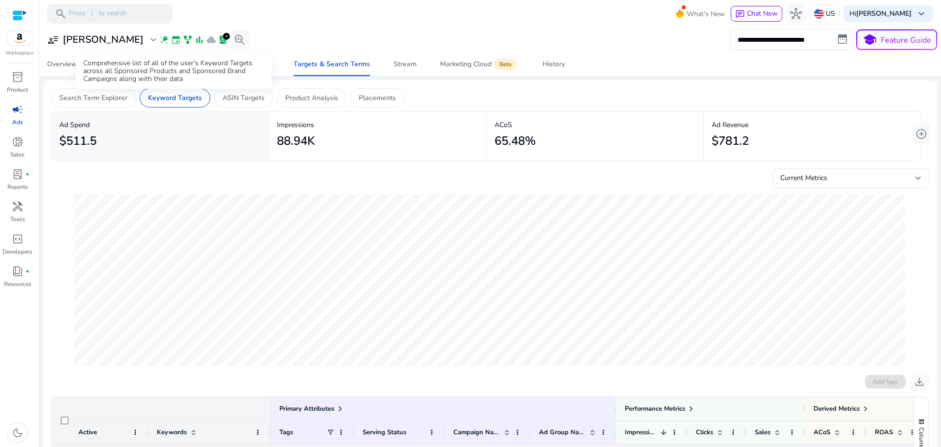
click at [109, 60] on div "Comprehensive list of all of the user's Keyword Targets across all Sponsored Pr…" at bounding box center [174, 70] width 196 height 35
click at [124, 61] on div "Insights" at bounding box center [113, 64] width 25 height 7
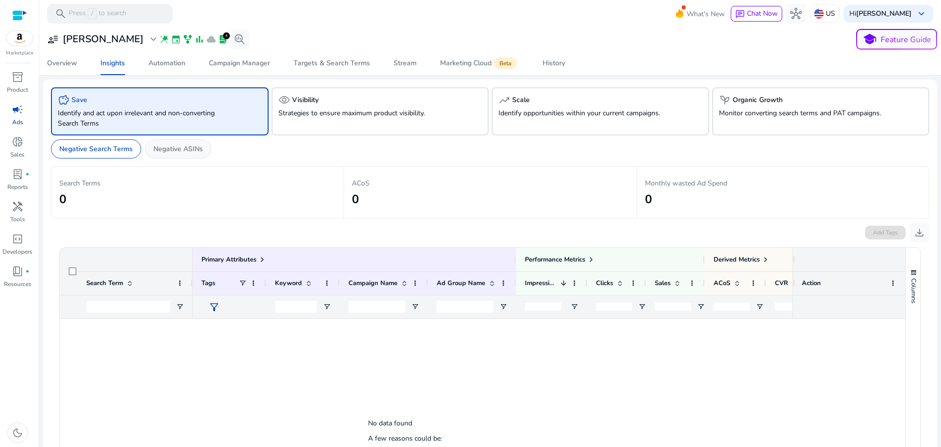
click at [181, 148] on p "Negative ASINs" at bounding box center [178, 149] width 50 height 10
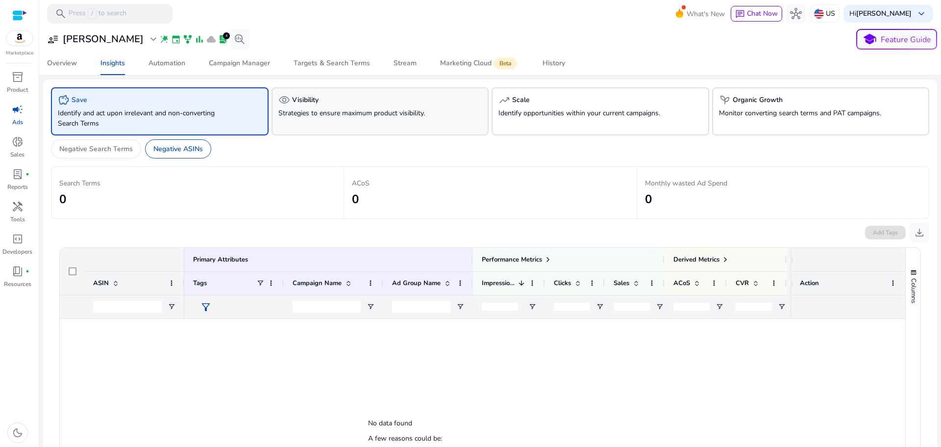
click at [320, 105] on div "visibility Visibility" at bounding box center [381, 100] width 204 height 12
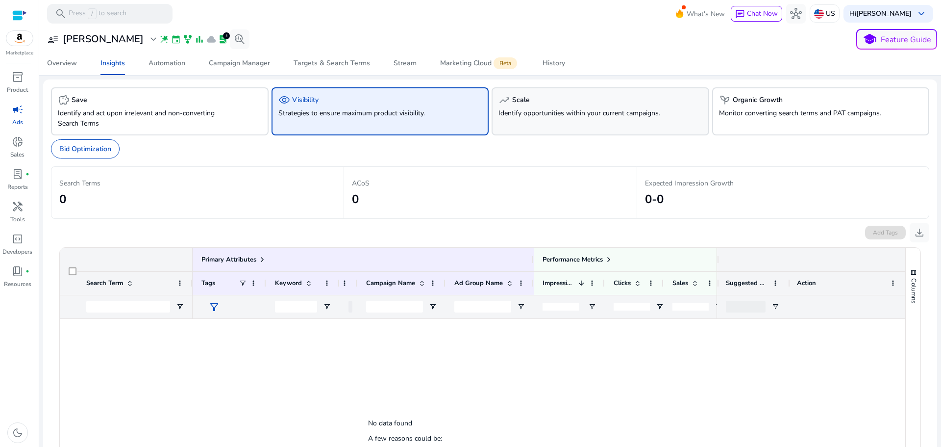
click at [586, 121] on div "trending_up Scale Identify opportunities within your current campaigns." at bounding box center [601, 111] width 218 height 48
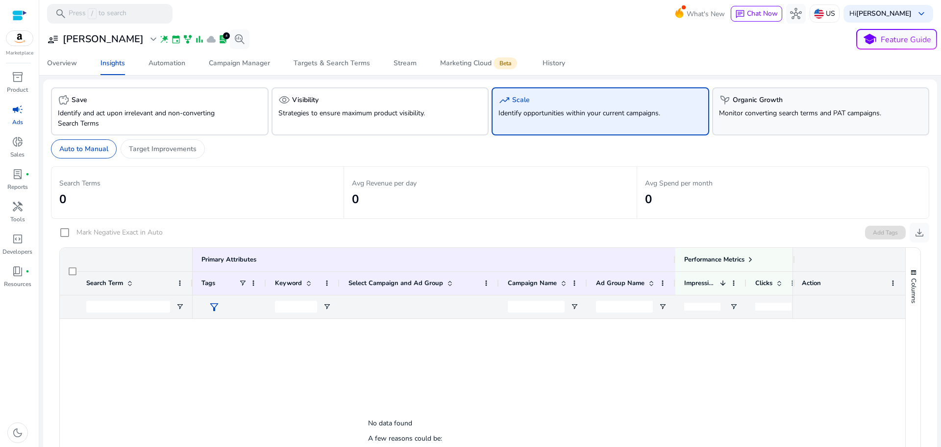
click at [790, 107] on div "psychiatry Organic Growth Monitor converting search terms and PAT campaigns." at bounding box center [821, 111] width 218 height 48
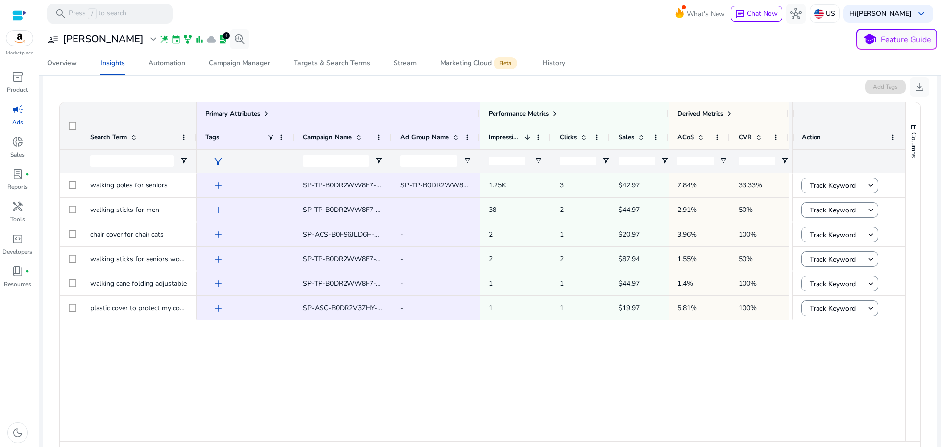
scroll to position [147, 0]
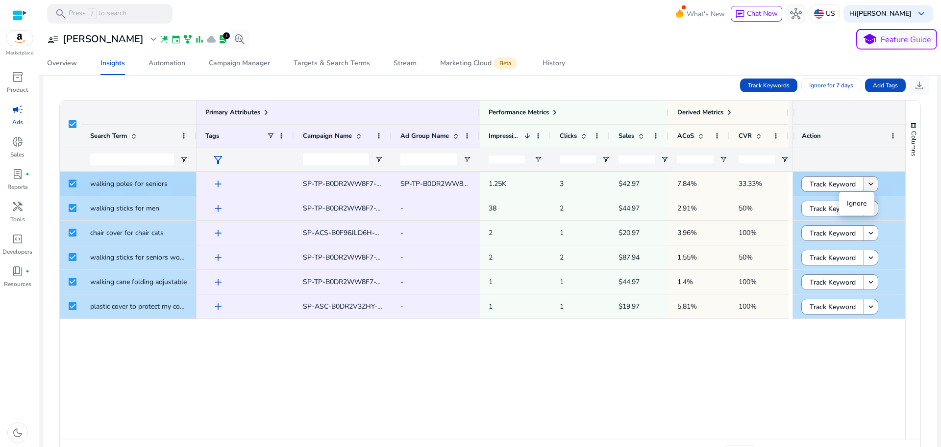
click at [868, 181] on mat-icon "keyboard_arrow_down" at bounding box center [871, 183] width 9 height 9
click at [664, 410] on div "add SP-TP-B0DR2WW8F7-Broad-MIN-BID SP-TP-B0DR2WW8F7-Broad-MIN-BID 1.25K 3 $42.9…" at bounding box center [495, 306] width 596 height 268
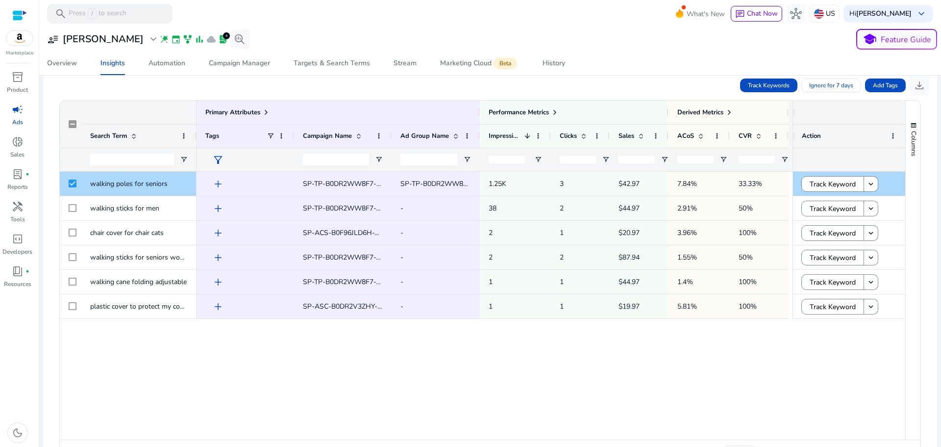
click at [359, 187] on span "SP-TP-B0DR2WW8F7-Broad-MIN-BID" at bounding box center [364, 183] width 122 height 9
click at [378, 379] on div "add SP-TP-B0DR2WW8F7-Broad-MIN-BID SP-TP-B0DR2WW8F7-Broad-MIN-BID 1.25K 3 $42.9…" at bounding box center [495, 306] width 596 height 268
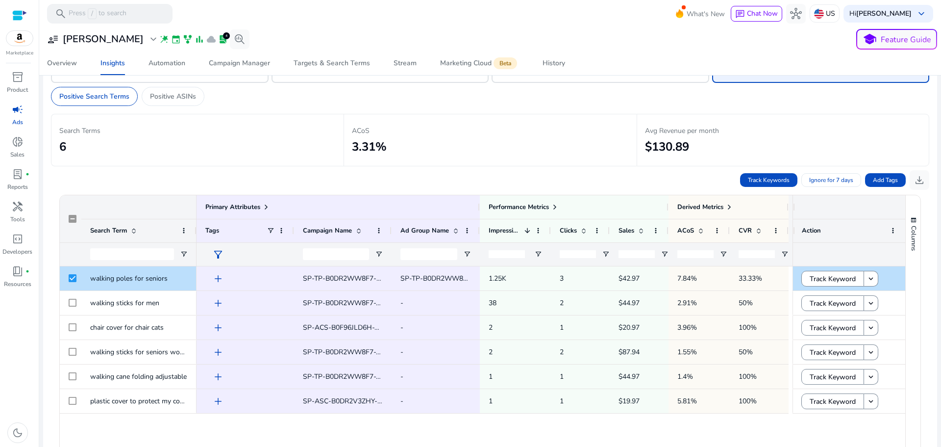
scroll to position [0, 0]
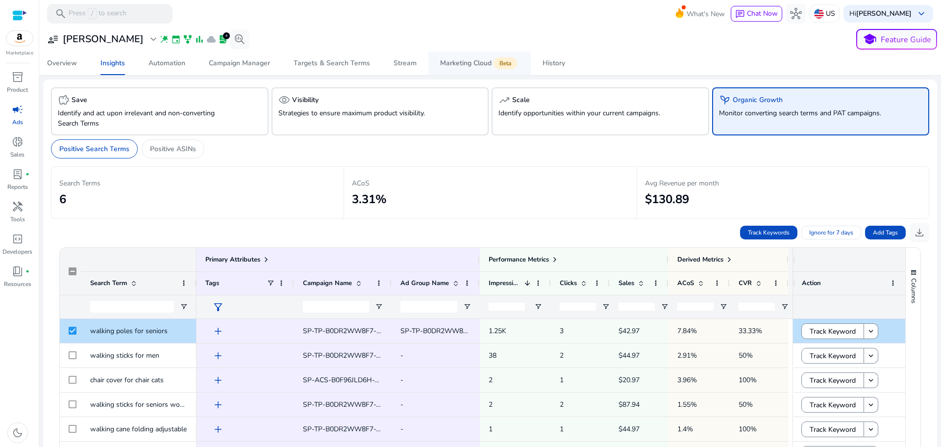
click at [446, 59] on div "Marketing Cloud Beta" at bounding box center [479, 63] width 79 height 8
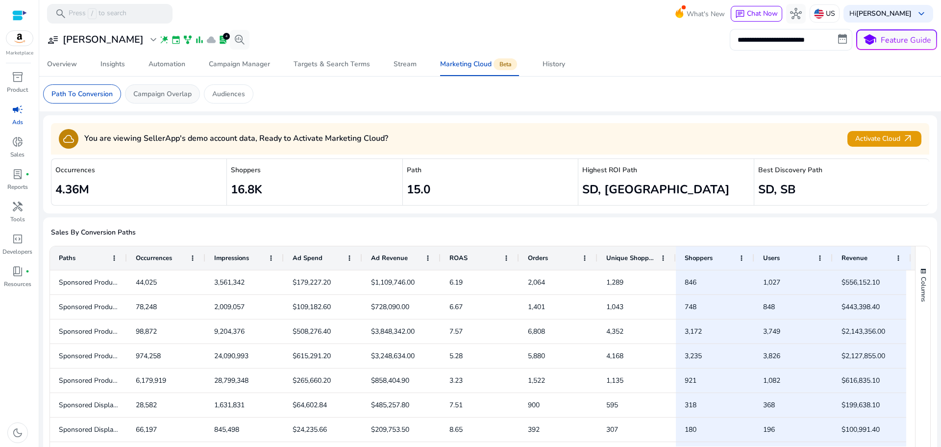
click at [171, 95] on p "Campaign Overlap" at bounding box center [162, 94] width 58 height 10
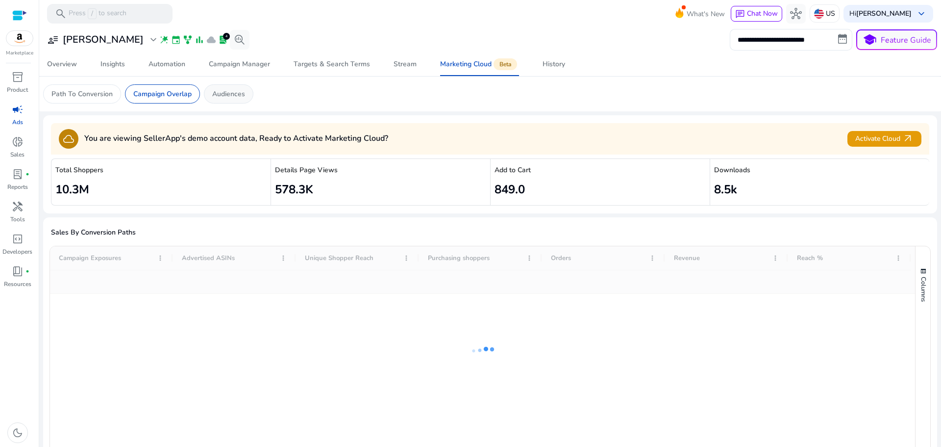
click at [224, 90] on p "Audiences" at bounding box center [228, 94] width 33 height 10
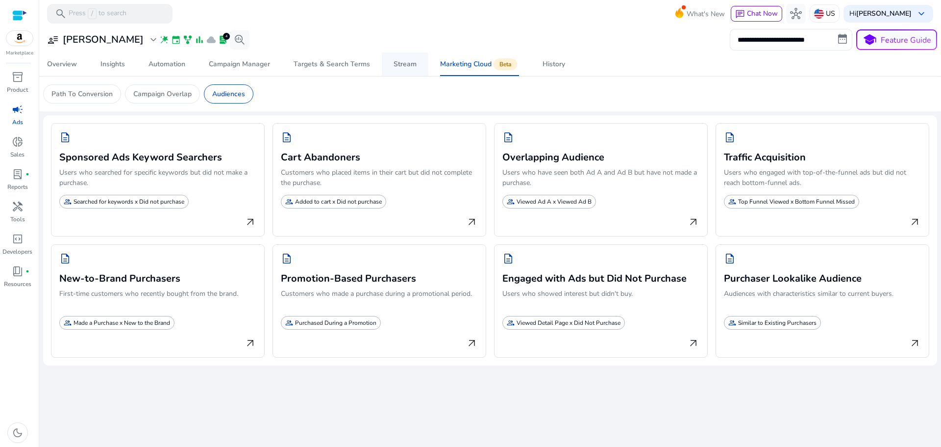
click at [407, 68] on div "Stream" at bounding box center [405, 64] width 23 height 7
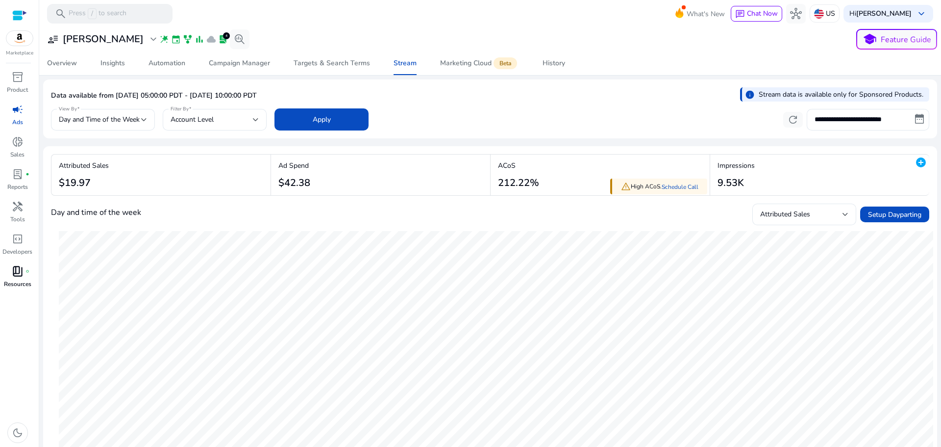
click at [19, 280] on p "Resources" at bounding box center [17, 284] width 27 height 9
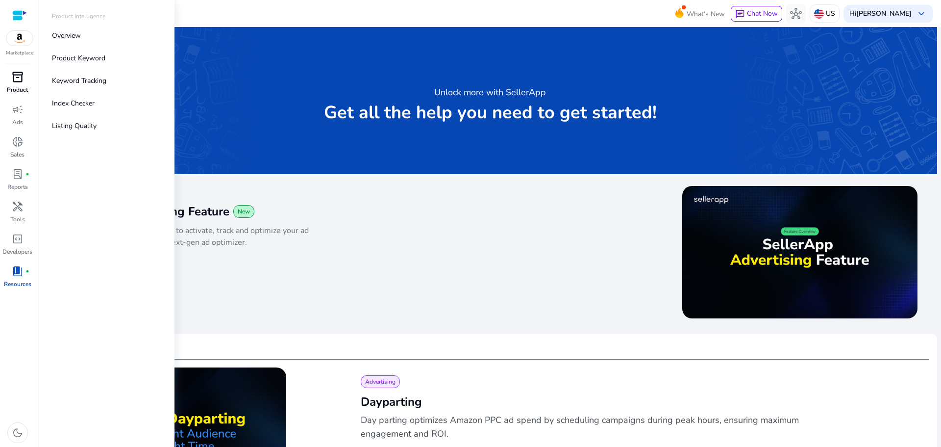
click at [15, 79] on span "inventory_2" at bounding box center [18, 77] width 12 height 12
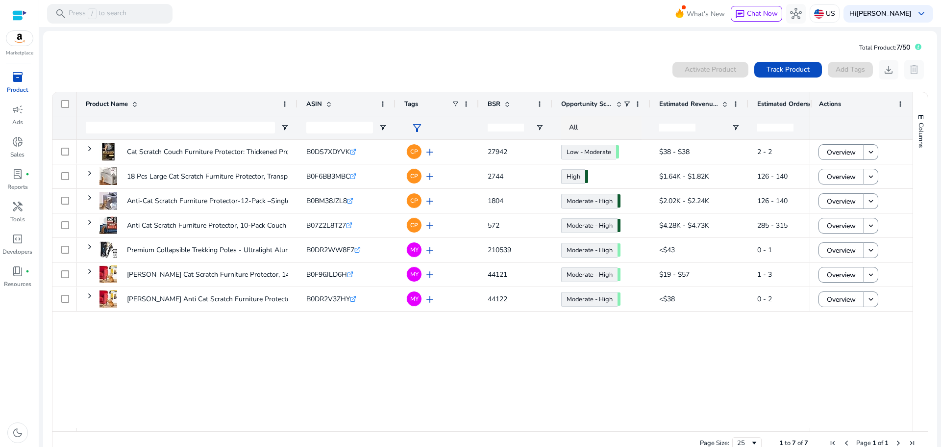
click at [598, 364] on div "Cat Scratch Couch Furniture Protector: Thickened Protectors Sofa... B0DS7XDYVK …" at bounding box center [443, 284] width 733 height 288
click at [18, 18] on div at bounding box center [19, 15] width 15 height 11
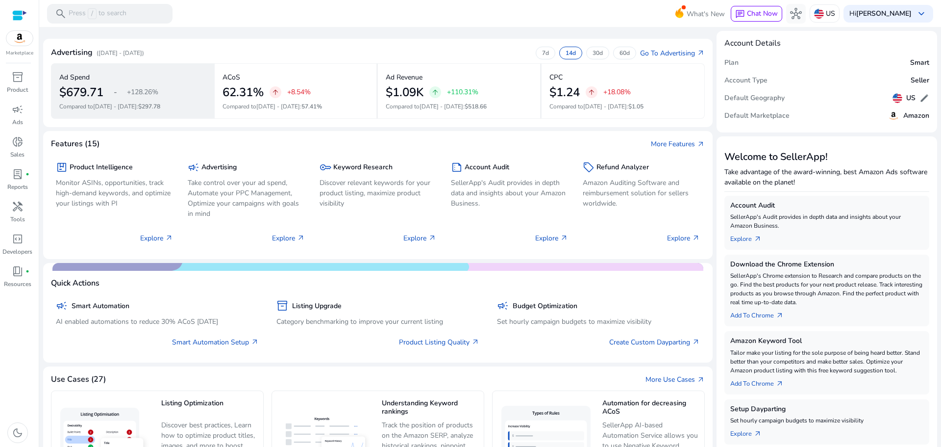
click at [93, 75] on div "Ad Spend" at bounding box center [132, 77] width 146 height 17
click at [117, 87] on span "-" at bounding box center [115, 92] width 3 height 12
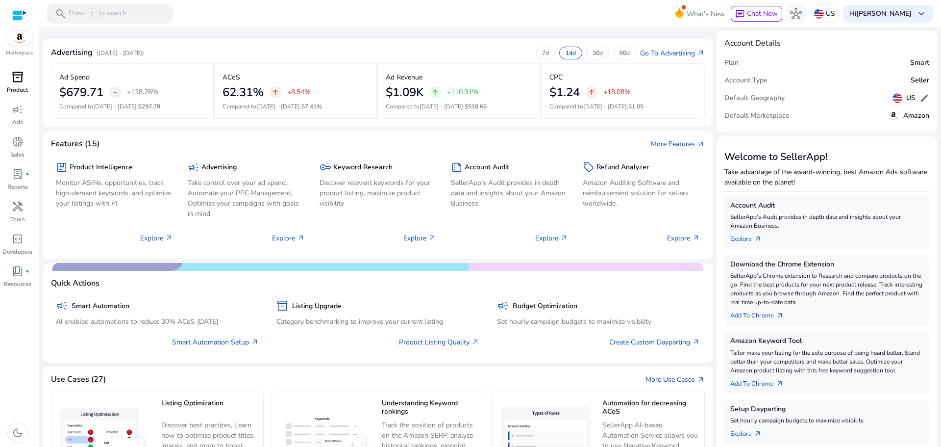
click at [12, 78] on span "inventory_2" at bounding box center [18, 77] width 12 height 12
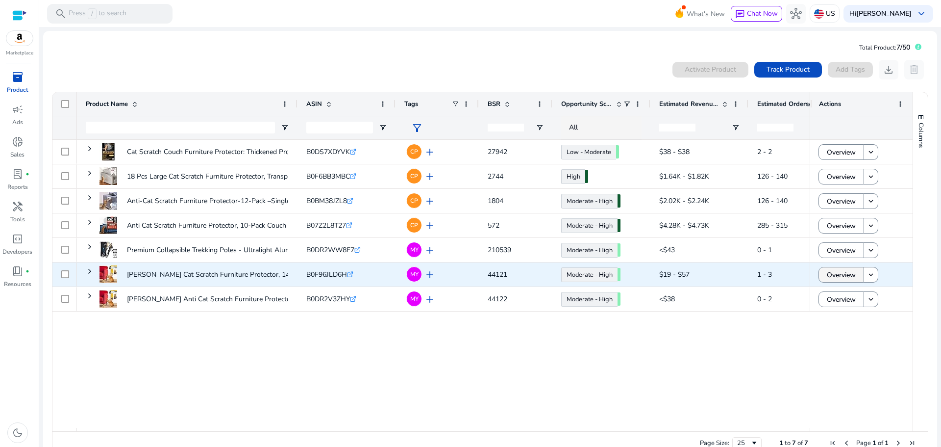
click at [827, 270] on span "Overview" at bounding box center [841, 275] width 29 height 20
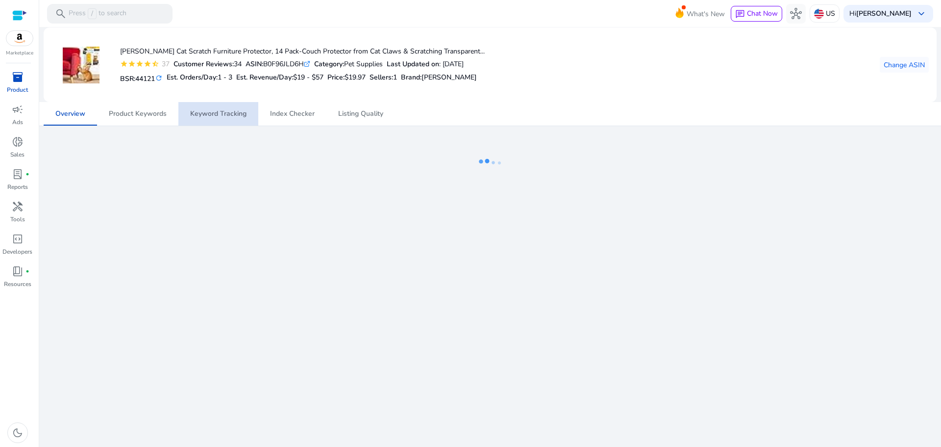
click at [204, 119] on span "Keyword Tracking" at bounding box center [218, 114] width 56 height 24
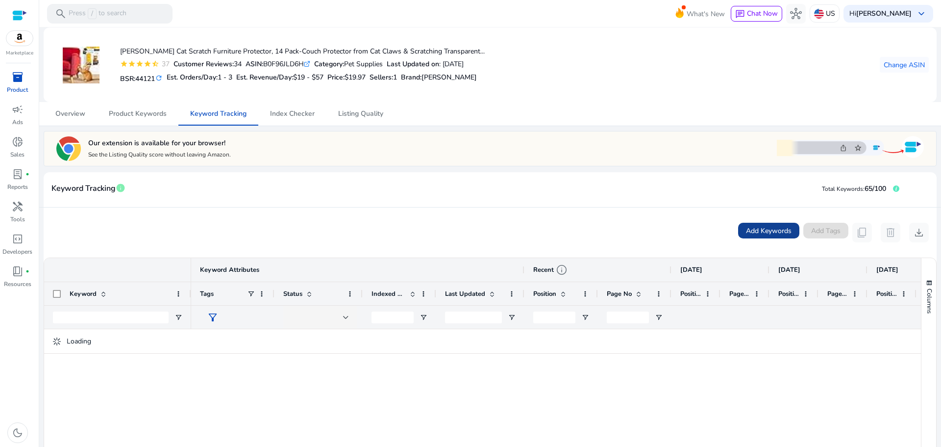
click at [753, 232] on span "Add Keywords" at bounding box center [769, 231] width 46 height 10
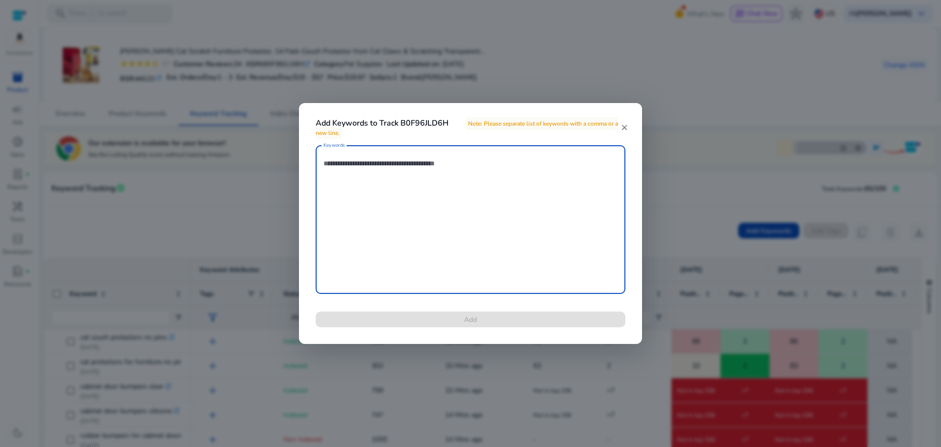
paste textarea "**********"
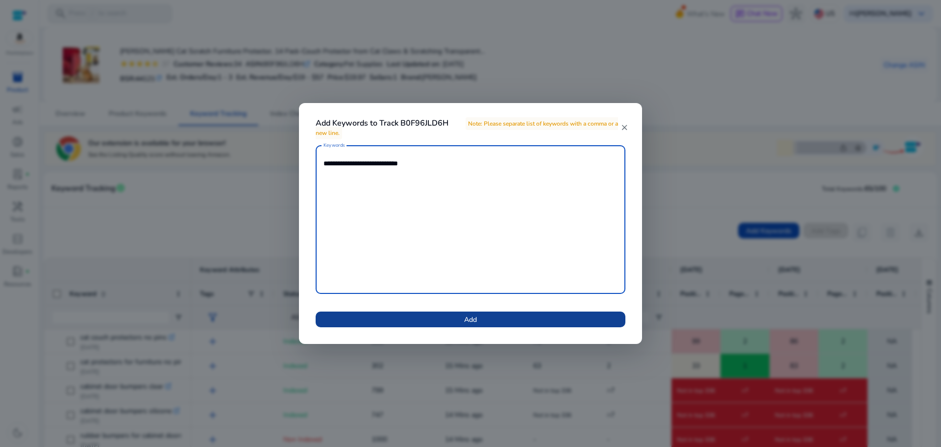
type textarea "**********"
click at [470, 316] on span "Add" at bounding box center [470, 319] width 13 height 10
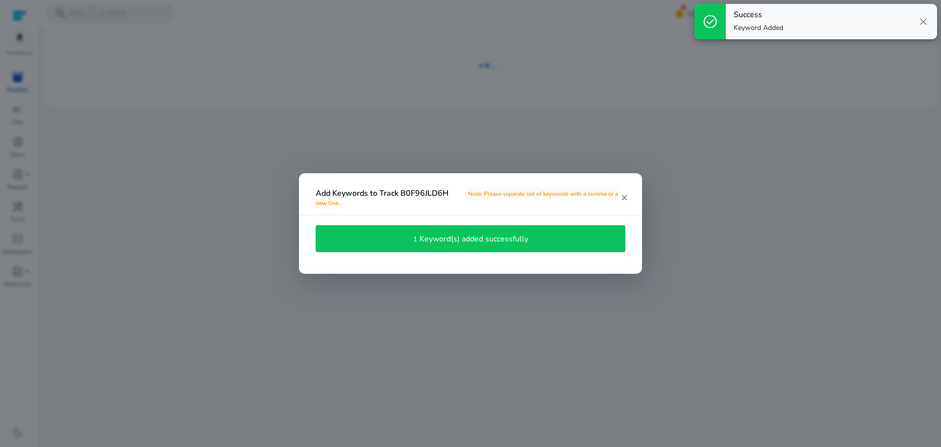
click at [585, 195] on span "Note: Please separate list of keywords with a comma or a new line." at bounding box center [467, 198] width 303 height 22
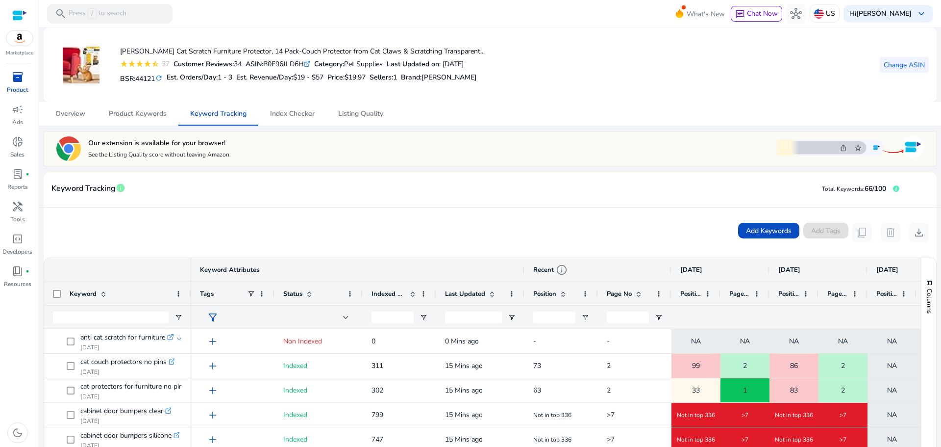
click at [907, 67] on span "Change ASIN" at bounding box center [904, 65] width 41 height 10
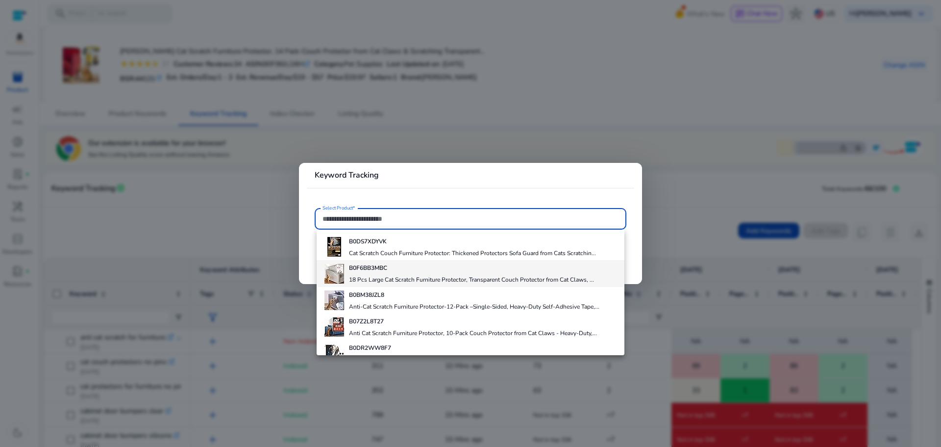
scroll to position [69, 0]
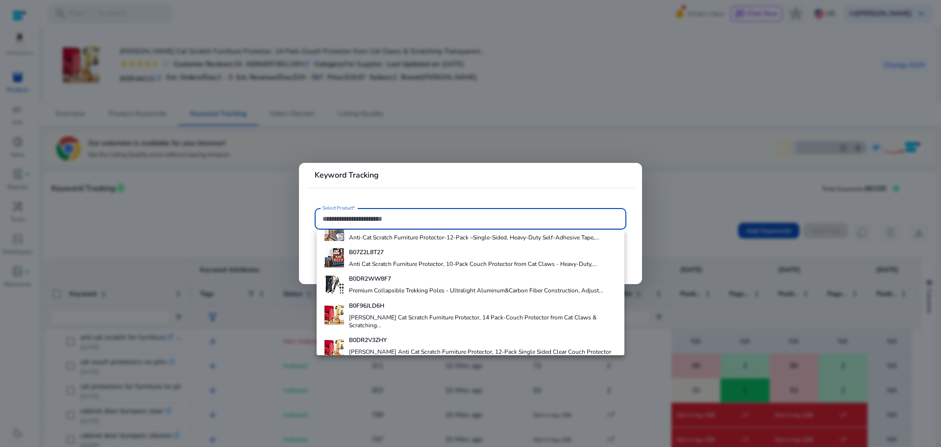
click at [400, 348] on h4 "TREDO Anti Cat Scratch Furniture Protector, 12-Pack Single Sided Clear Couch Pr…" at bounding box center [483, 356] width 268 height 16
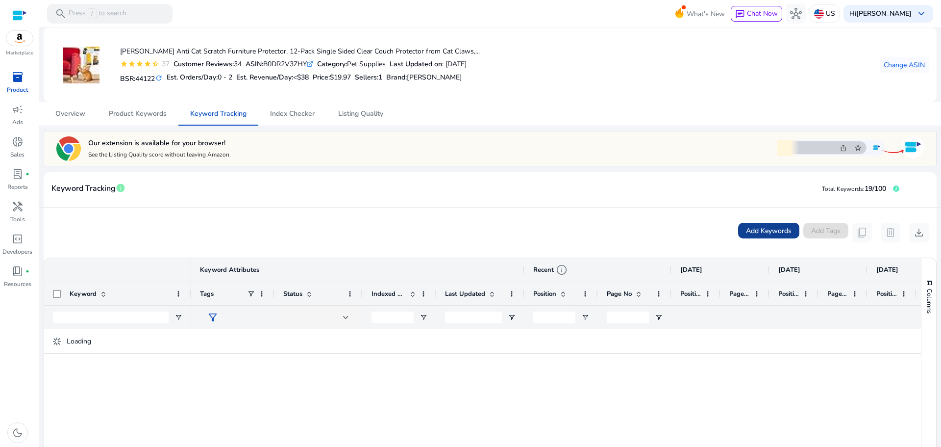
click at [778, 233] on span "Add Keywords" at bounding box center [769, 231] width 46 height 10
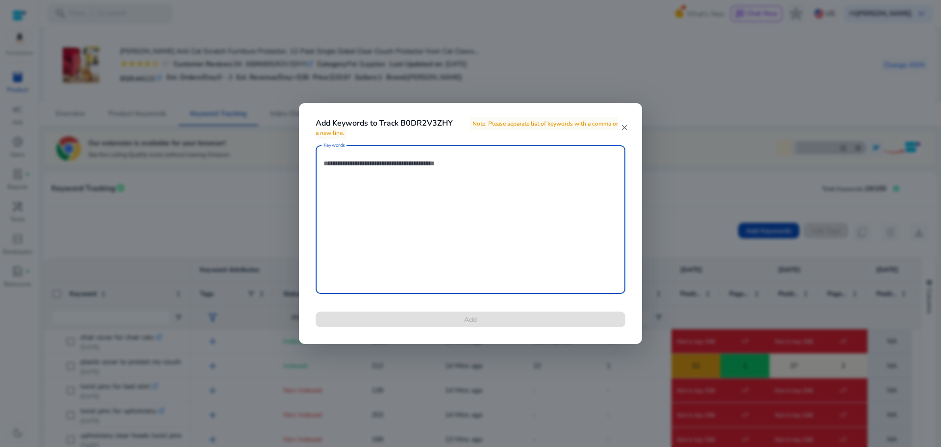
paste textarea "**********"
type textarea "**********"
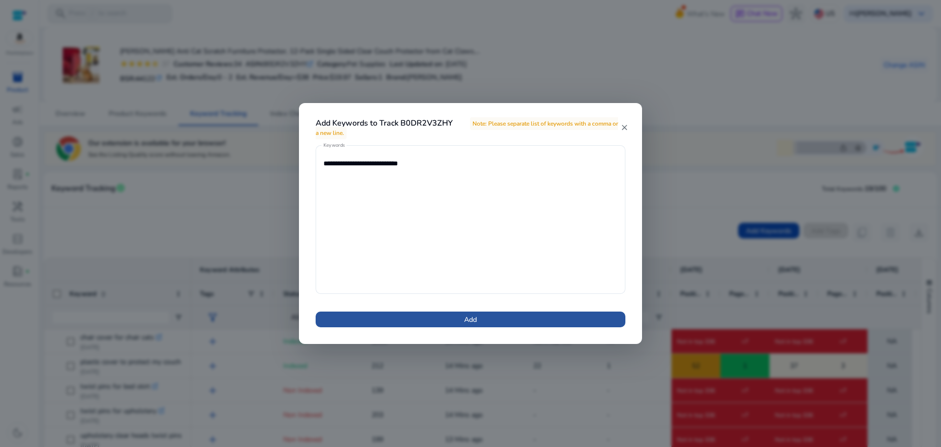
click at [469, 317] on span "Add" at bounding box center [470, 319] width 13 height 10
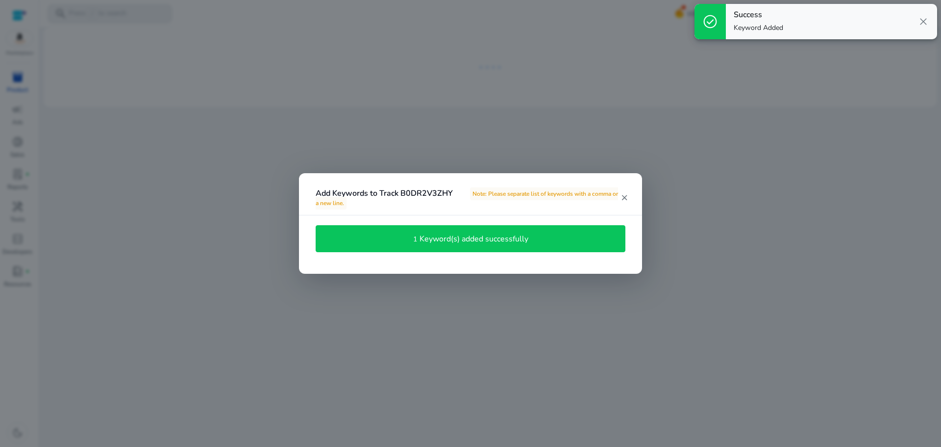
click at [626, 197] on mat-icon "close" at bounding box center [625, 197] width 8 height 9
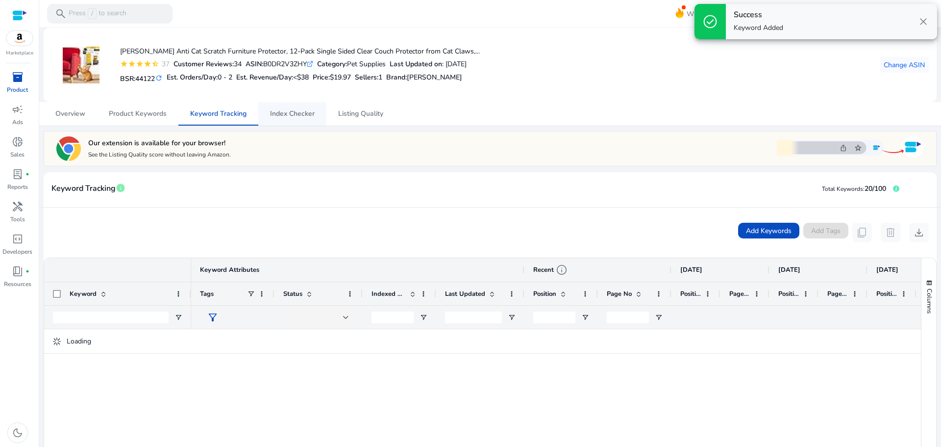
click at [305, 117] on span "Index Checker" at bounding box center [292, 113] width 45 height 7
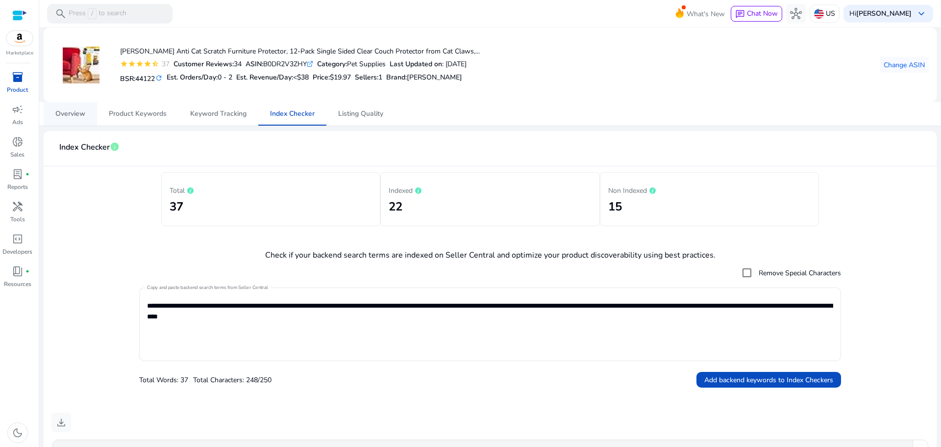
click at [69, 106] on span "Overview" at bounding box center [70, 114] width 30 height 24
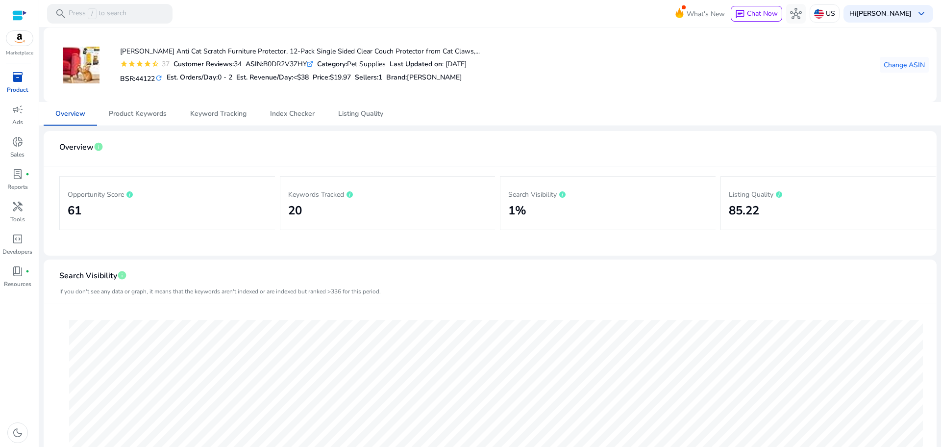
click at [19, 37] on img at bounding box center [19, 38] width 26 height 15
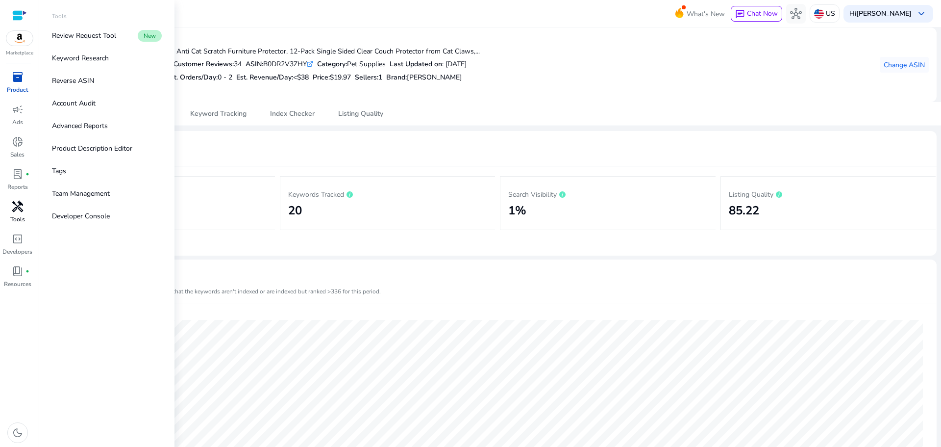
click at [25, 212] on div "handyman" at bounding box center [17, 207] width 27 height 16
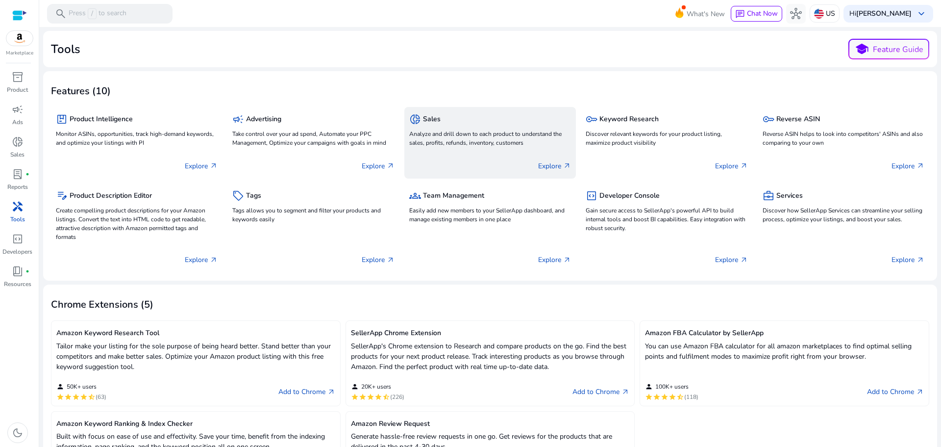
click at [446, 128] on div "donut_small Sales Analyze and drill down to each product to understand the sale…" at bounding box center [490, 130] width 162 height 37
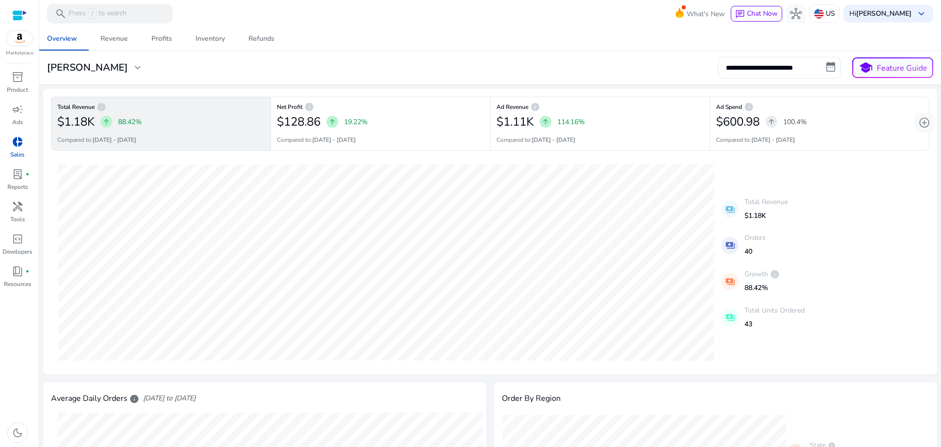
click at [17, 18] on div at bounding box center [19, 15] width 15 height 11
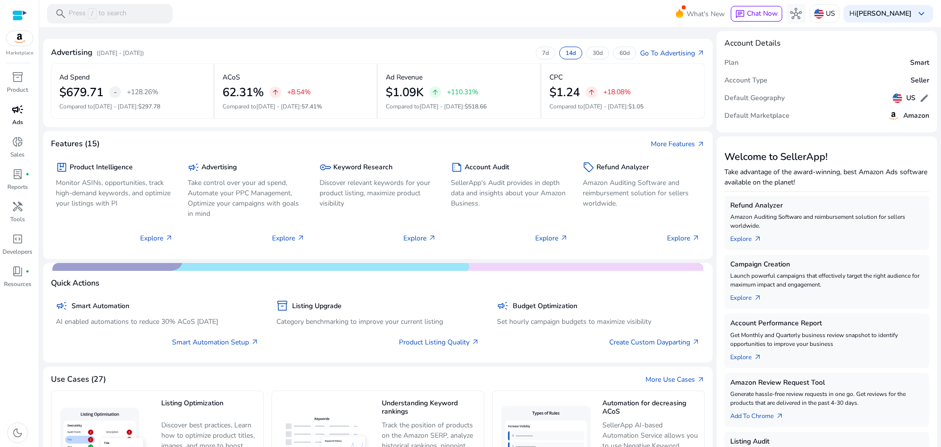
click at [18, 114] on span "campaign" at bounding box center [18, 109] width 12 height 12
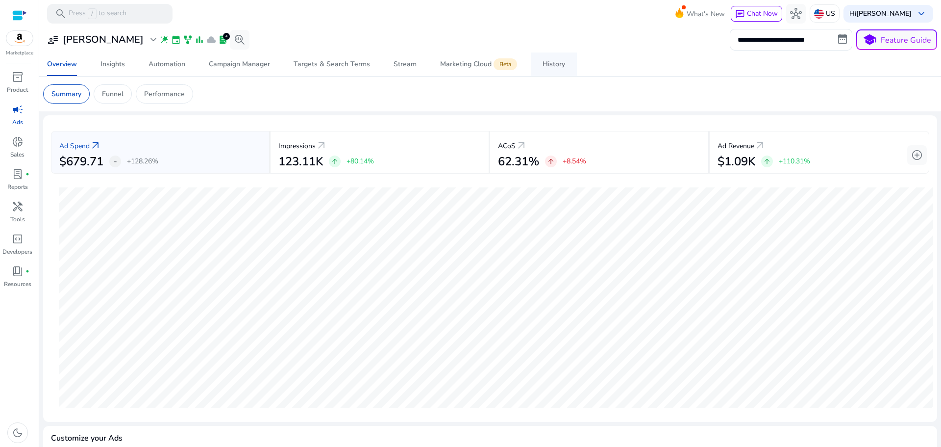
click at [551, 63] on div "History" at bounding box center [554, 64] width 23 height 7
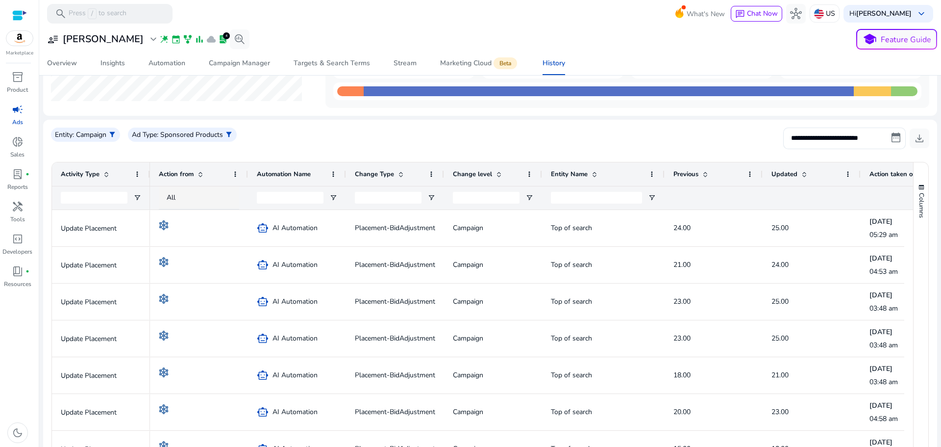
scroll to position [147, 0]
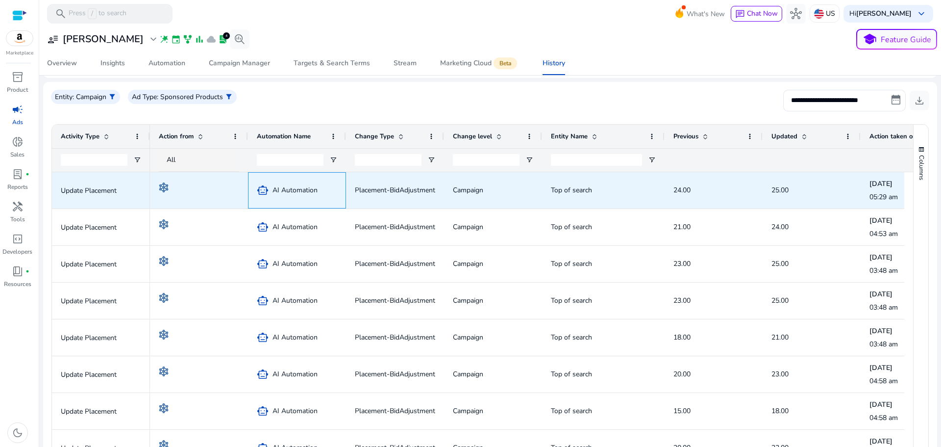
click at [260, 198] on div "smart_toy AI Automation" at bounding box center [297, 190] width 80 height 20
click at [262, 196] on span "smart_toy" at bounding box center [263, 190] width 12 height 12
click at [286, 189] on span "AI Automation" at bounding box center [295, 190] width 45 height 20
click at [286, 190] on span "AI Automation" at bounding box center [295, 190] width 45 height 20
click at [164, 190] on img at bounding box center [164, 187] width 10 height 10
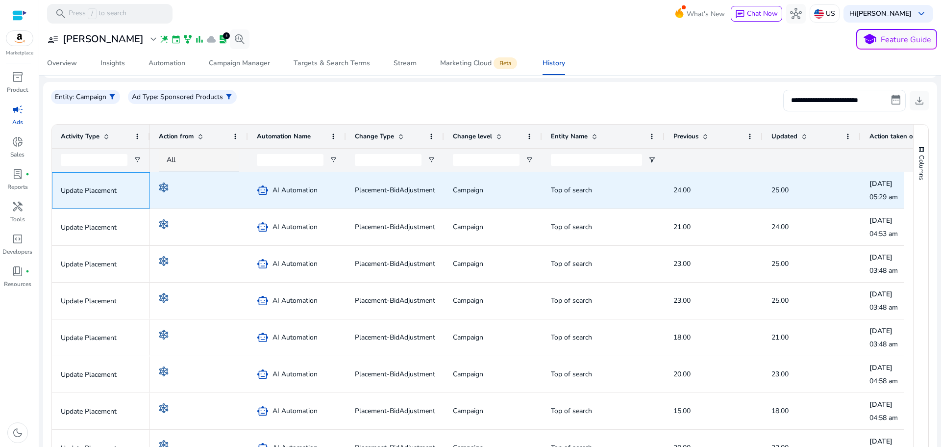
click at [80, 186] on p "Update Placement" at bounding box center [101, 190] width 80 height 20
click at [266, 191] on span "smart_toy" at bounding box center [263, 190] width 12 height 12
click at [332, 192] on div "smart_toy AI Automation" at bounding box center [297, 190] width 80 height 20
drag, startPoint x: 392, startPoint y: 198, endPoint x: 416, endPoint y: 194, distance: 23.8
click at [411, 196] on span "Placement-BidAdjustment" at bounding box center [395, 190] width 80 height 20
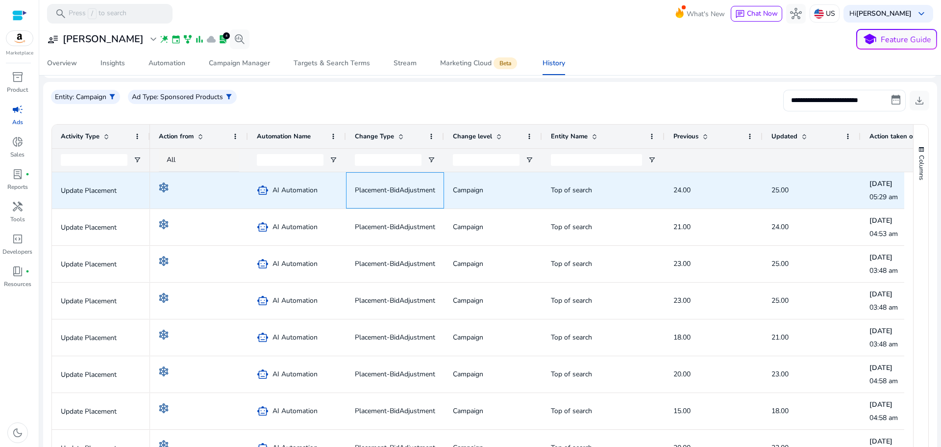
click at [498, 201] on div "smart_toy AI Automation Placement-BidAdjustment Campaign Top of search 24.00 25…" at bounding box center [652, 190] width 1005 height 37
click at [616, 199] on div "Top of search" at bounding box center [603, 190] width 105 height 35
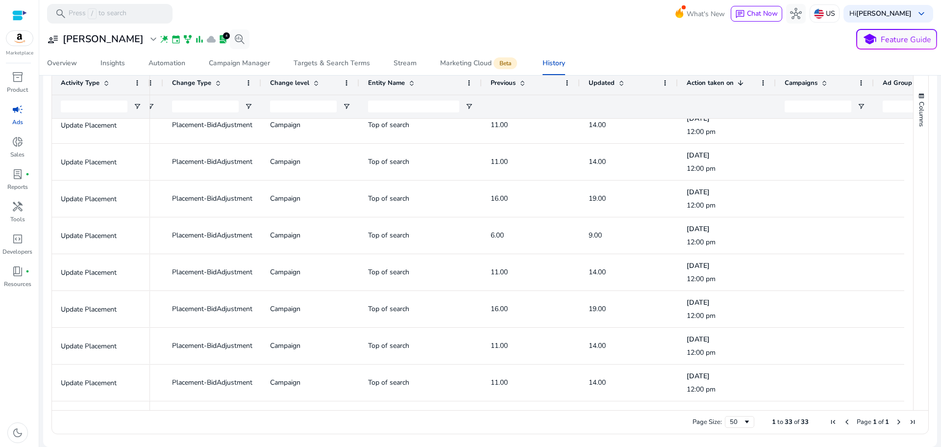
scroll to position [0, 214]
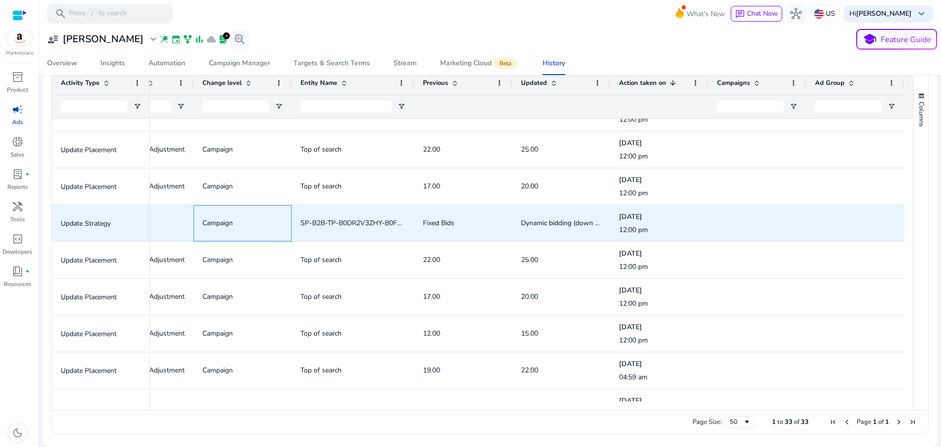
click at [203, 227] on span "Campaign" at bounding box center [218, 222] width 30 height 9
click at [188, 229] on div "status" at bounding box center [145, 223] width 98 height 36
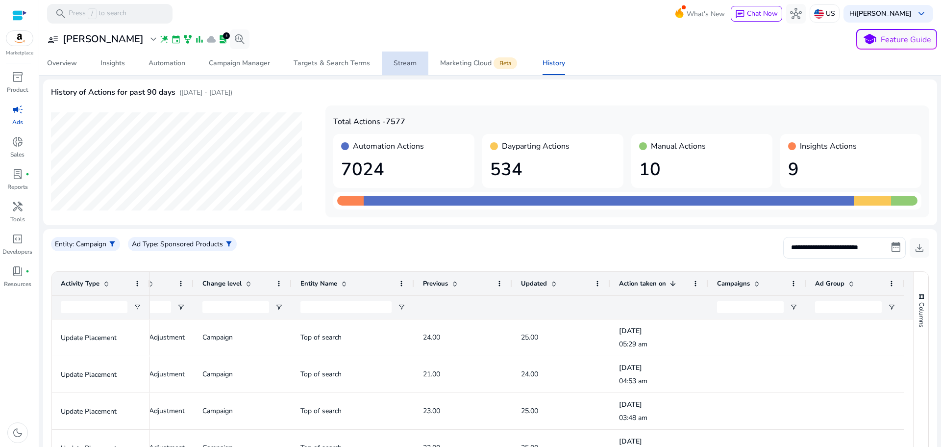
click at [406, 63] on div "Stream" at bounding box center [405, 63] width 23 height 7
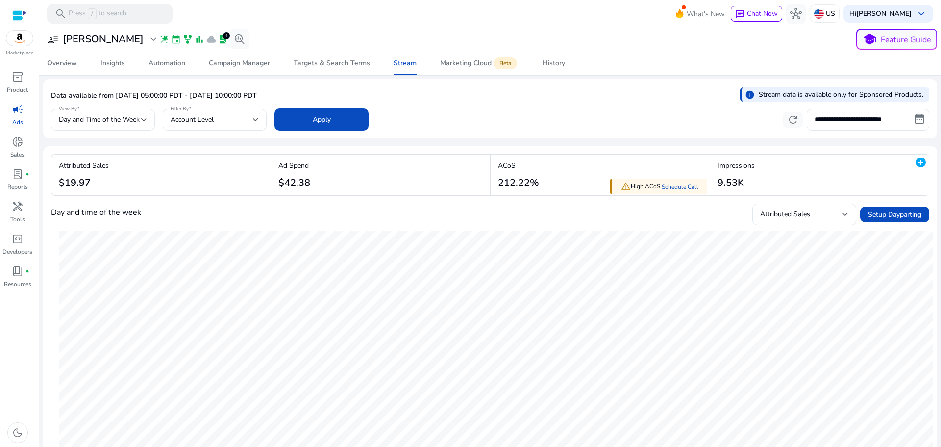
drag, startPoint x: 502, startPoint y: 182, endPoint x: 536, endPoint y: 183, distance: 33.8
click at [535, 183] on h3 "212.22%" at bounding box center [518, 183] width 41 height 12
click at [536, 183] on h3 "212.22%" at bounding box center [518, 183] width 41 height 12
click at [879, 213] on span "Setup Dayparting" at bounding box center [894, 214] width 53 height 10
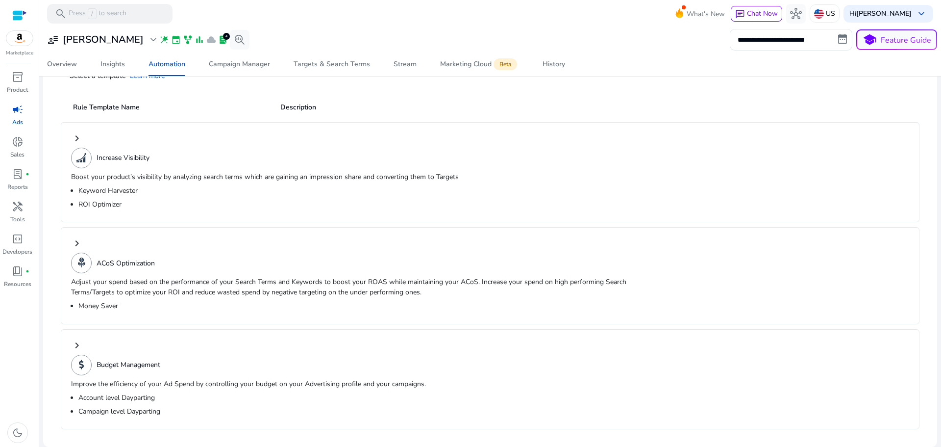
click at [293, 109] on h2 "Description" at bounding box center [576, 107] width 601 height 10
drag, startPoint x: 98, startPoint y: 109, endPoint x: 105, endPoint y: 106, distance: 7.9
click at [99, 108] on h2 "Rule Template Name" at bounding box center [168, 107] width 215 height 10
click at [303, 111] on h2 "Description" at bounding box center [576, 107] width 601 height 10
click at [551, 70] on span "History" at bounding box center [554, 64] width 23 height 24
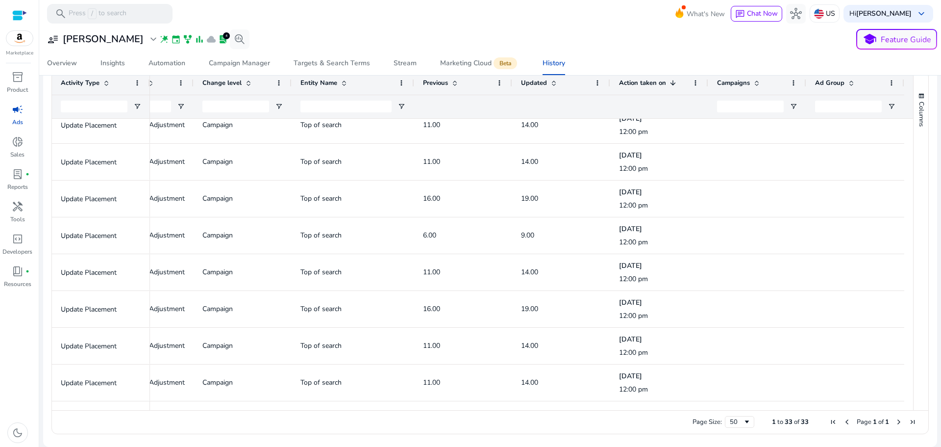
drag, startPoint x: 941, startPoint y: 458, endPoint x: 941, endPoint y: 433, distance: 24.0
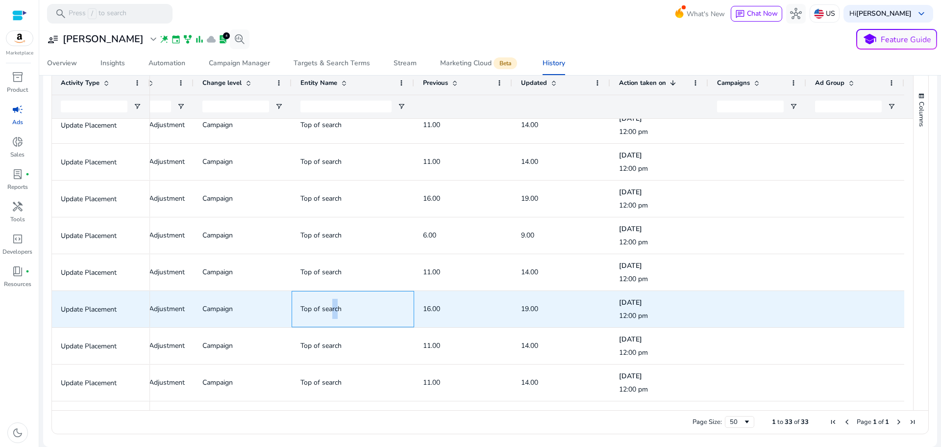
click at [333, 296] on div "Top of search" at bounding box center [353, 308] width 105 height 35
click at [341, 294] on div "Top of search" at bounding box center [353, 308] width 105 height 35
click at [342, 294] on div "Top of search" at bounding box center [353, 308] width 105 height 35
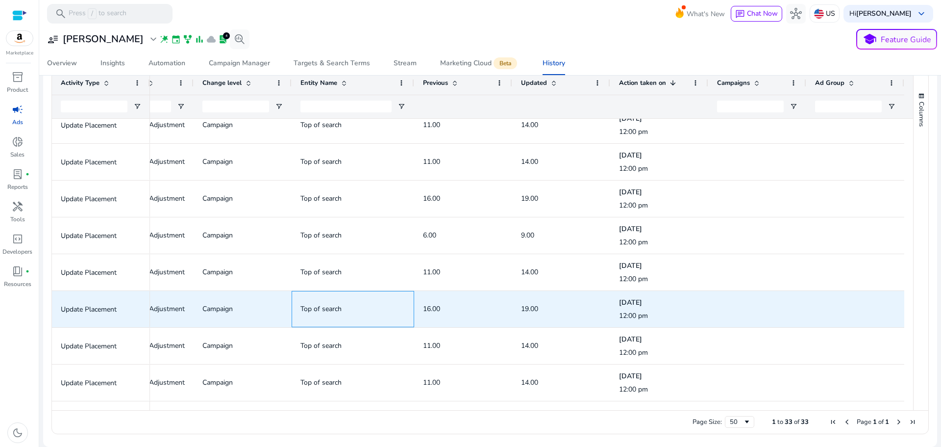
click at [343, 295] on div "Top of search" at bounding box center [353, 308] width 105 height 35
